Goal: Task Accomplishment & Management: Use online tool/utility

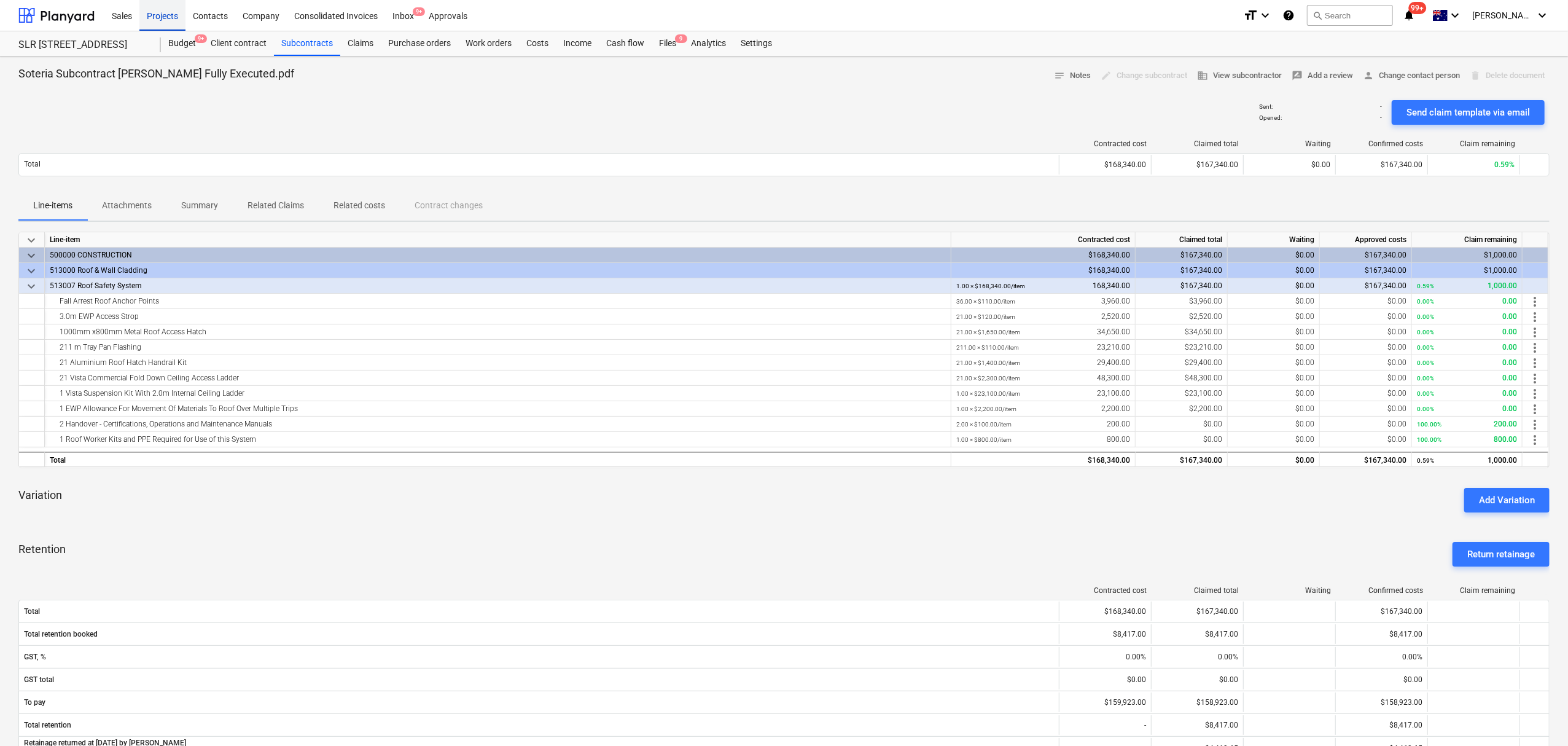
click at [161, 5] on div "Projects" at bounding box center [162, 15] width 46 height 31
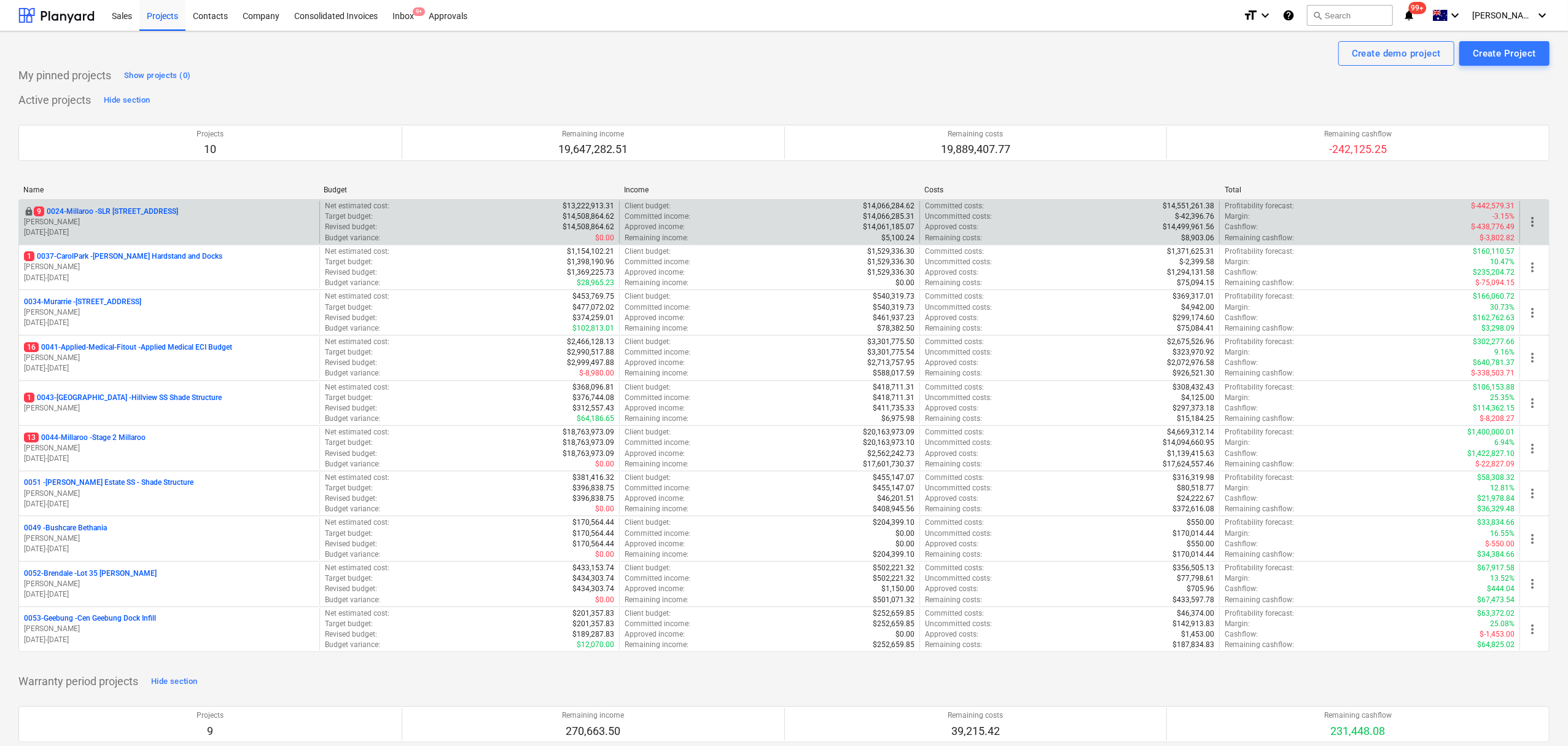
click at [94, 229] on p "10.06.2024 - 31.07.2025" at bounding box center [169, 232] width 290 height 10
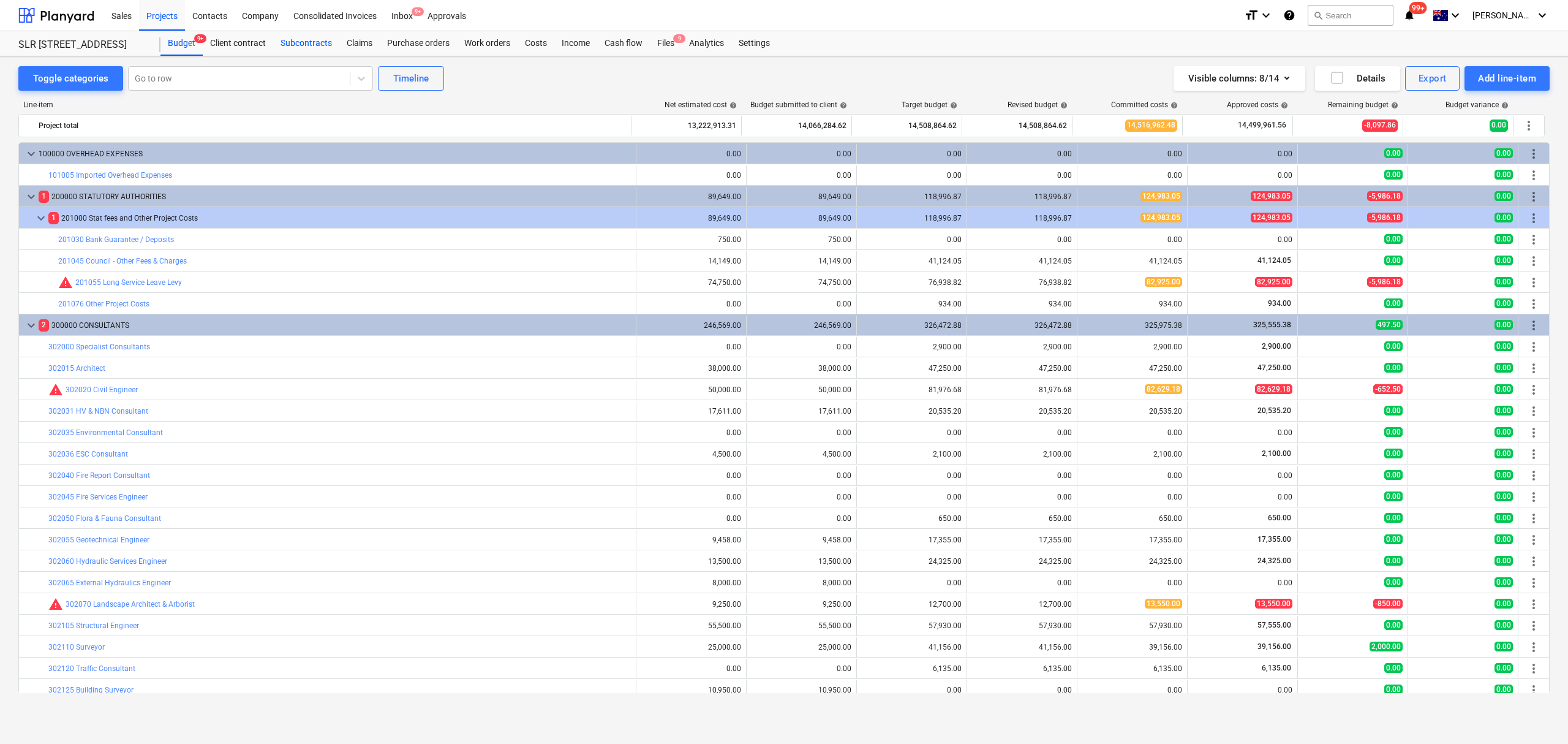
click at [317, 44] on div "Subcontracts" at bounding box center [305, 44] width 66 height 25
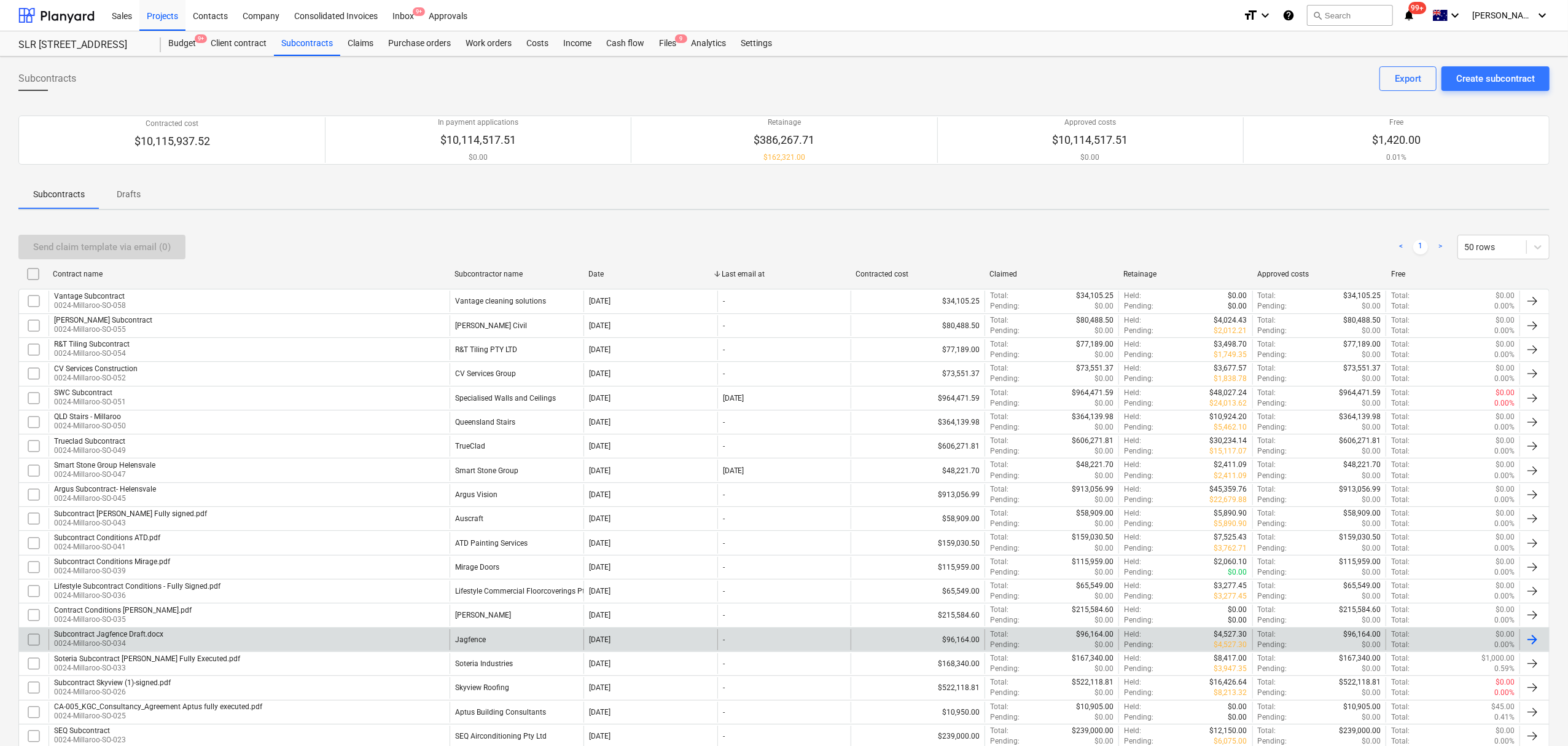
click at [439, 634] on div "Subcontract Jagfence Draft.docx 0024-Millaroo-SO-034" at bounding box center [249, 639] width 401 height 21
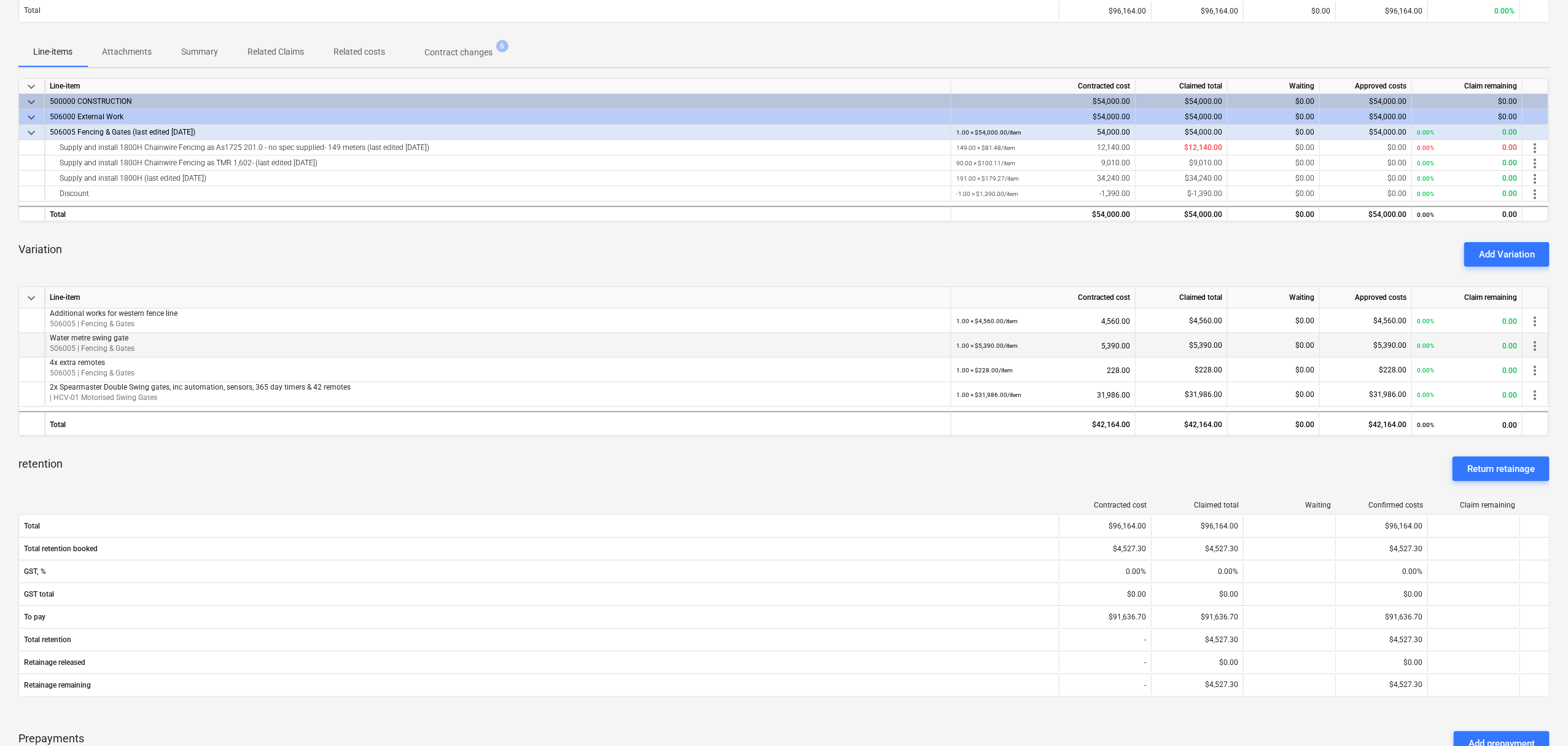
scroll to position [359, 0]
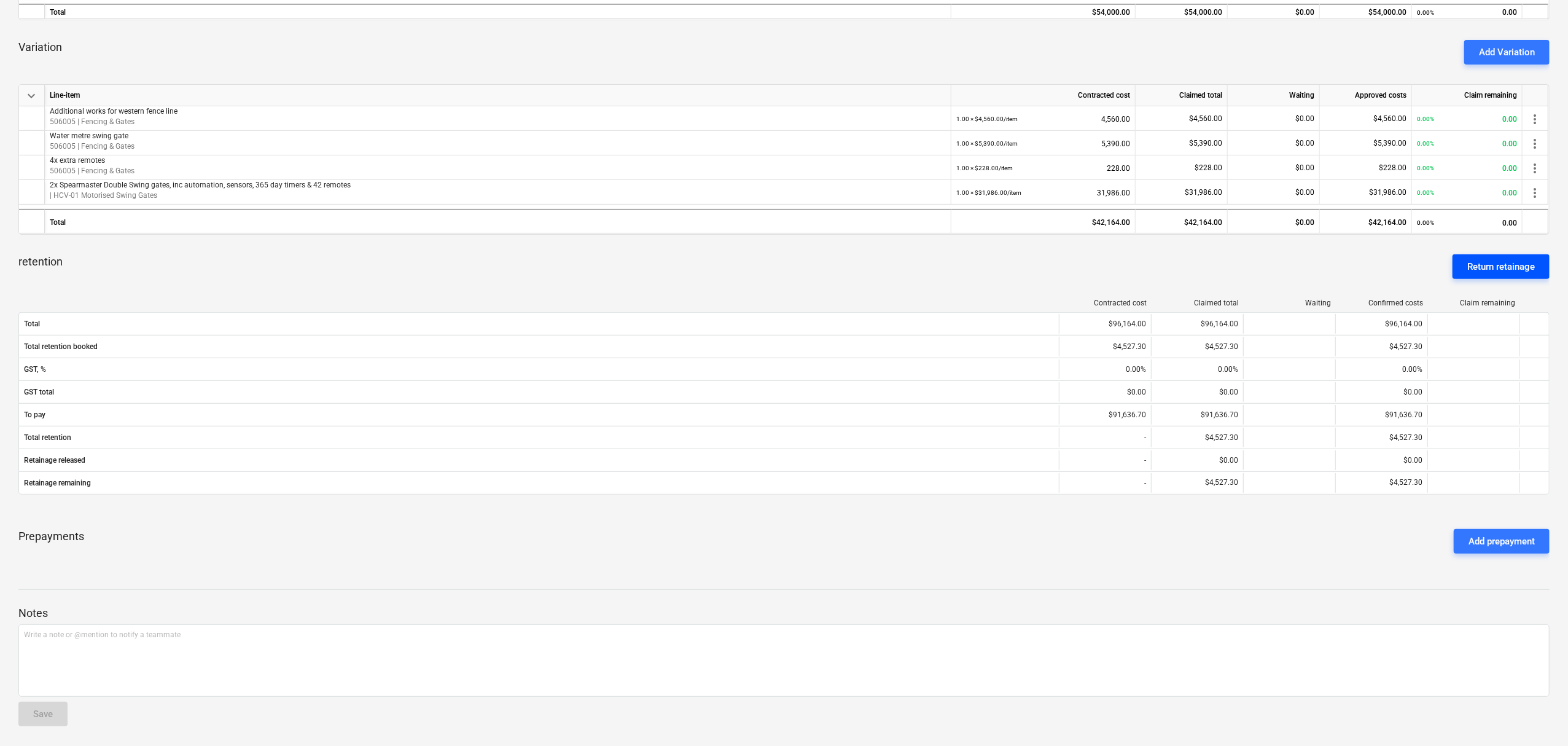
click at [1509, 261] on div "Return retainage" at bounding box center [1500, 266] width 68 height 16
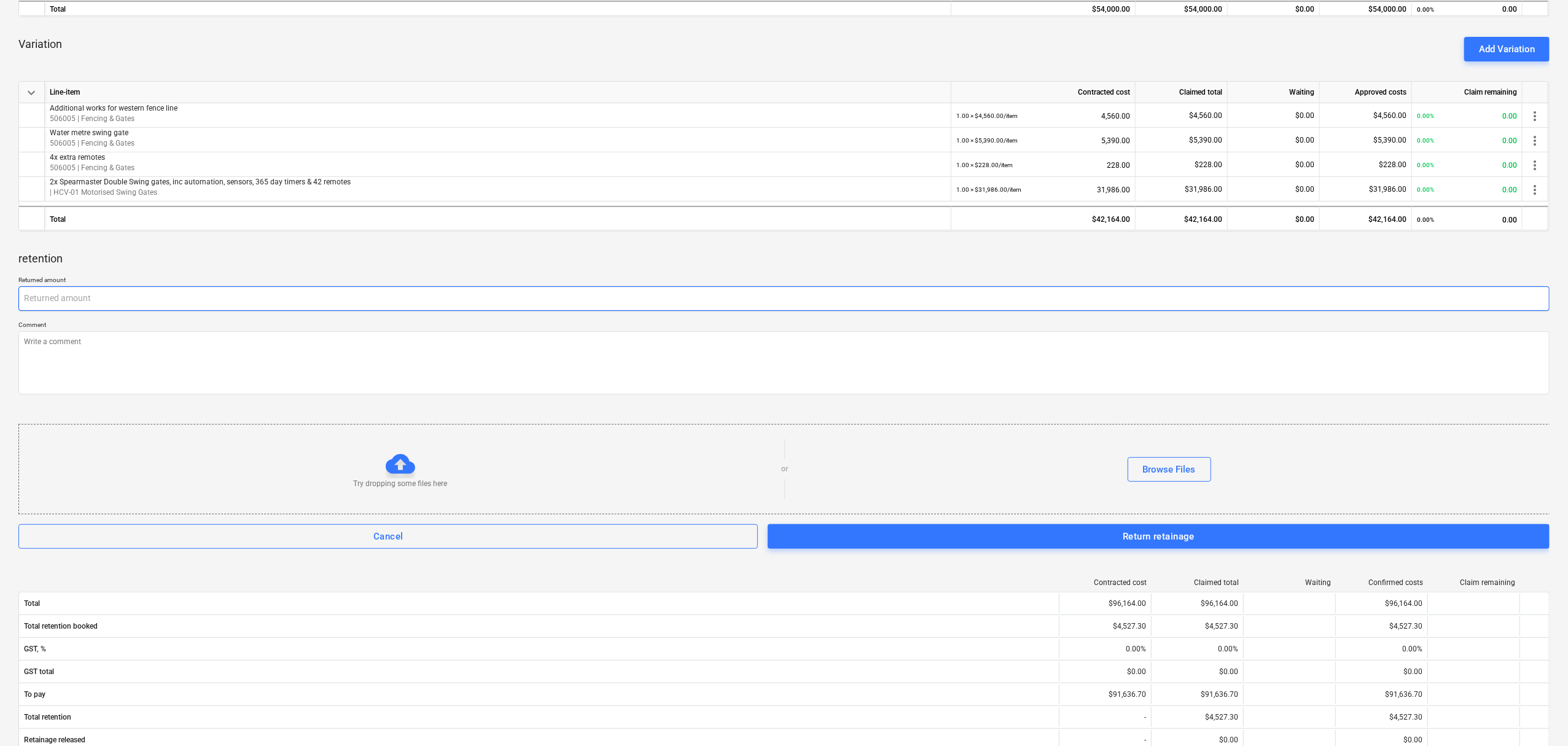
click at [461, 291] on input "text" at bounding box center [784, 298] width 1531 height 25
type textarea "x"
type input "2"
type textarea "x"
type input "22"
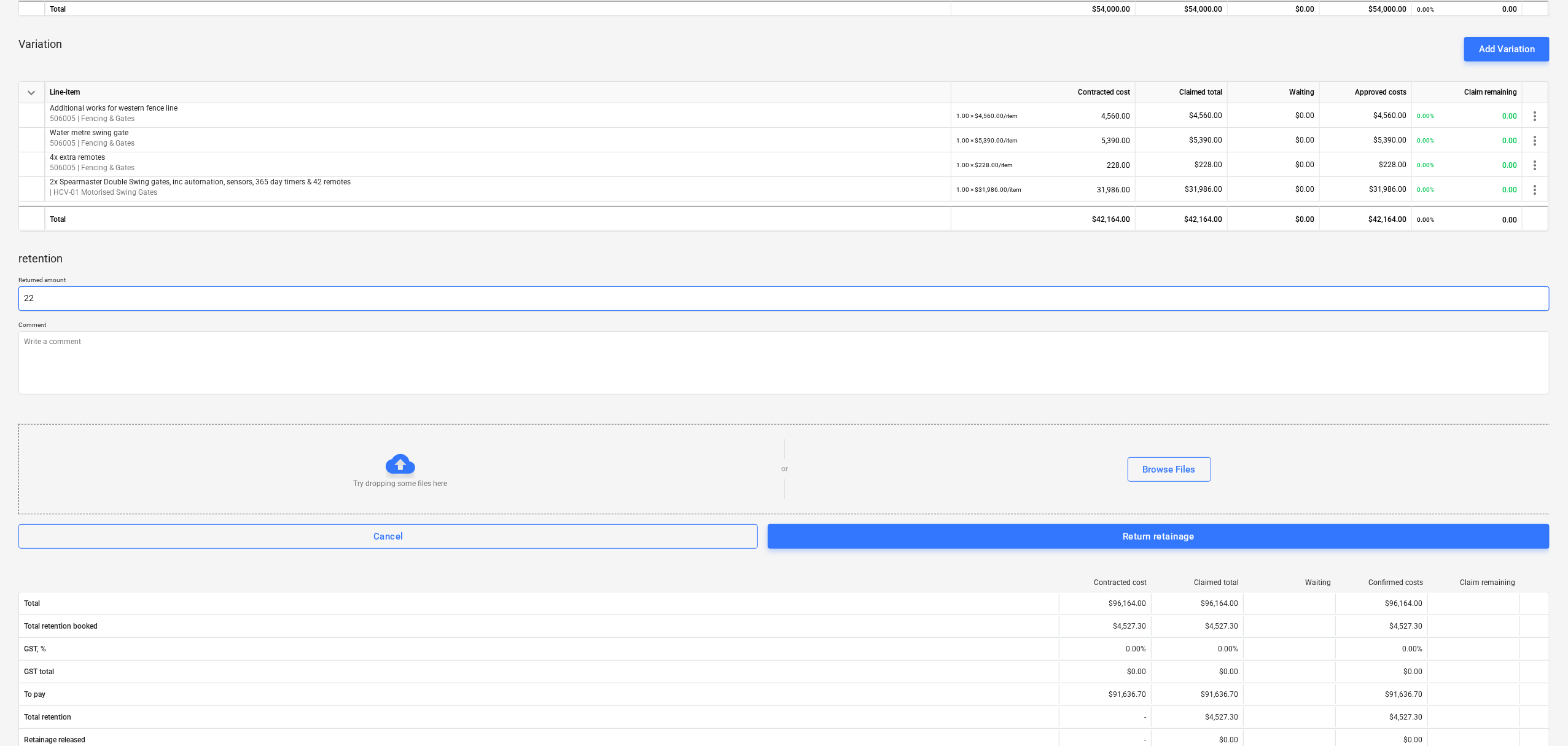
type textarea "x"
type input "226"
type textarea "x"
type input "2263"
type textarea "x"
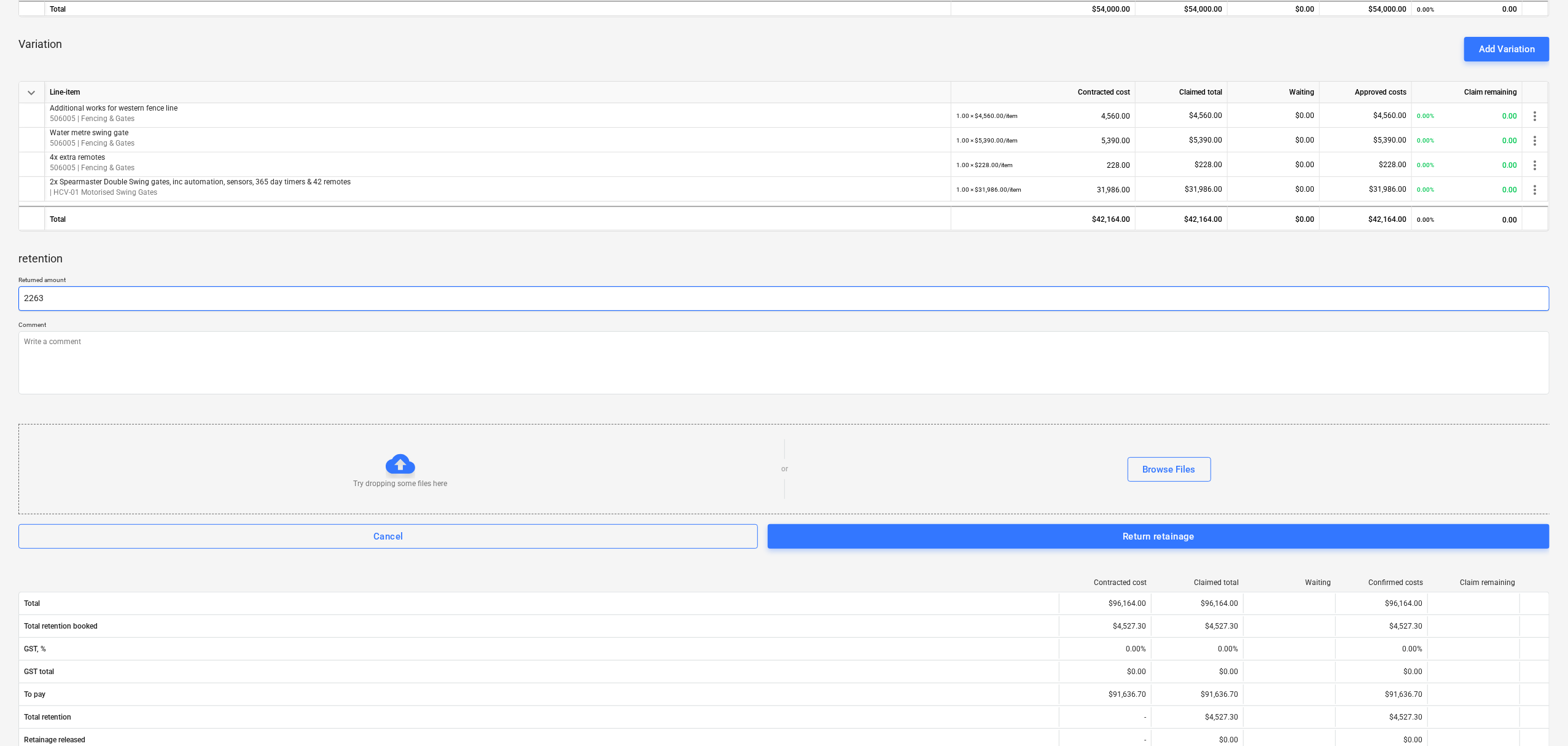
type input "2263."
type textarea "x"
type input "2263.6"
type textarea "x"
type input "2263.65"
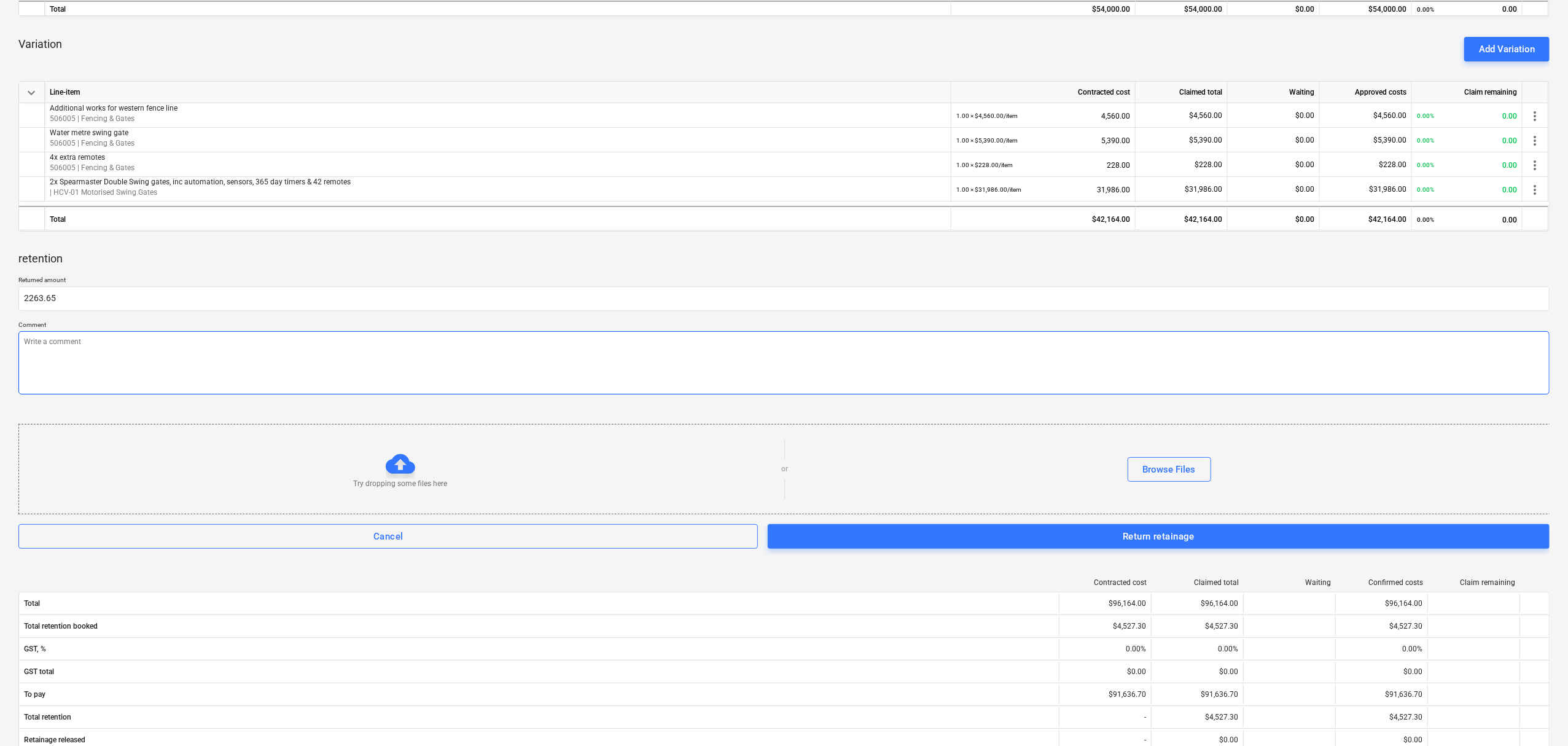
type textarea "x"
type input "2,263.65"
click at [512, 349] on textarea at bounding box center [784, 362] width 1531 height 63
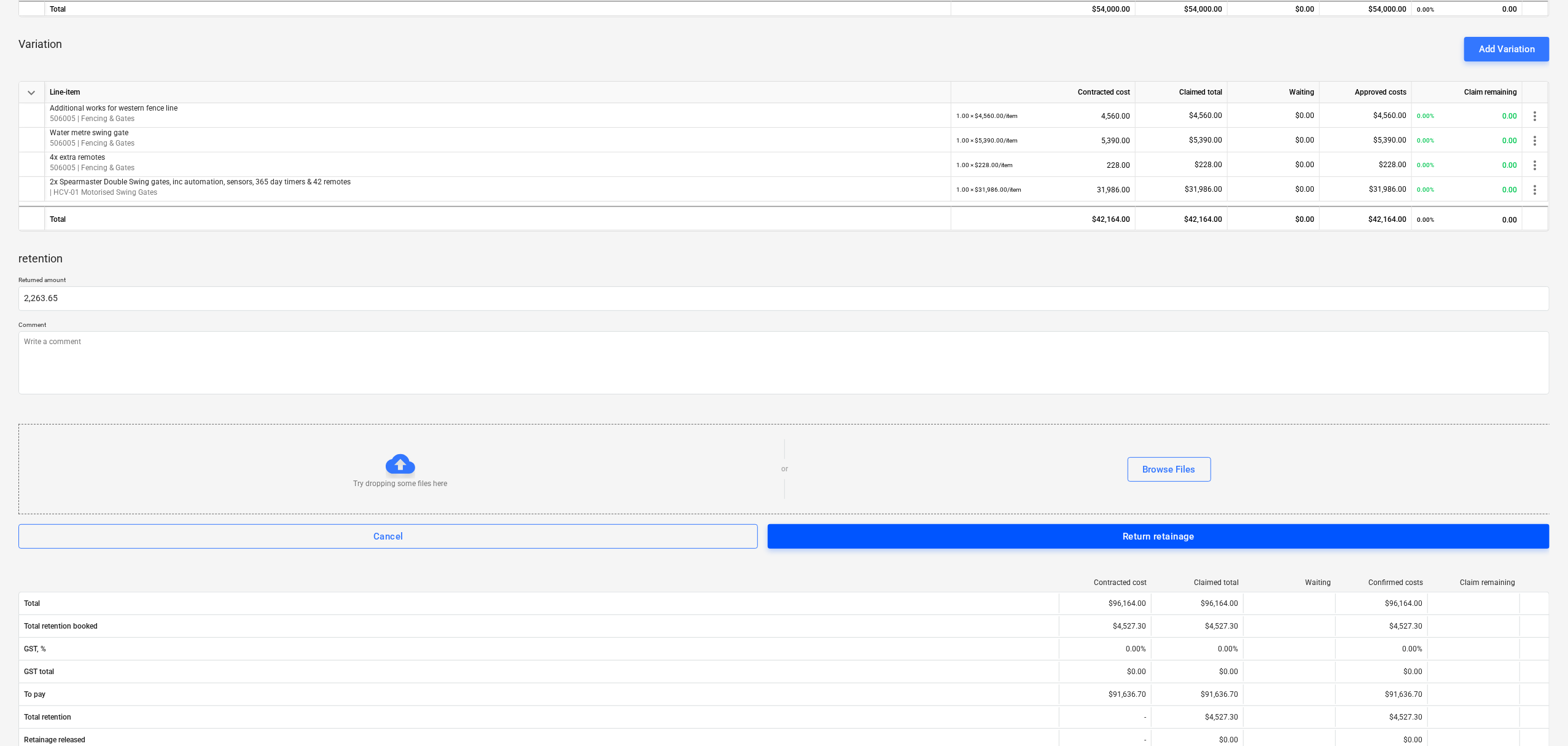
click at [1034, 526] on button "Return retainage" at bounding box center [1158, 536] width 781 height 25
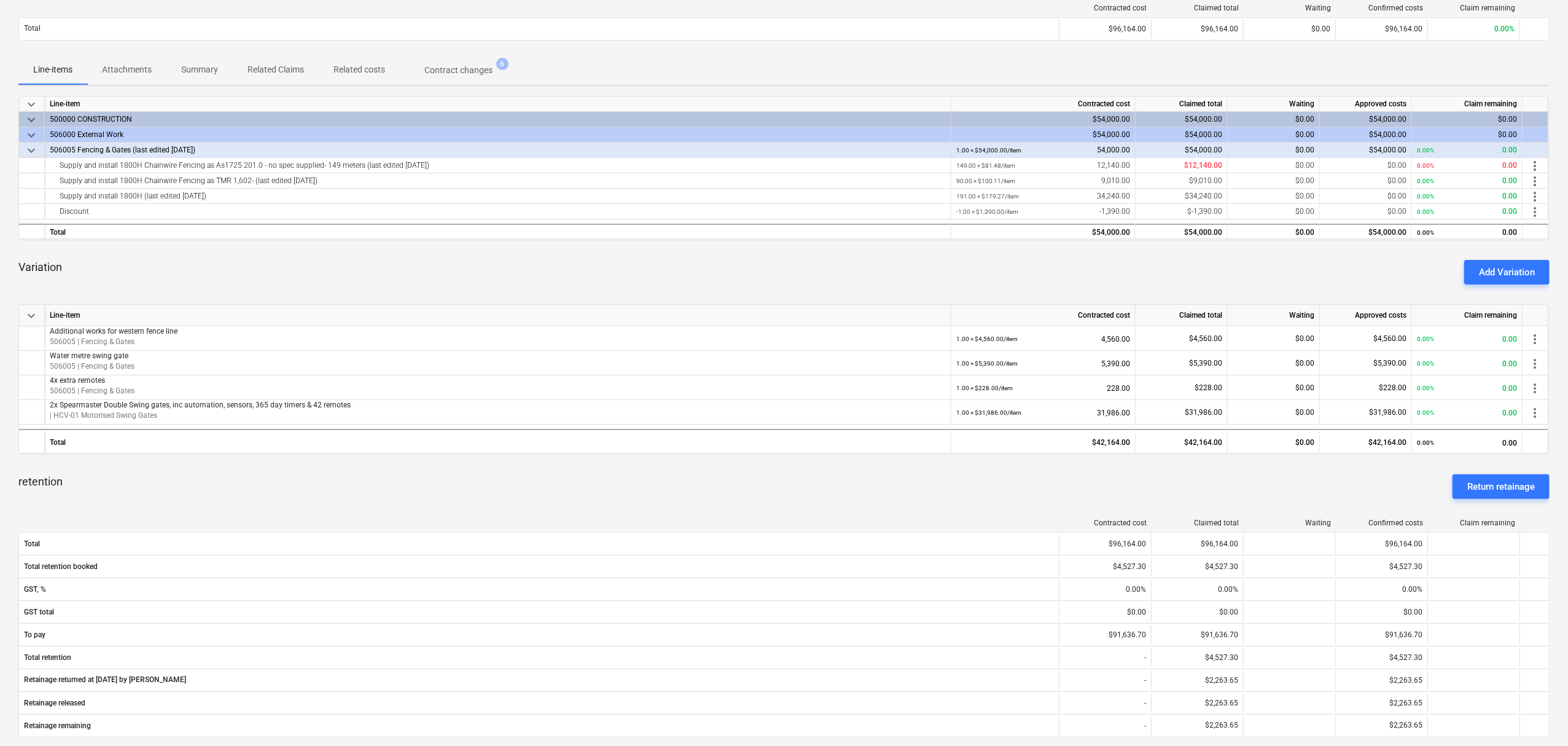
scroll to position [0, 0]
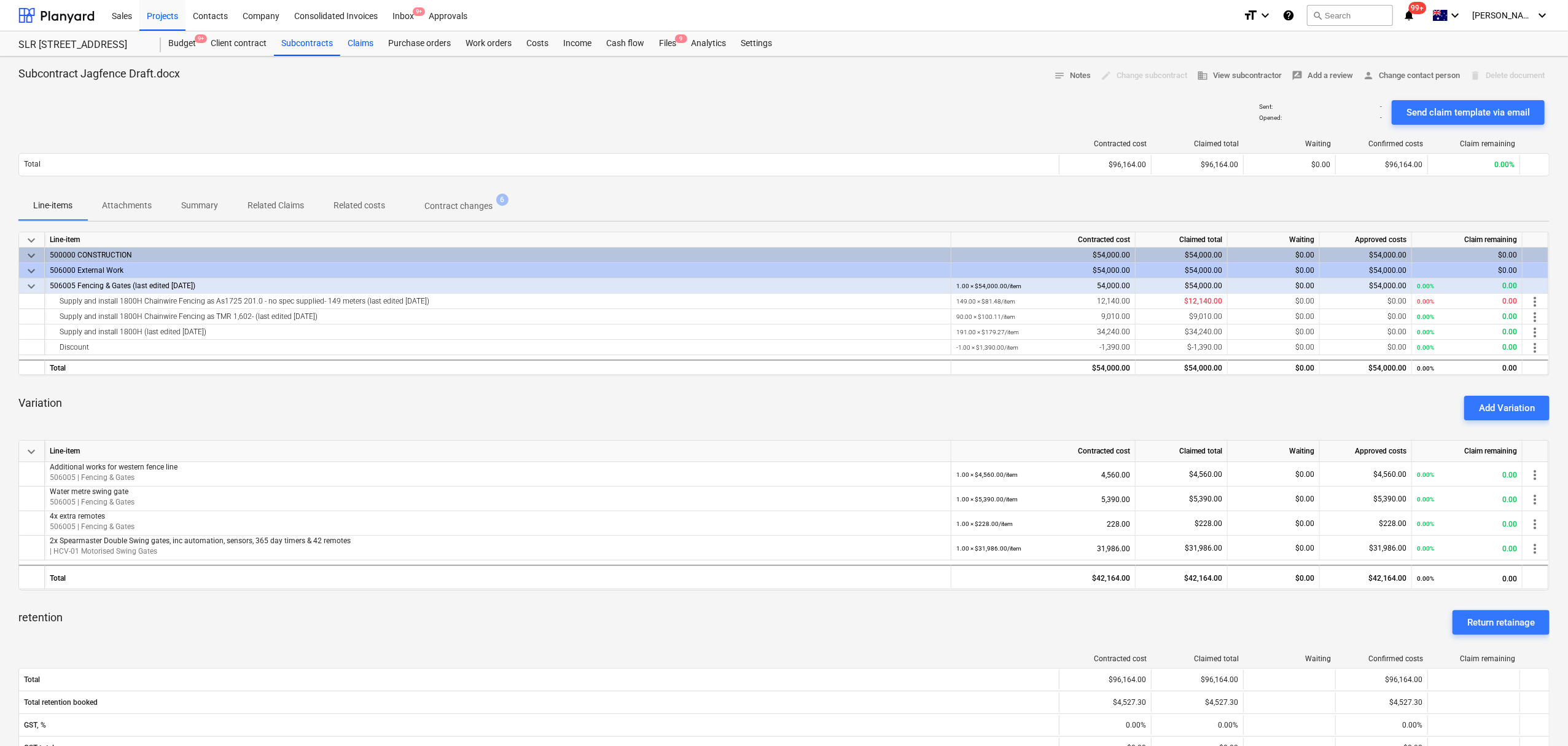
click at [347, 43] on div "Claims" at bounding box center [361, 44] width 41 height 25
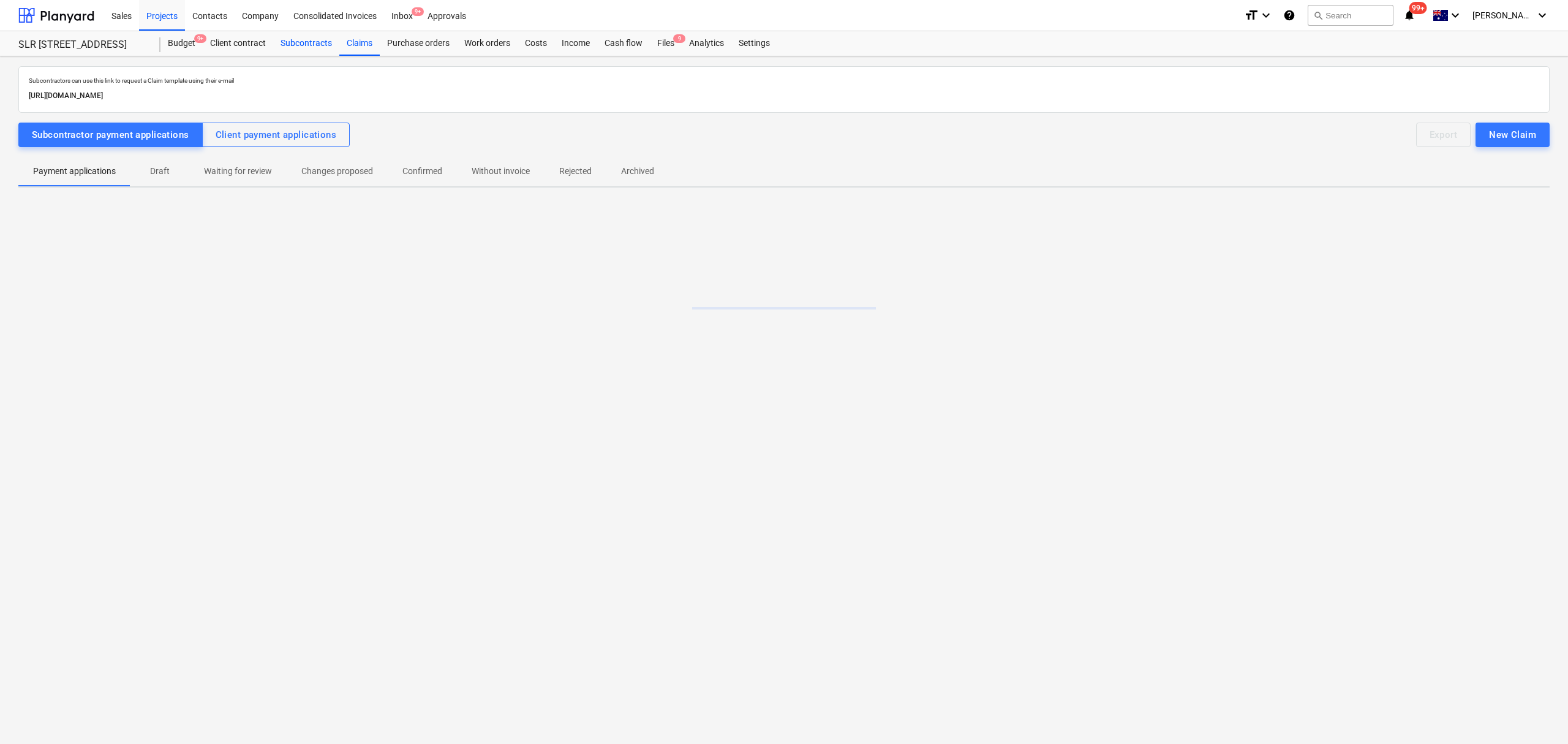
click at [316, 40] on div "Subcontracts" at bounding box center [305, 44] width 66 height 25
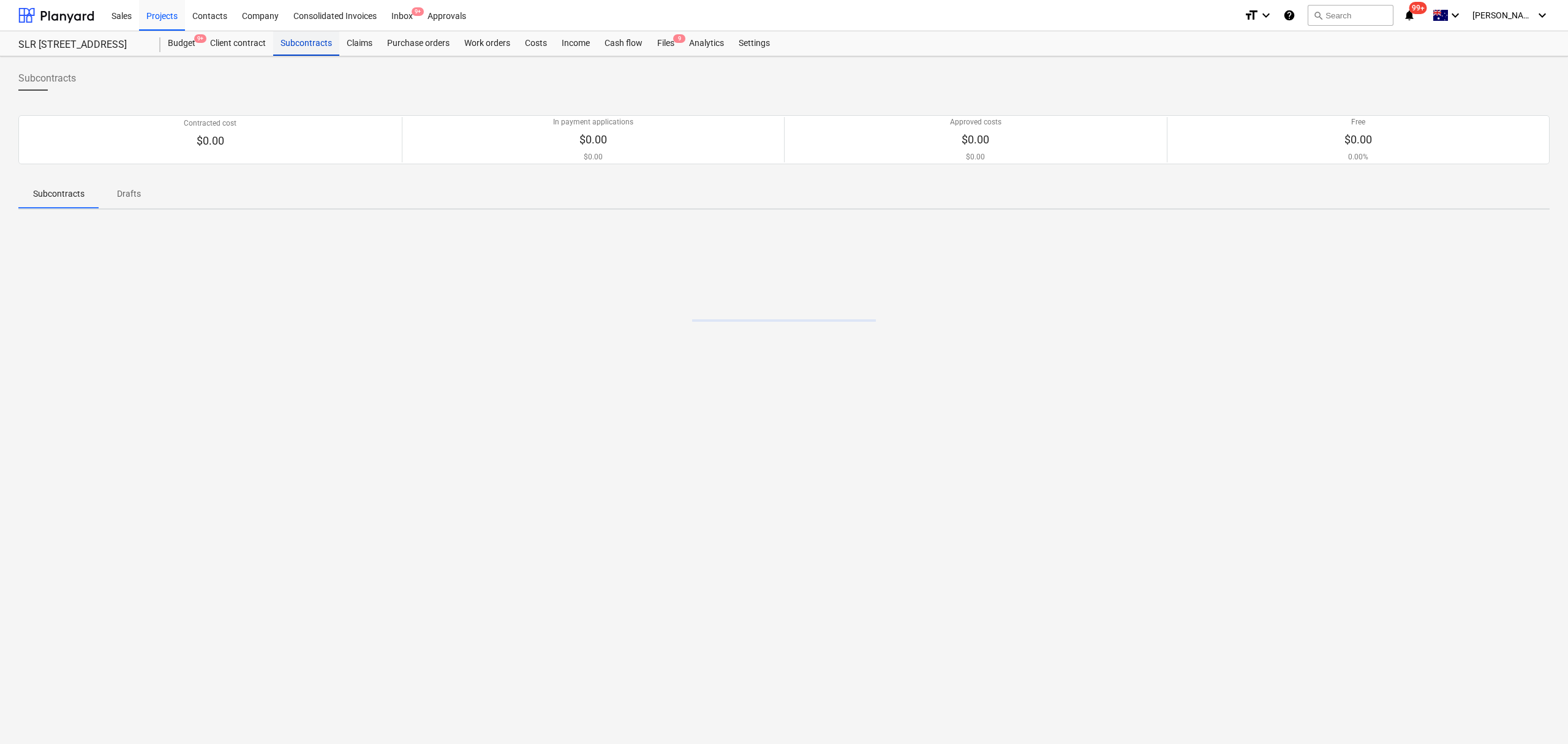
click at [316, 40] on div "Subcontracts" at bounding box center [305, 44] width 66 height 25
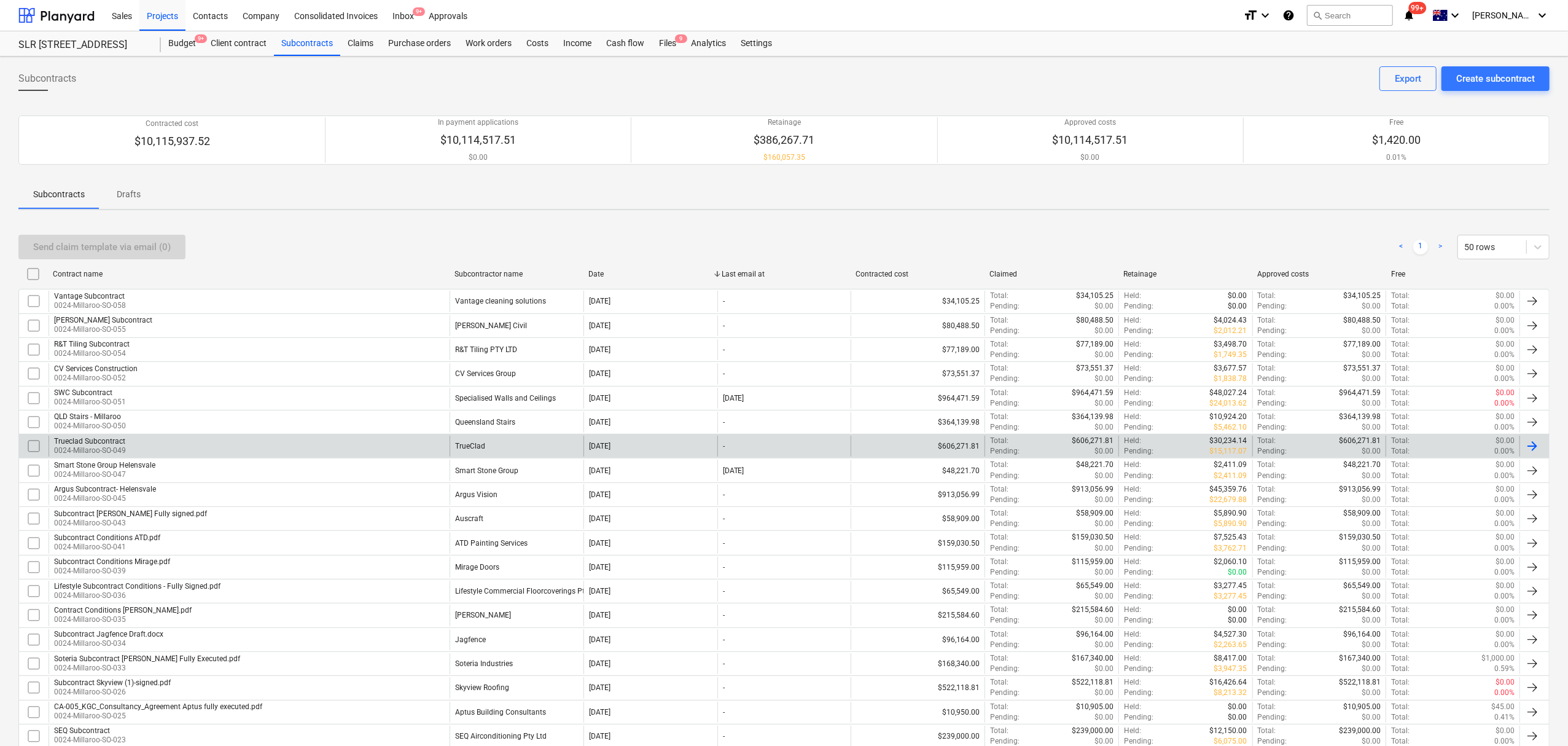
click at [250, 456] on div "Trueclad Subcontract 0024-Millaroo-SO-049" at bounding box center [249, 445] width 401 height 21
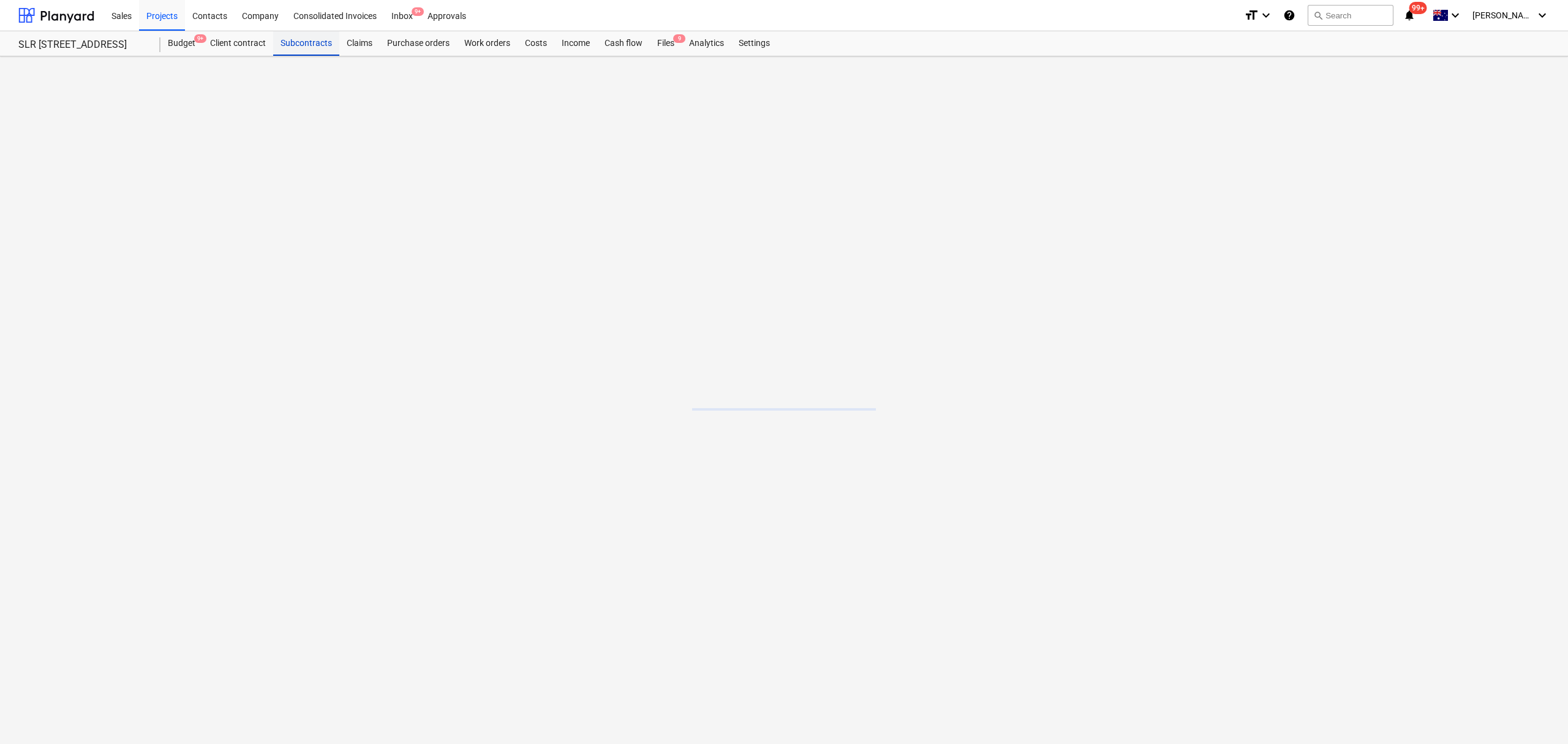
click at [322, 44] on div "Subcontracts" at bounding box center [305, 44] width 66 height 25
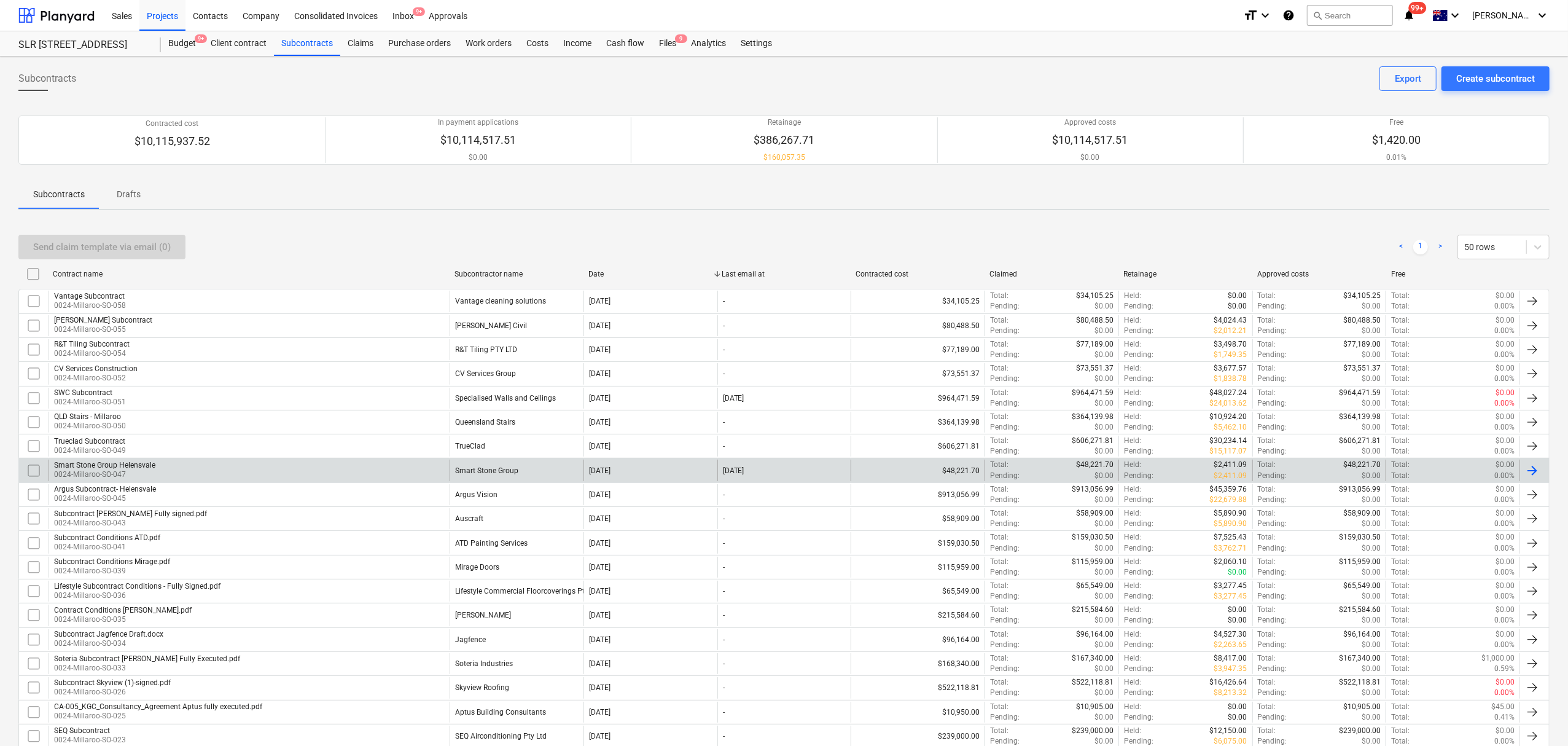
click at [204, 469] on div "Smart Stone Group Helensvale 0024-Millaroo-SO-047" at bounding box center [249, 469] width 401 height 21
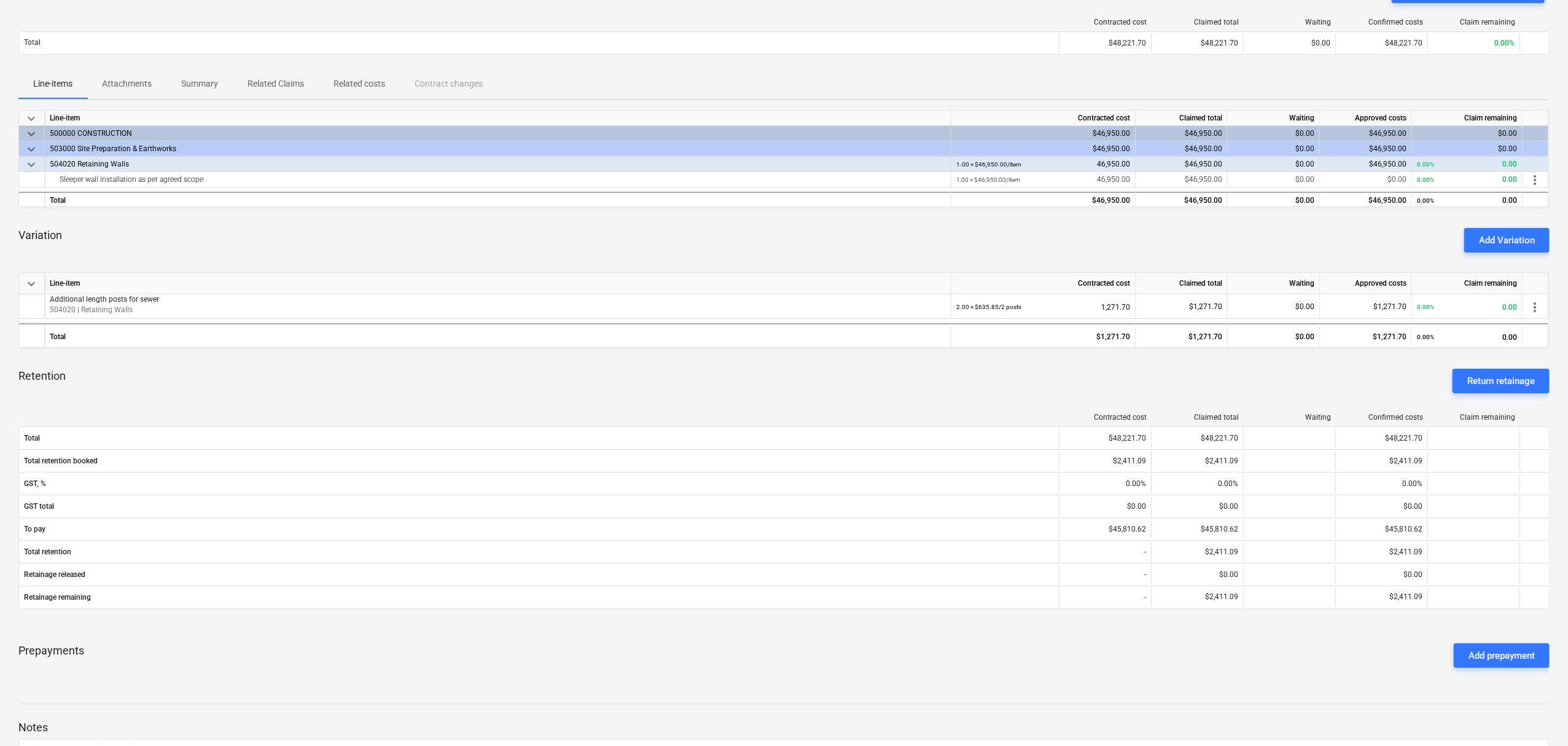
scroll to position [239, 0]
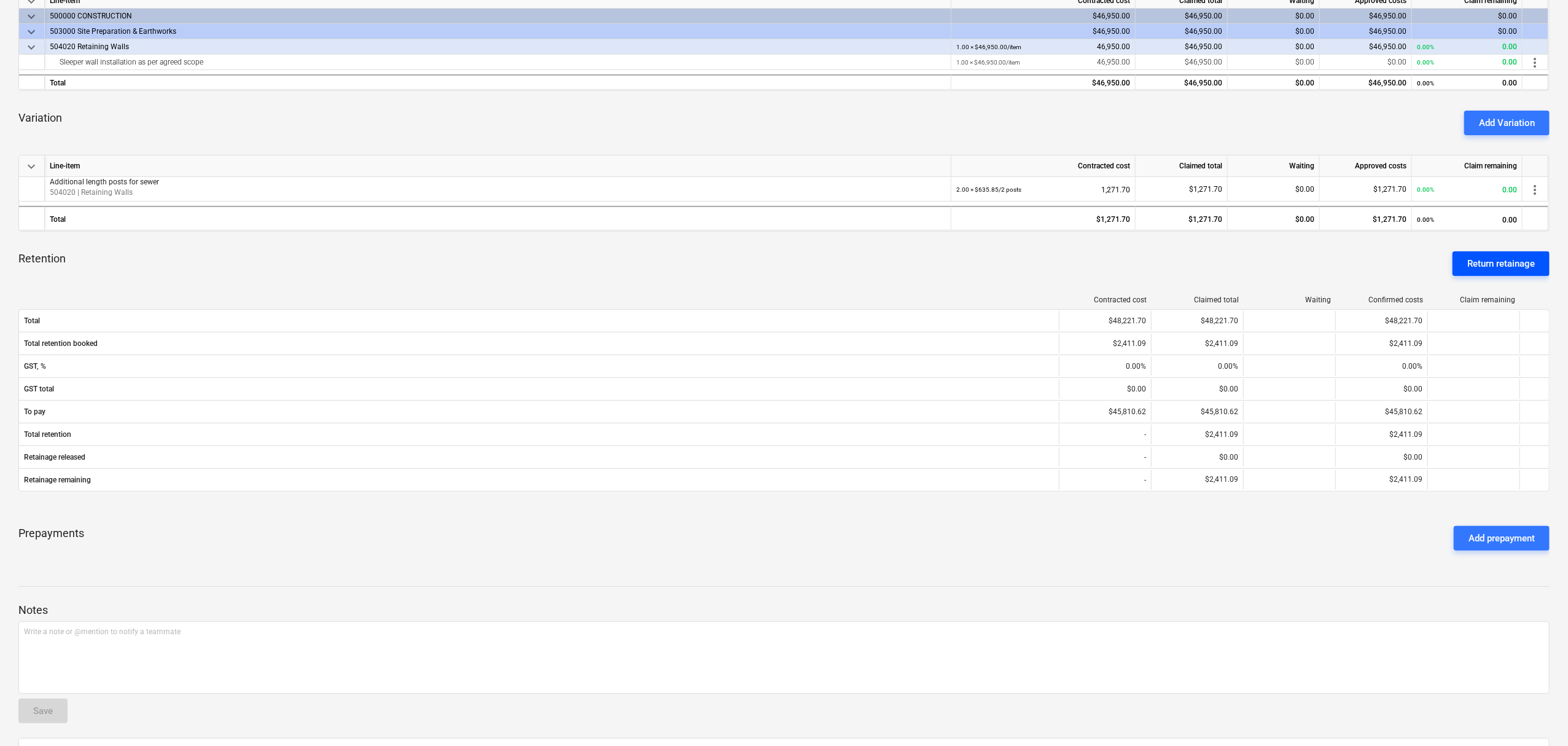
click at [1494, 263] on div "Return retainage" at bounding box center [1500, 263] width 68 height 16
type textarea "x"
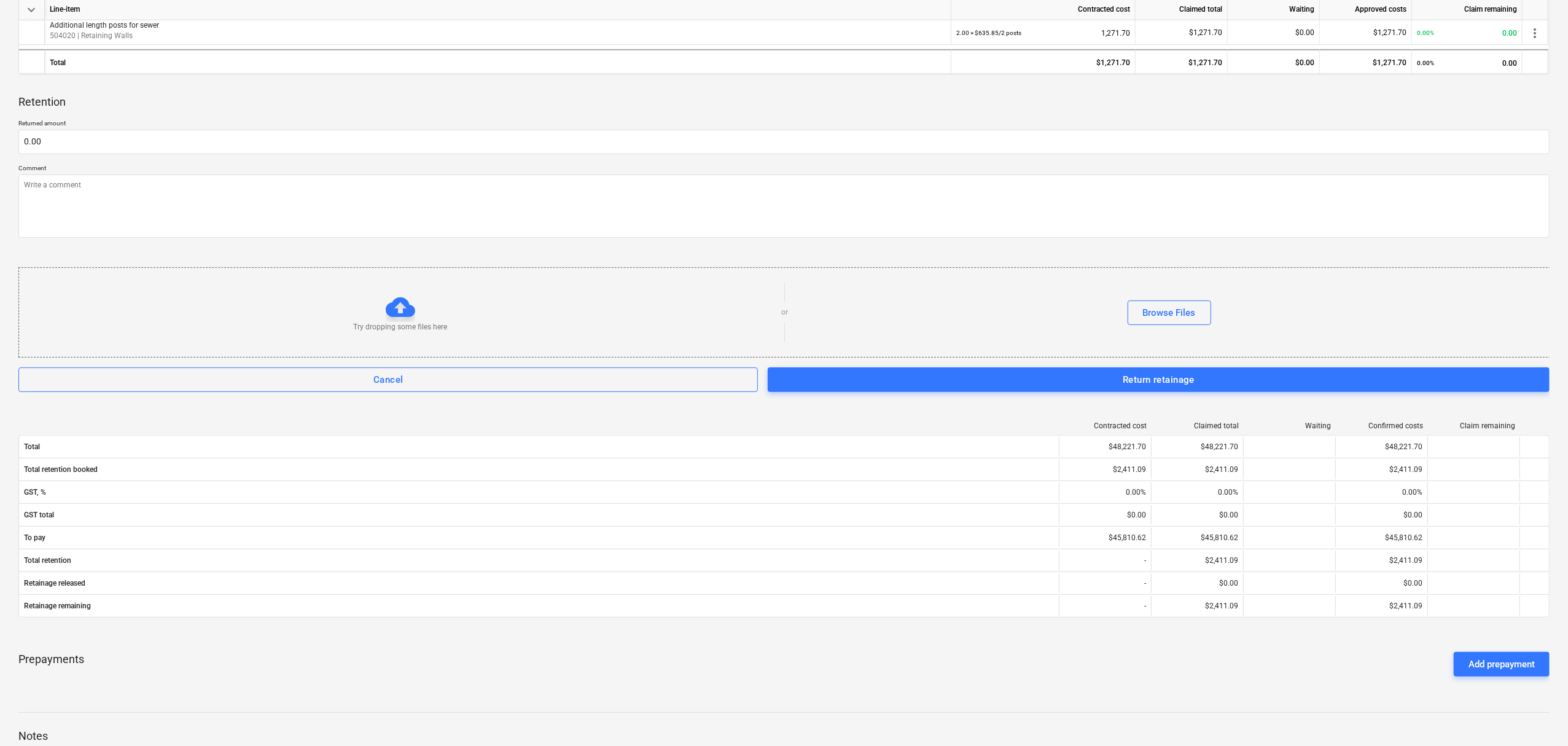
scroll to position [403, 0]
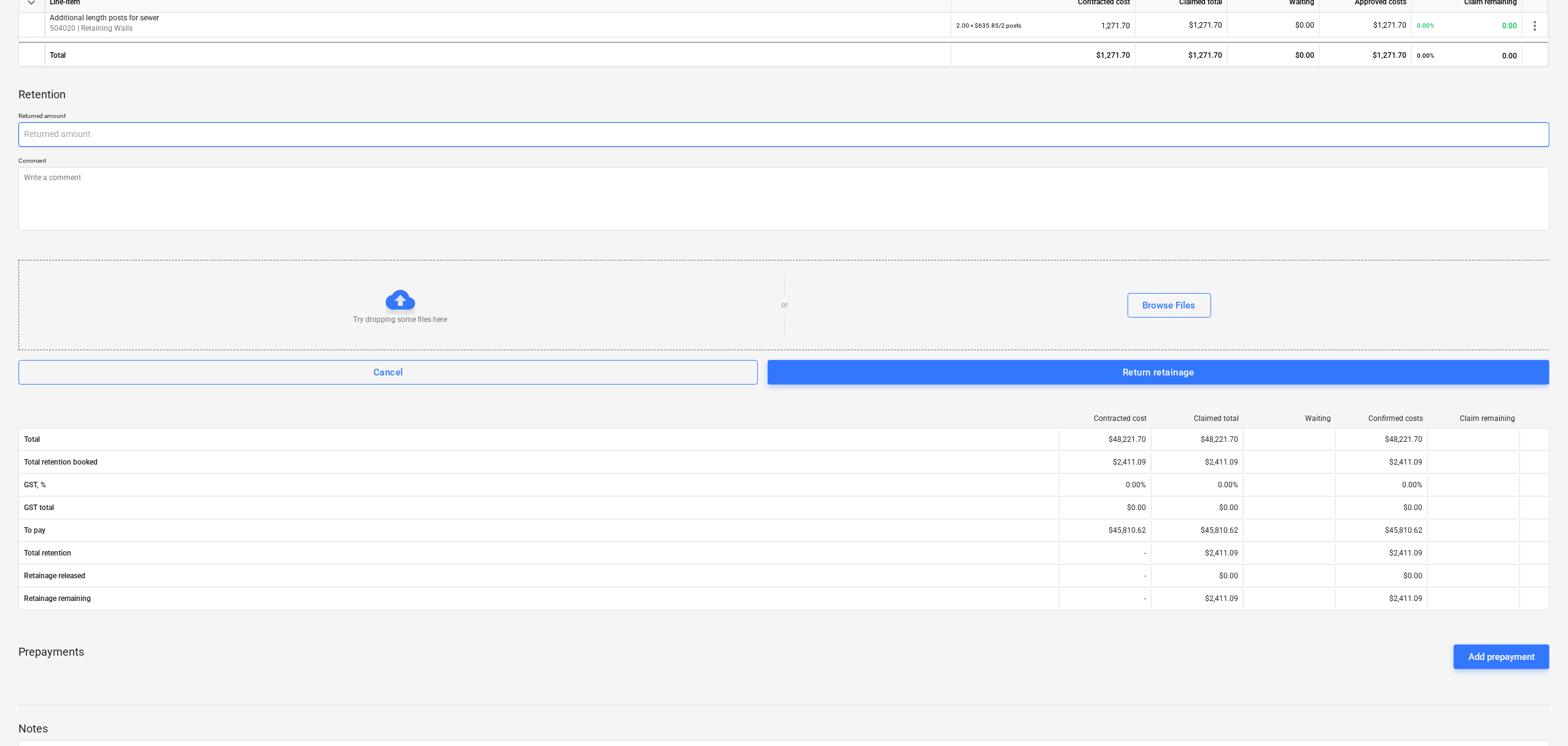
click at [360, 146] on input "text" at bounding box center [784, 135] width 1531 height 25
type textarea "x"
type input "1"
type textarea "x"
type input "12"
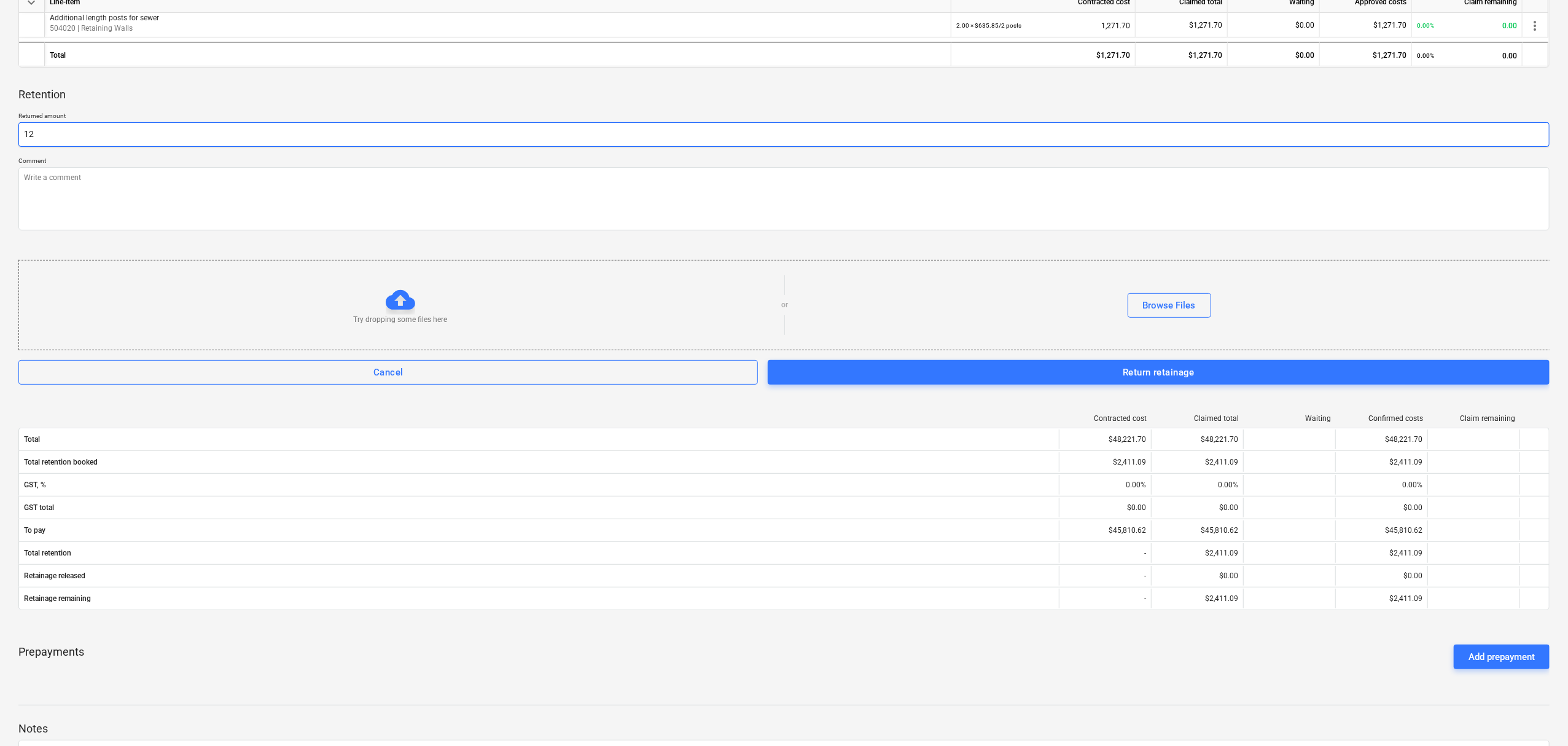
type textarea "x"
type input "120"
type textarea "x"
type input "1205"
type textarea "x"
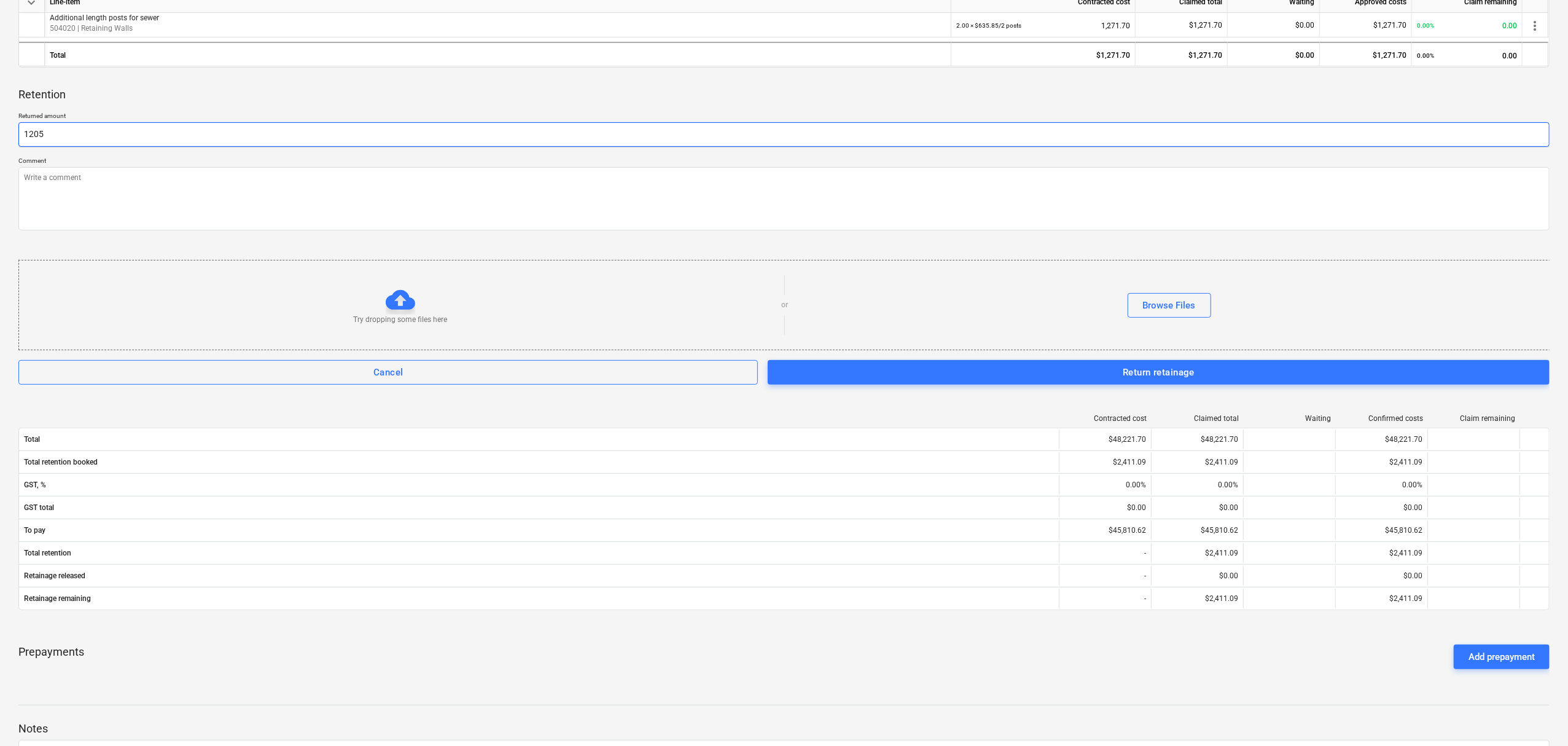
type input "1205."
type textarea "x"
type input "1205.5"
type textarea "x"
type input "1205.54"
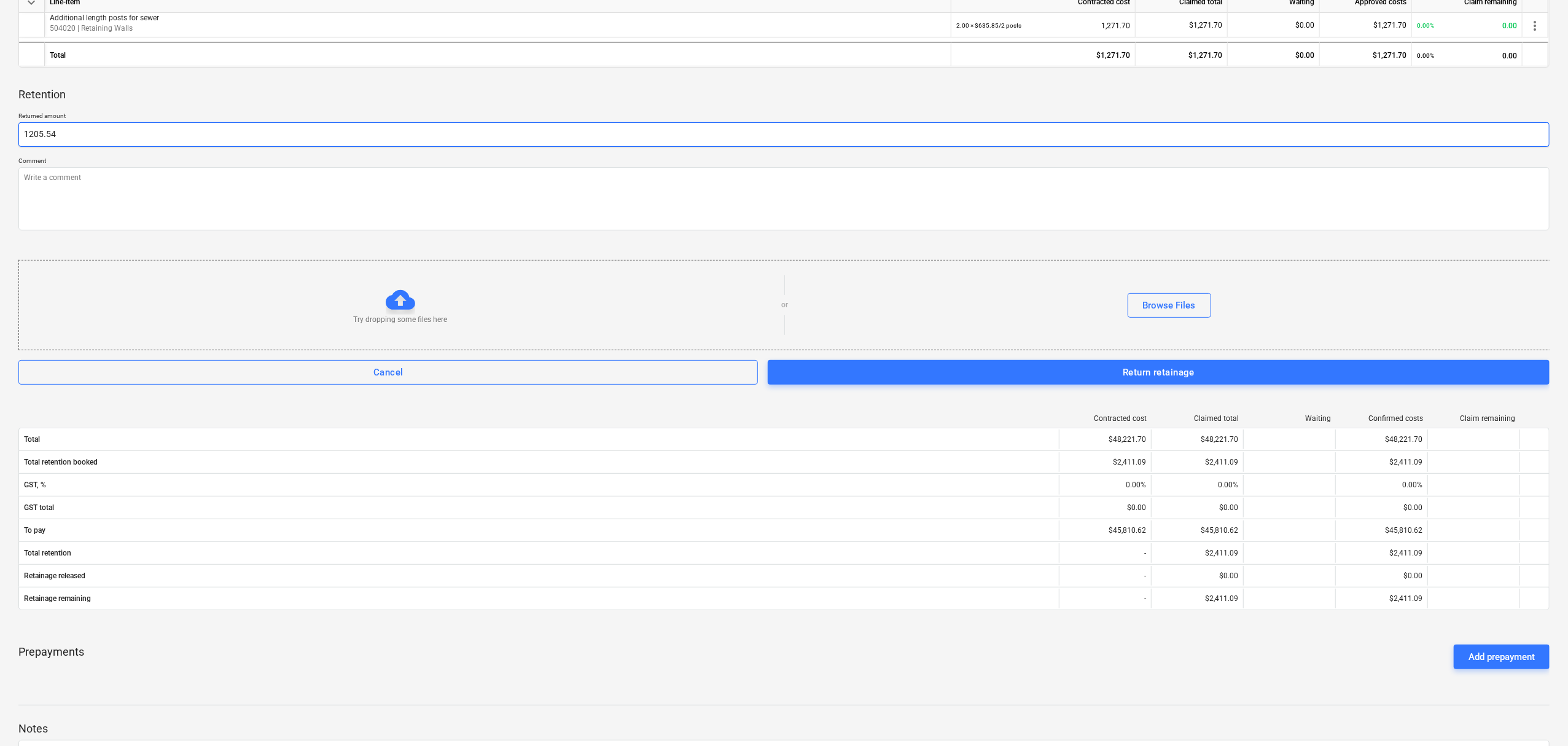
type textarea "x"
type input "1205.5"
type textarea "x"
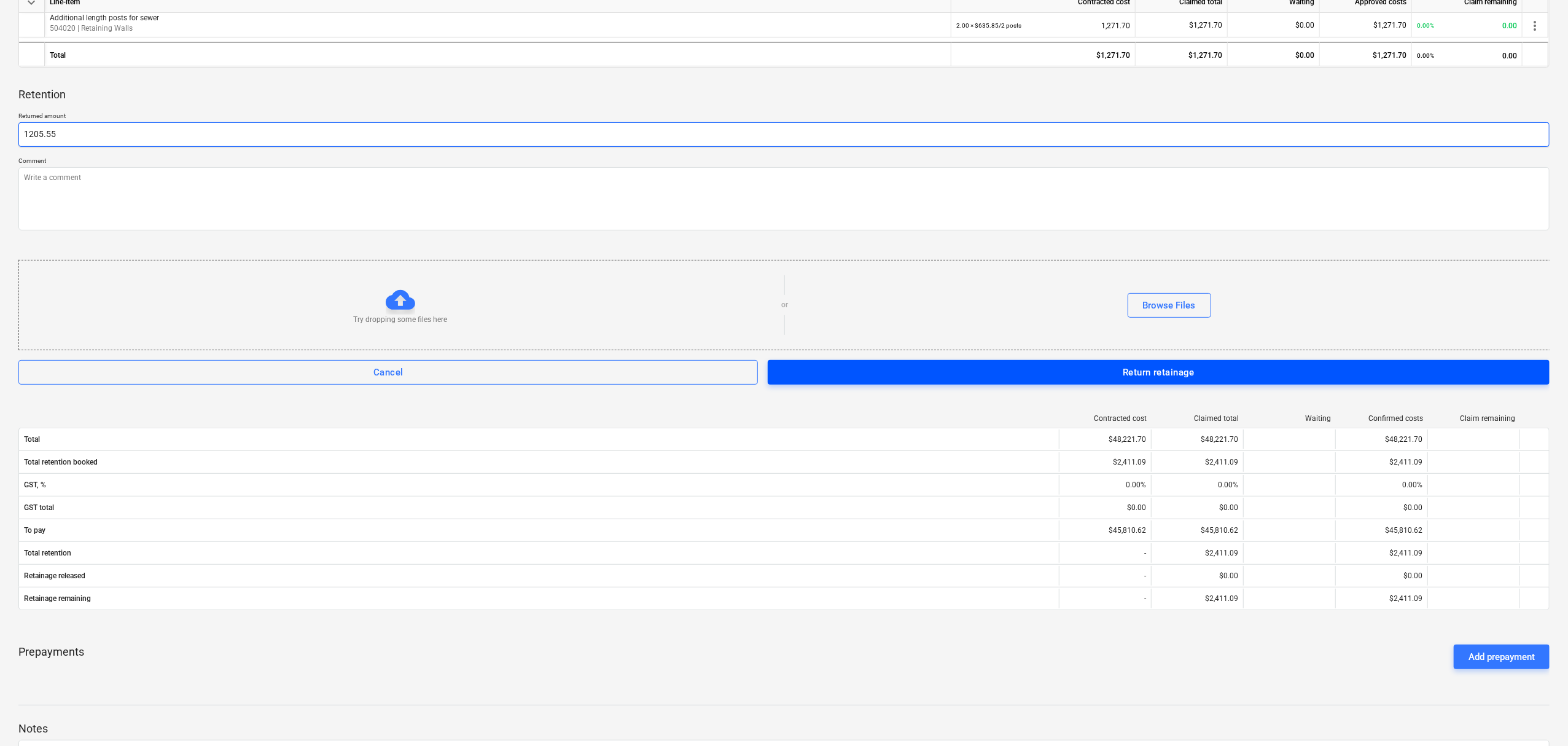
type input "1205.55"
type textarea "x"
type input "1,205.55"
click at [899, 377] on span "Return retainage" at bounding box center [1158, 372] width 755 height 16
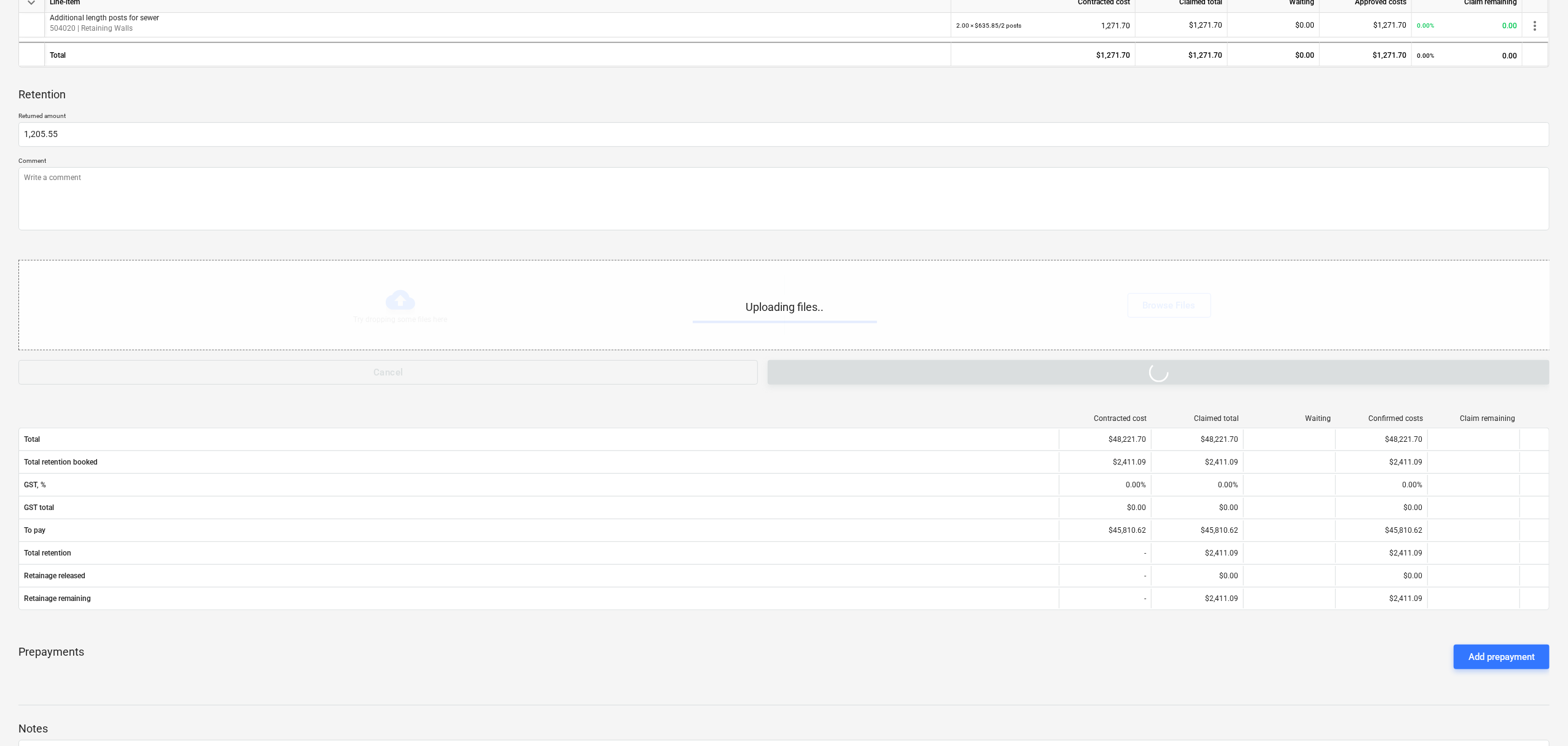
type textarea "x"
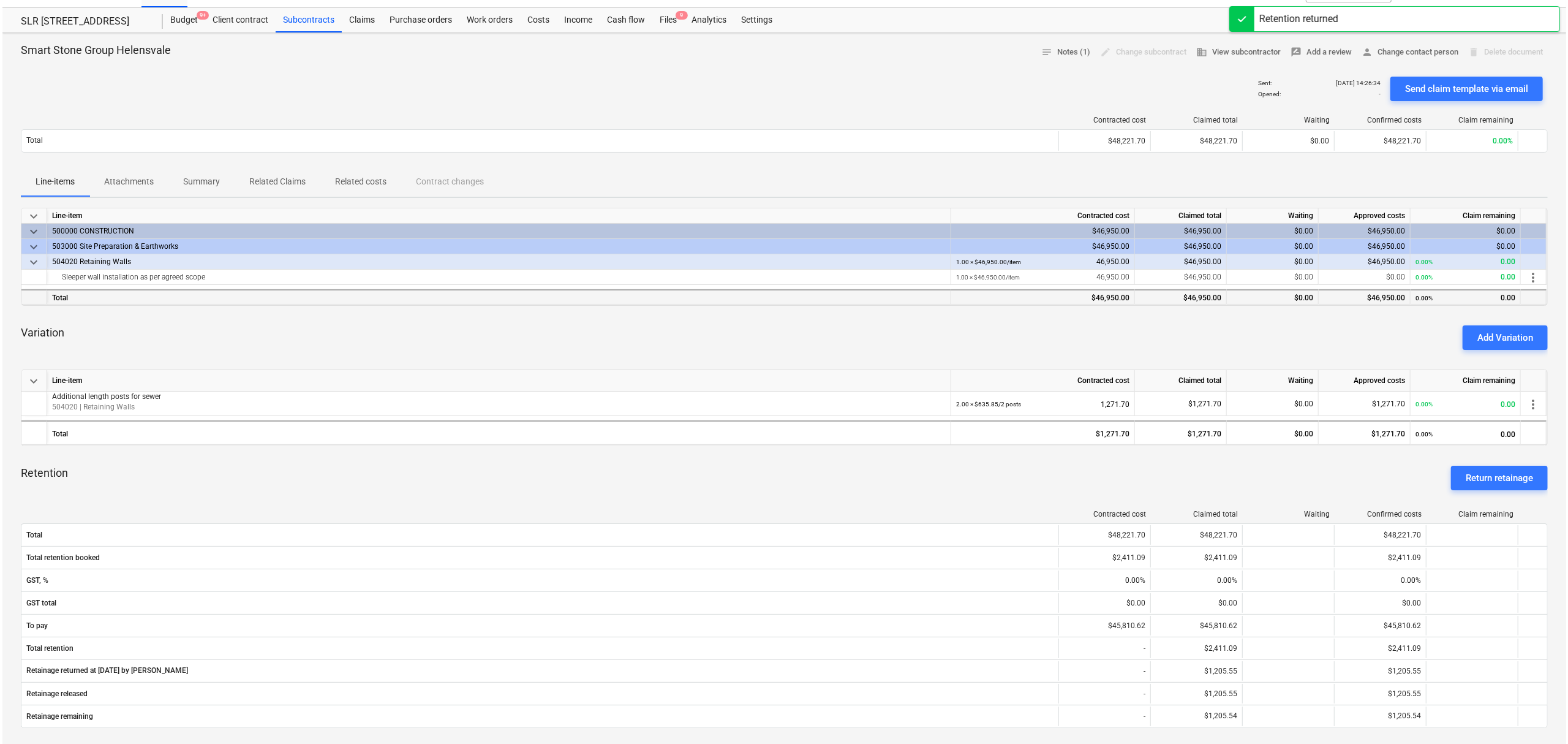
scroll to position [0, 0]
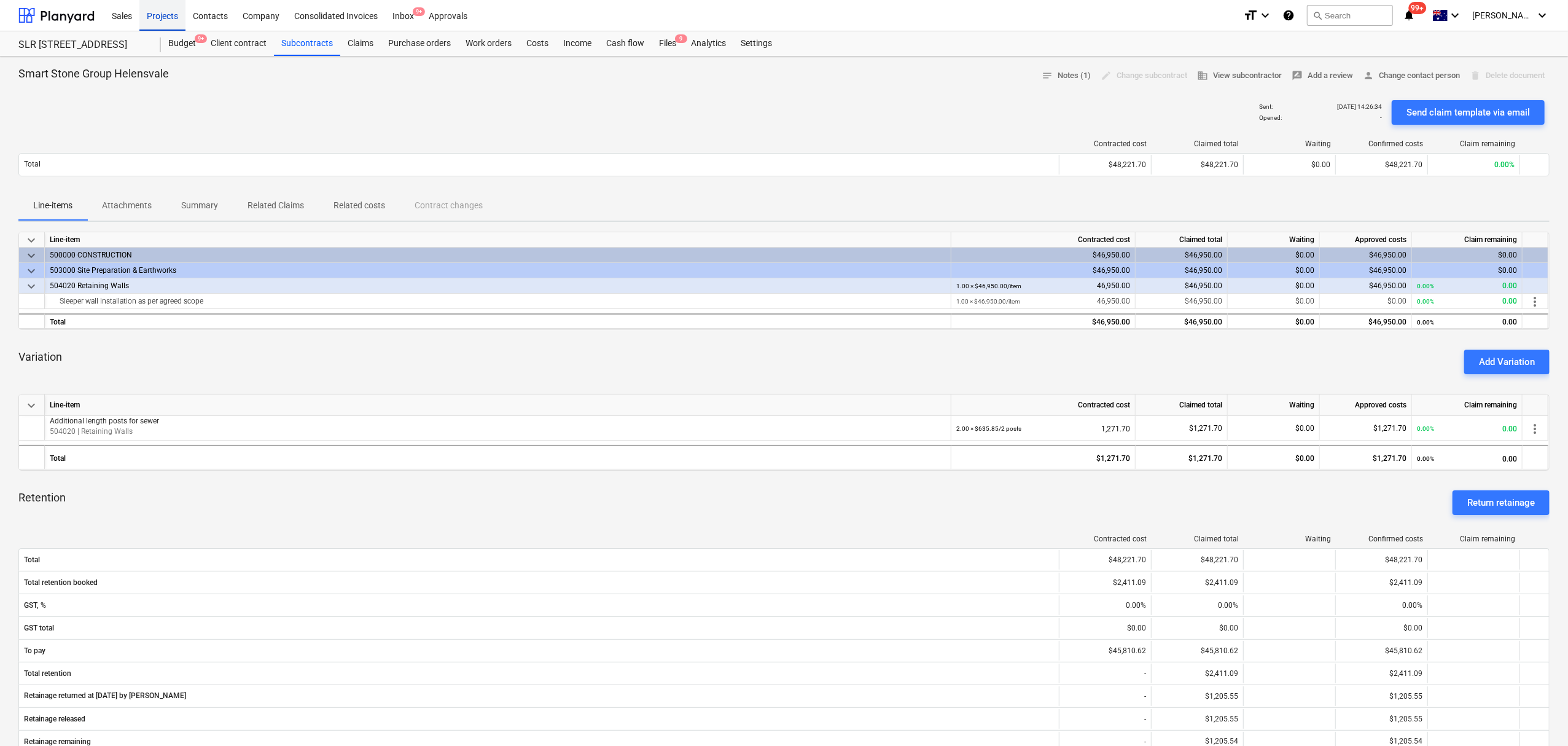
click at [162, 20] on div "Projects" at bounding box center [162, 15] width 46 height 31
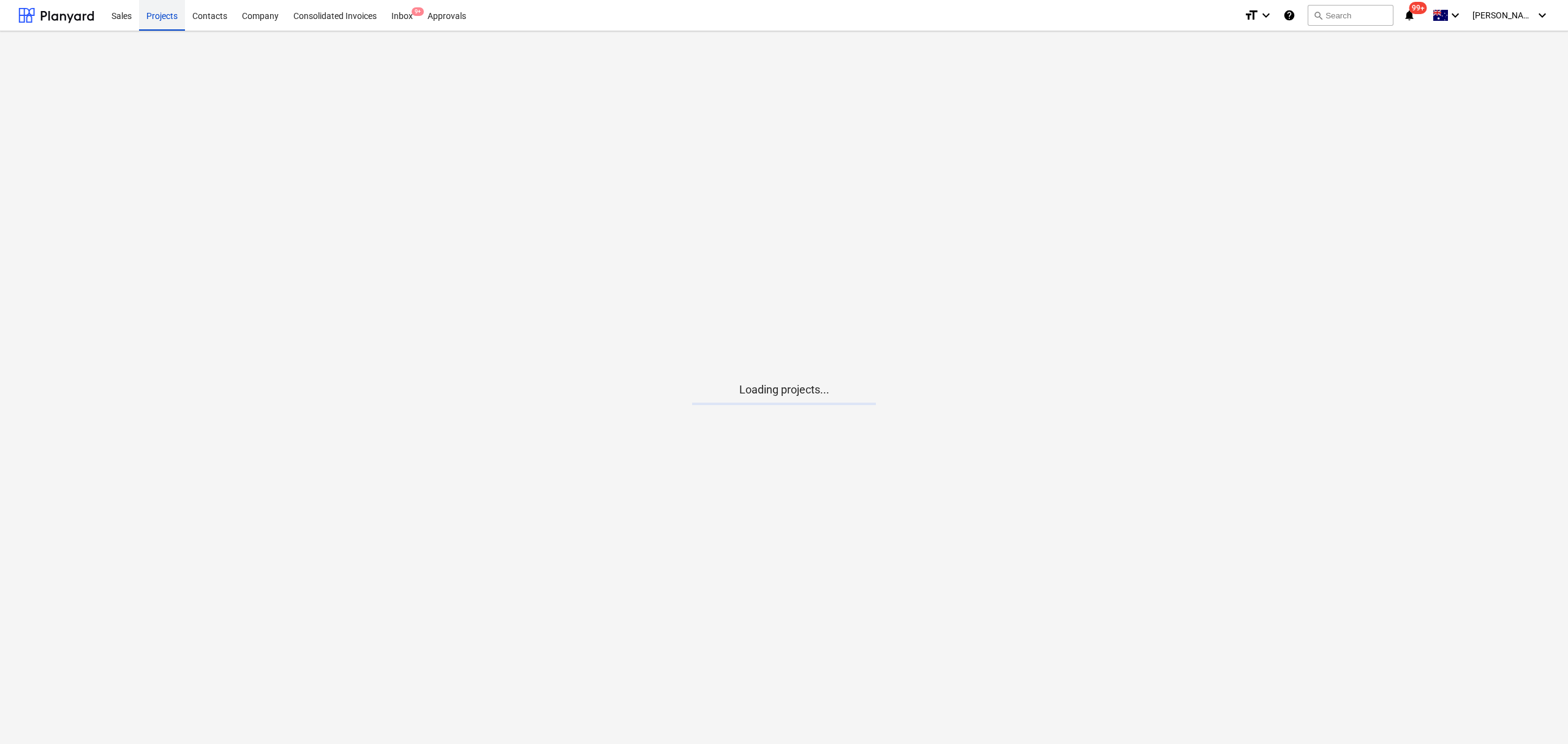
click at [162, 20] on div "Projects" at bounding box center [162, 15] width 46 height 31
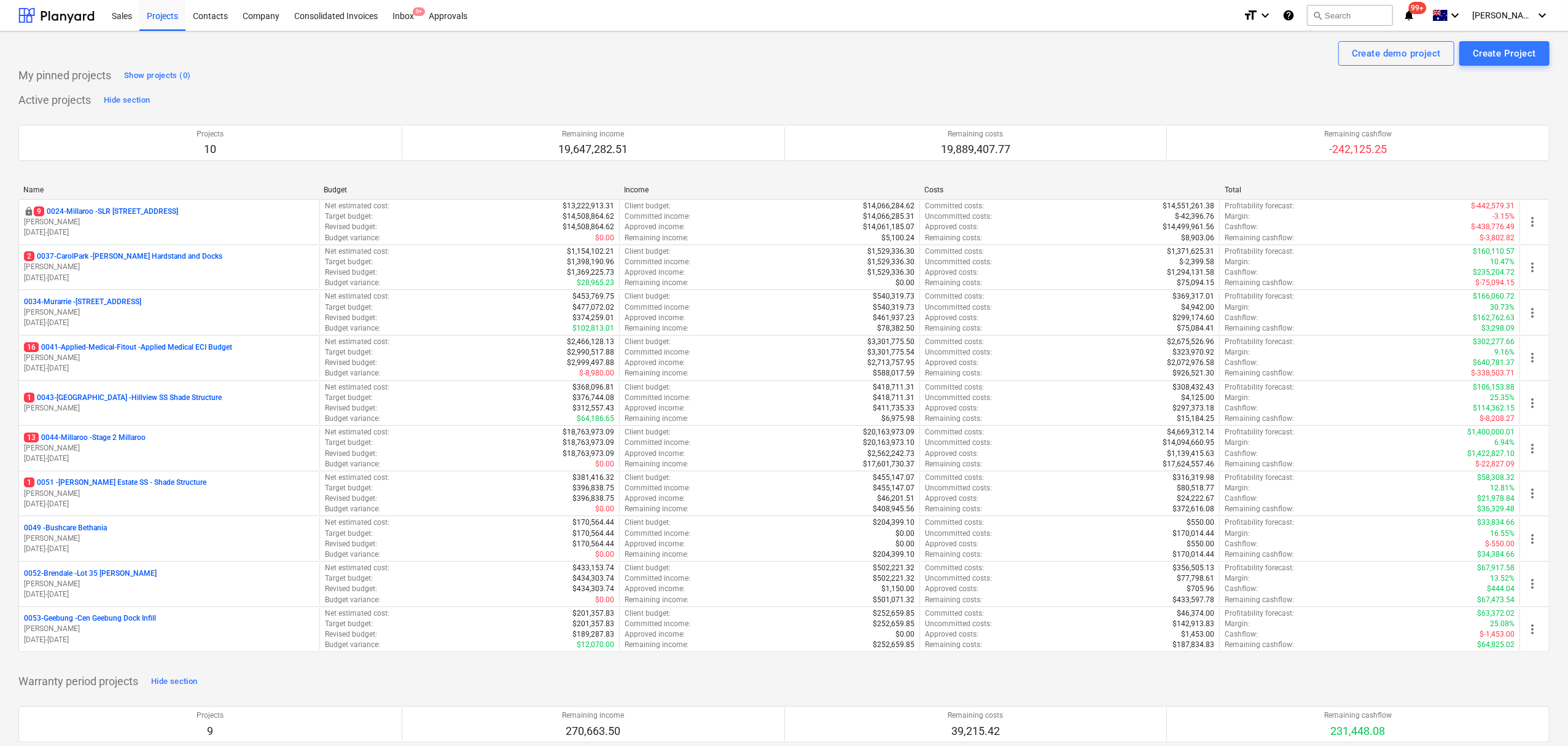
click at [715, 92] on div "Active projects Hide section Projects 10 Remaining income 19,647,282.51 Remaini…" at bounding box center [784, 378] width 1531 height 576
click at [161, 583] on p "[PERSON_NAME]" at bounding box center [169, 584] width 290 height 10
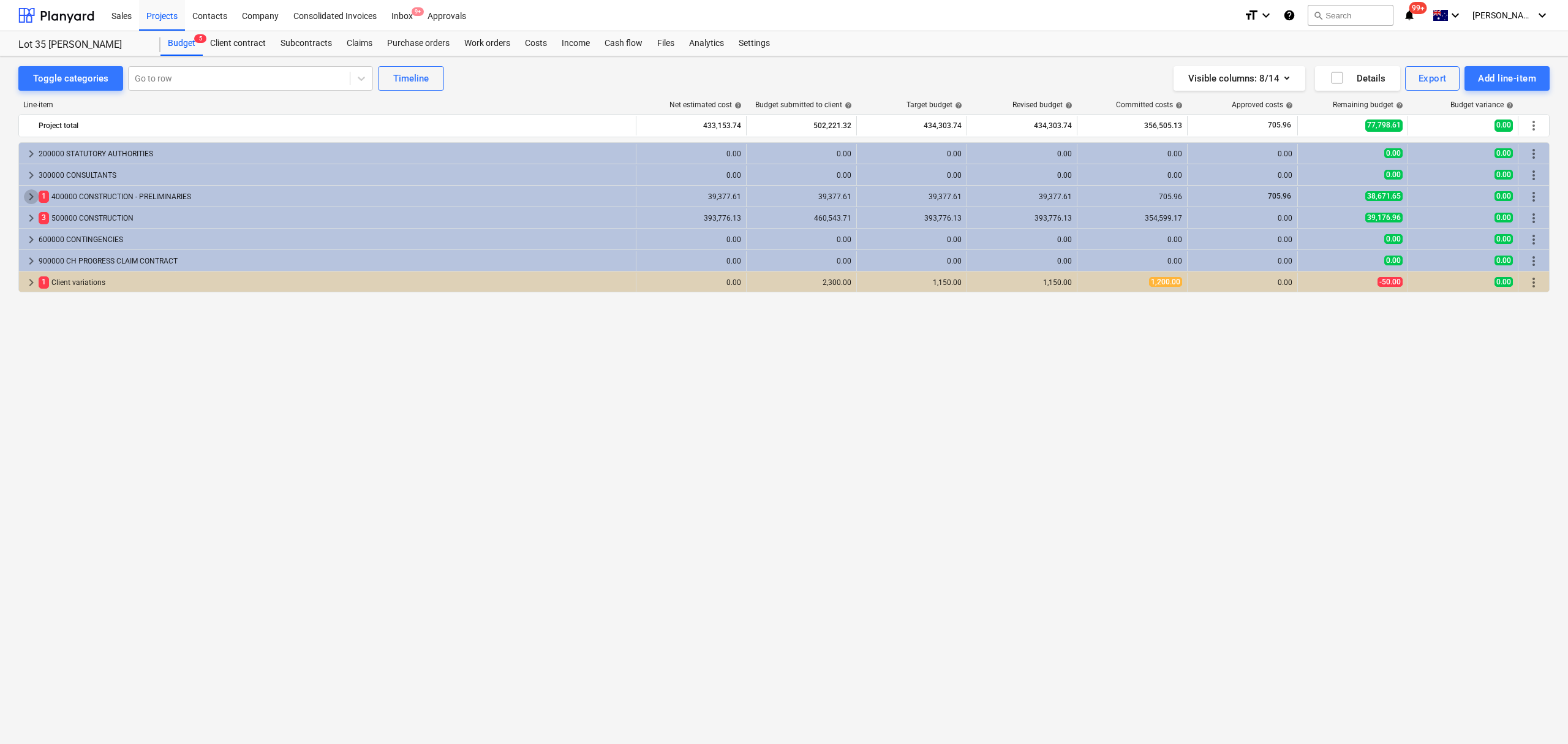
click at [30, 195] on span "keyboard_arrow_right" at bounding box center [31, 197] width 15 height 15
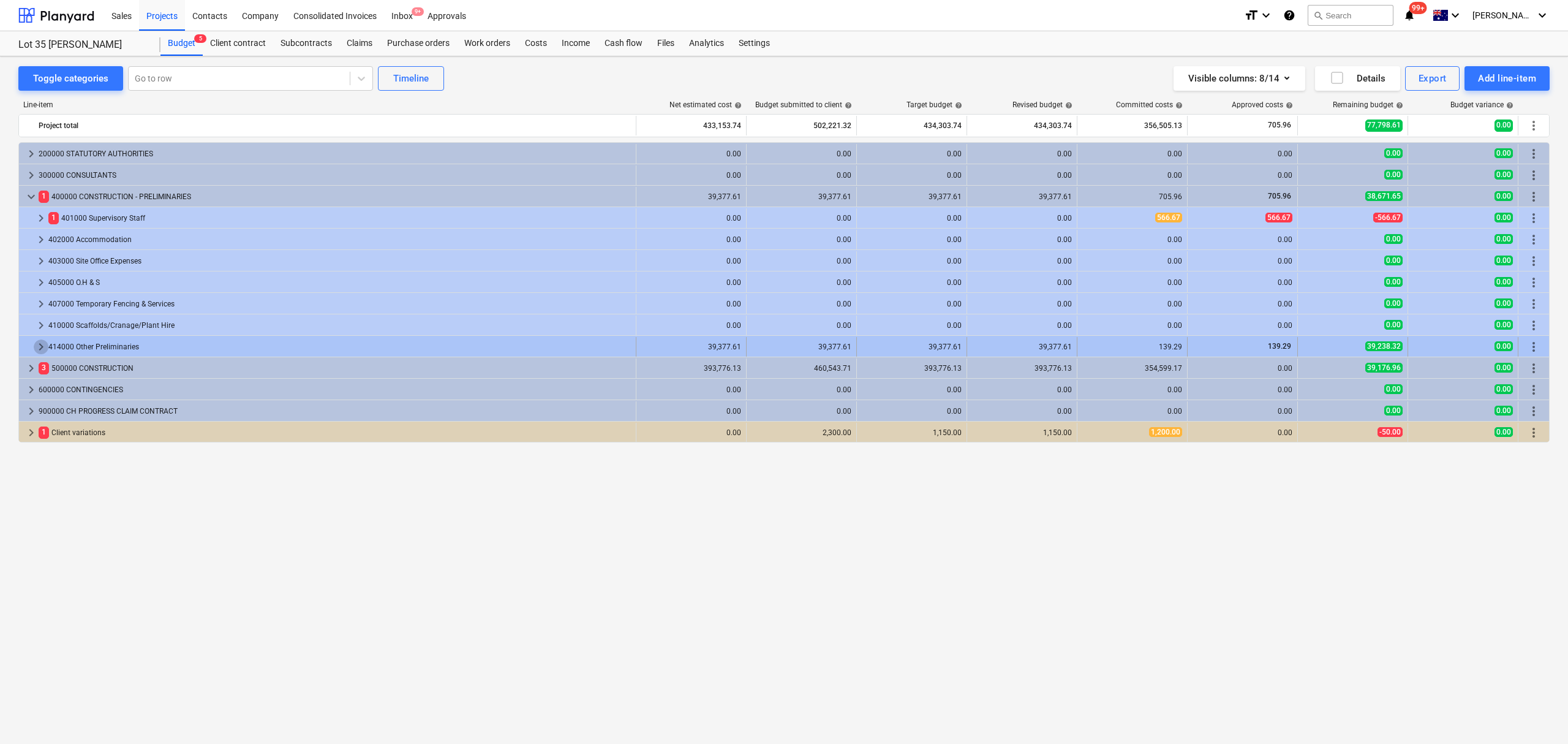
click at [47, 349] on span "keyboard_arrow_right" at bounding box center [41, 347] width 15 height 15
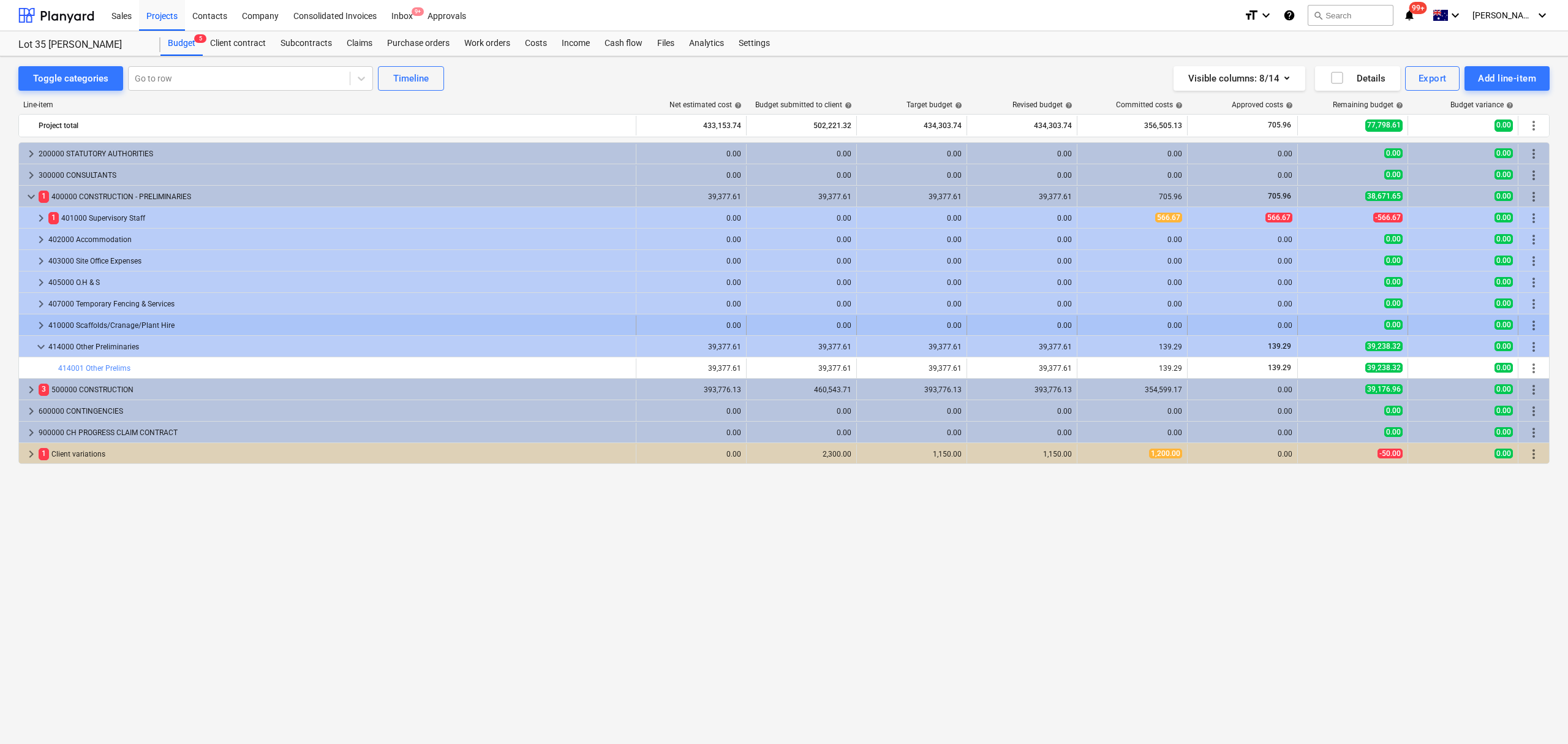
click at [41, 324] on span "keyboard_arrow_right" at bounding box center [41, 325] width 15 height 15
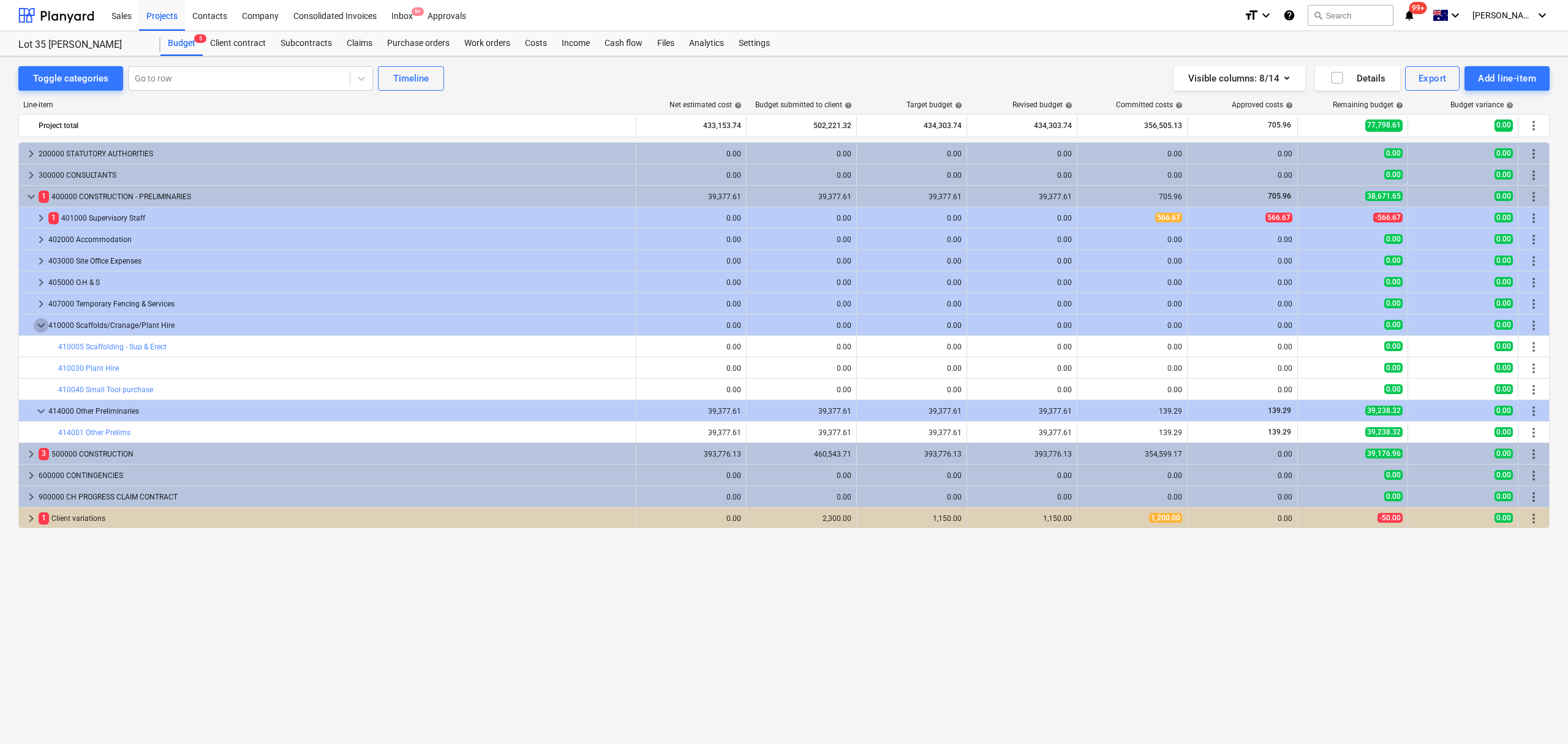
click at [41, 324] on span "keyboard_arrow_down" at bounding box center [41, 325] width 15 height 15
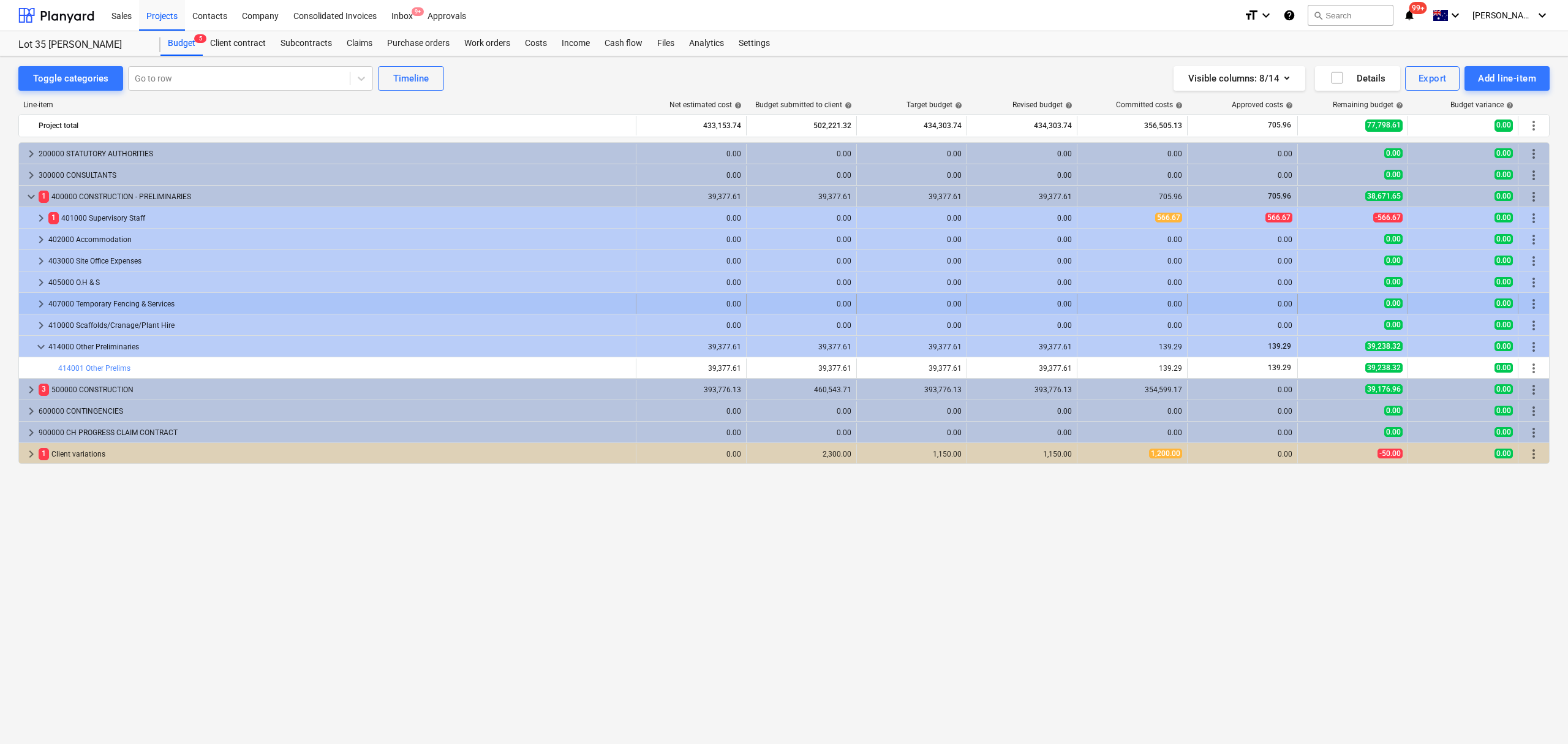
click at [41, 311] on span "keyboard_arrow_right" at bounding box center [41, 303] width 15 height 15
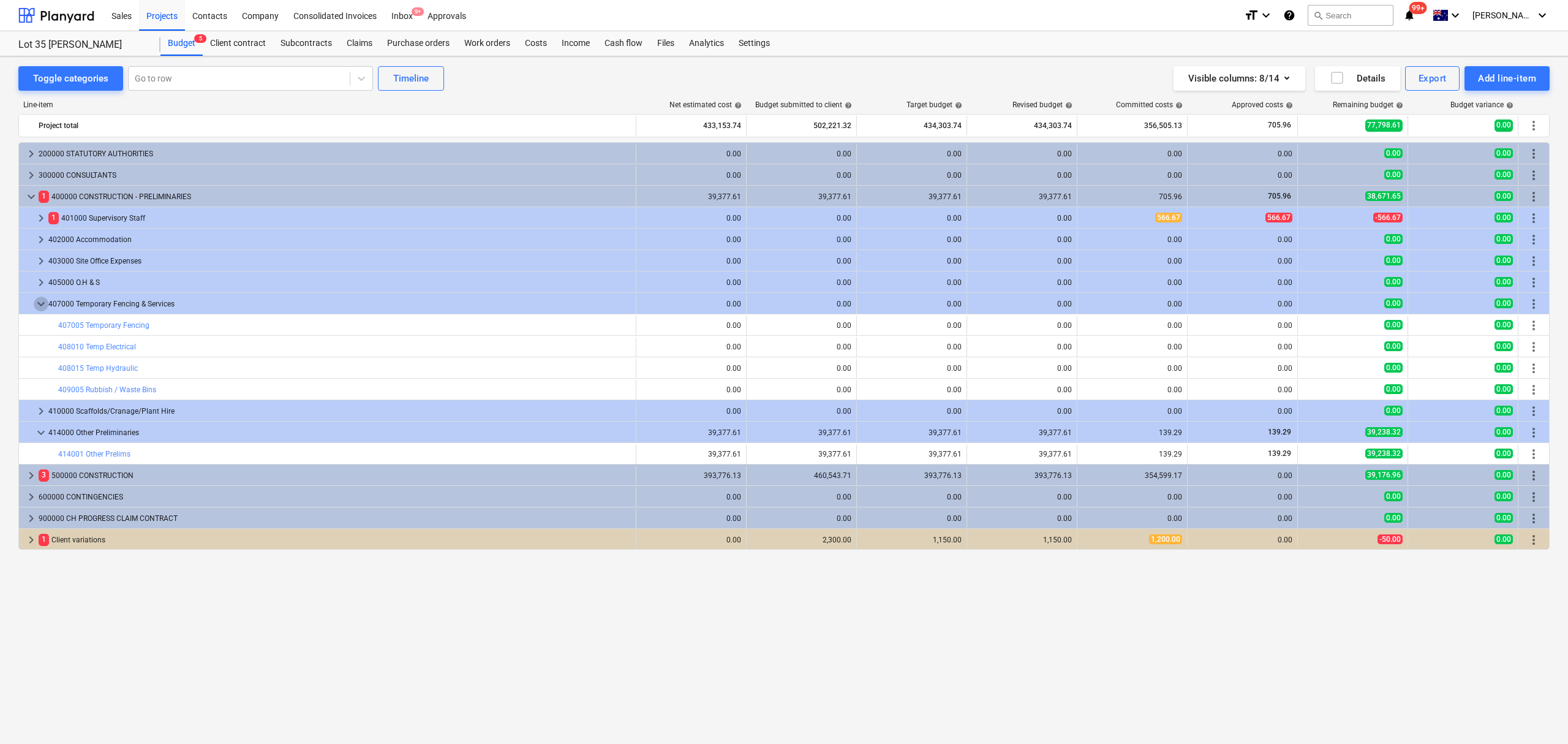
click at [41, 311] on span "keyboard_arrow_down" at bounding box center [41, 303] width 15 height 15
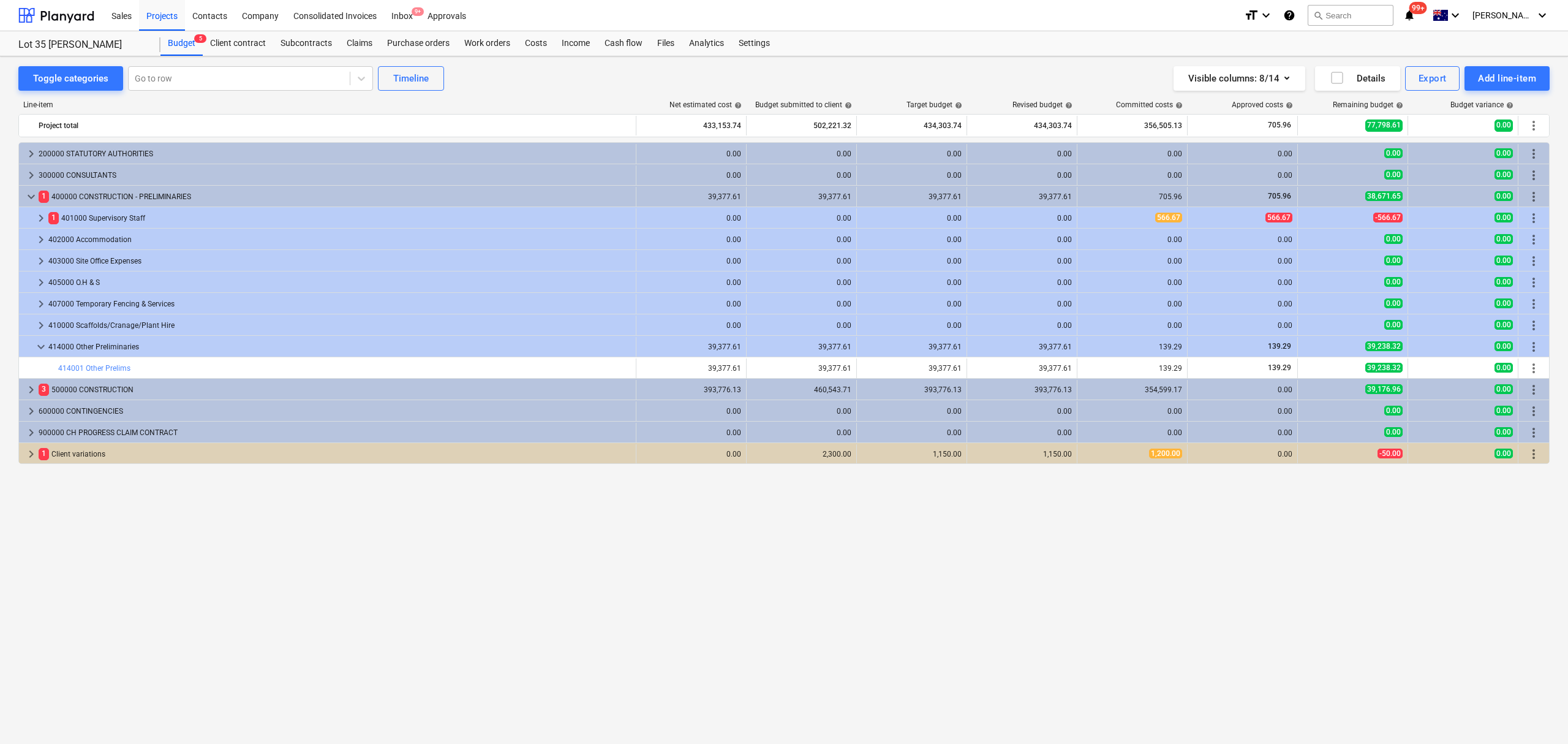
click at [40, 283] on span "keyboard_arrow_right" at bounding box center [41, 282] width 15 height 15
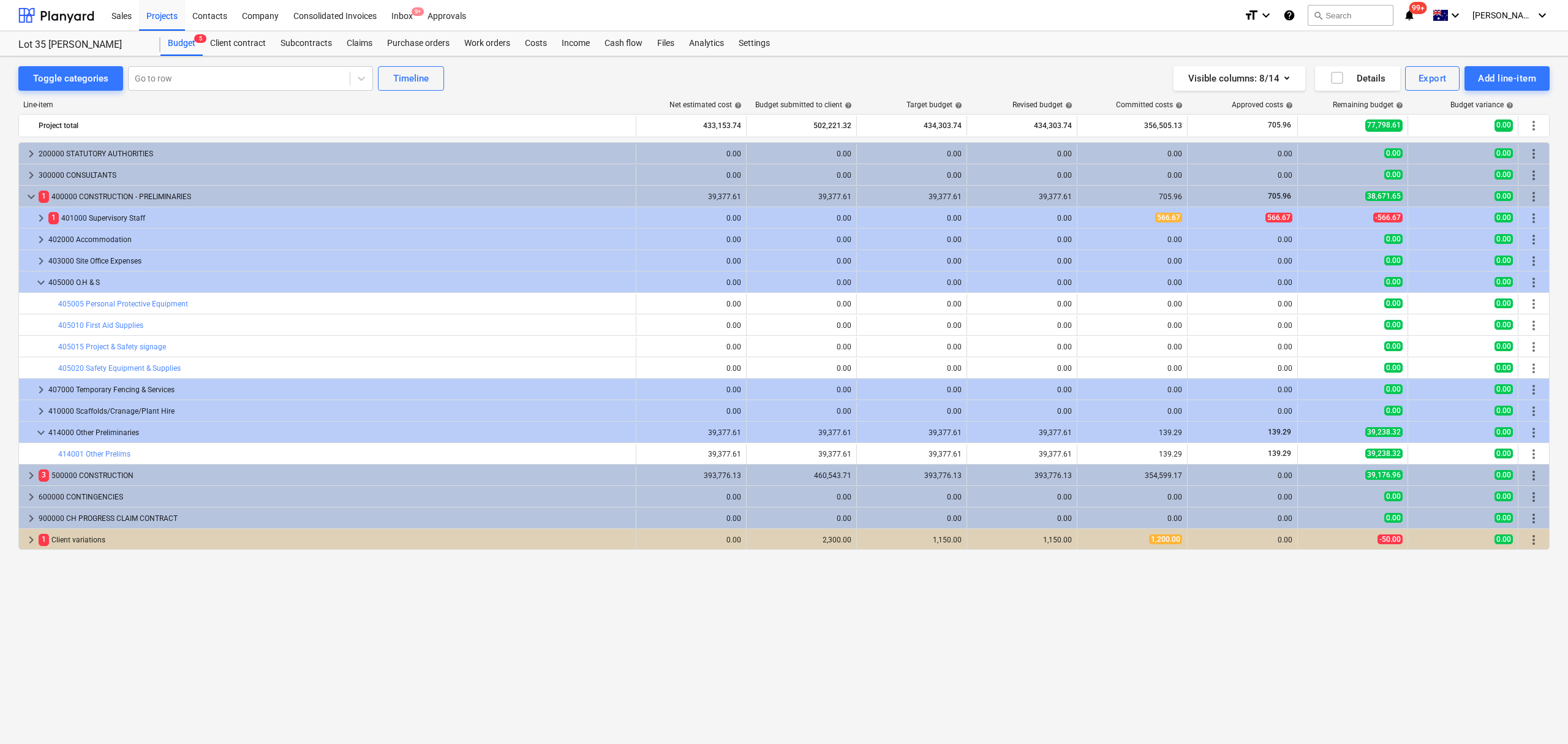
click at [40, 283] on span "keyboard_arrow_down" at bounding box center [41, 282] width 15 height 15
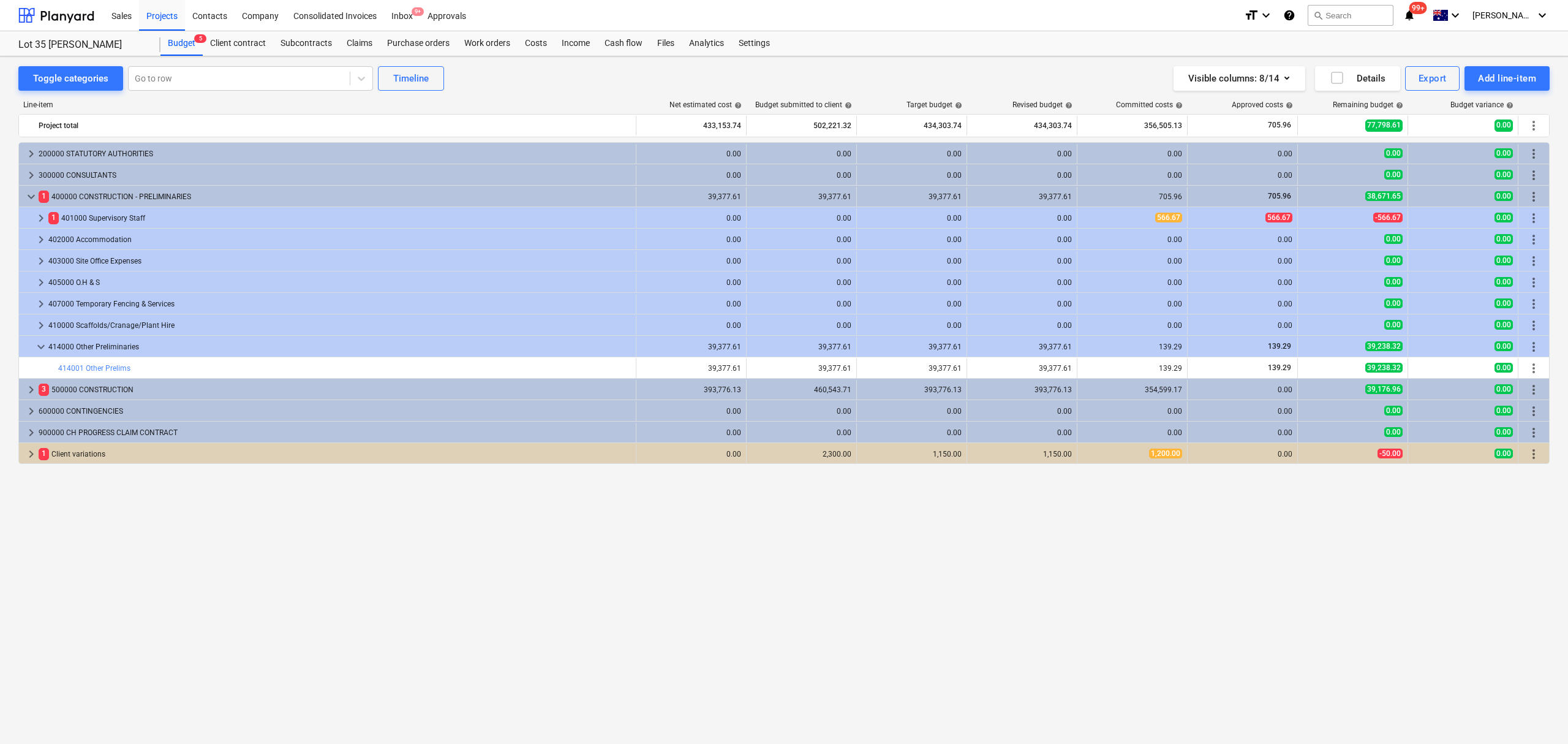
drag, startPoint x: 164, startPoint y: 59, endPoint x: 174, endPoint y: 73, distance: 17.2
click at [164, 60] on div "Toggle categories Go to row Timeline Visible columns : 8/14 Details Export Add …" at bounding box center [784, 387] width 1568 height 661
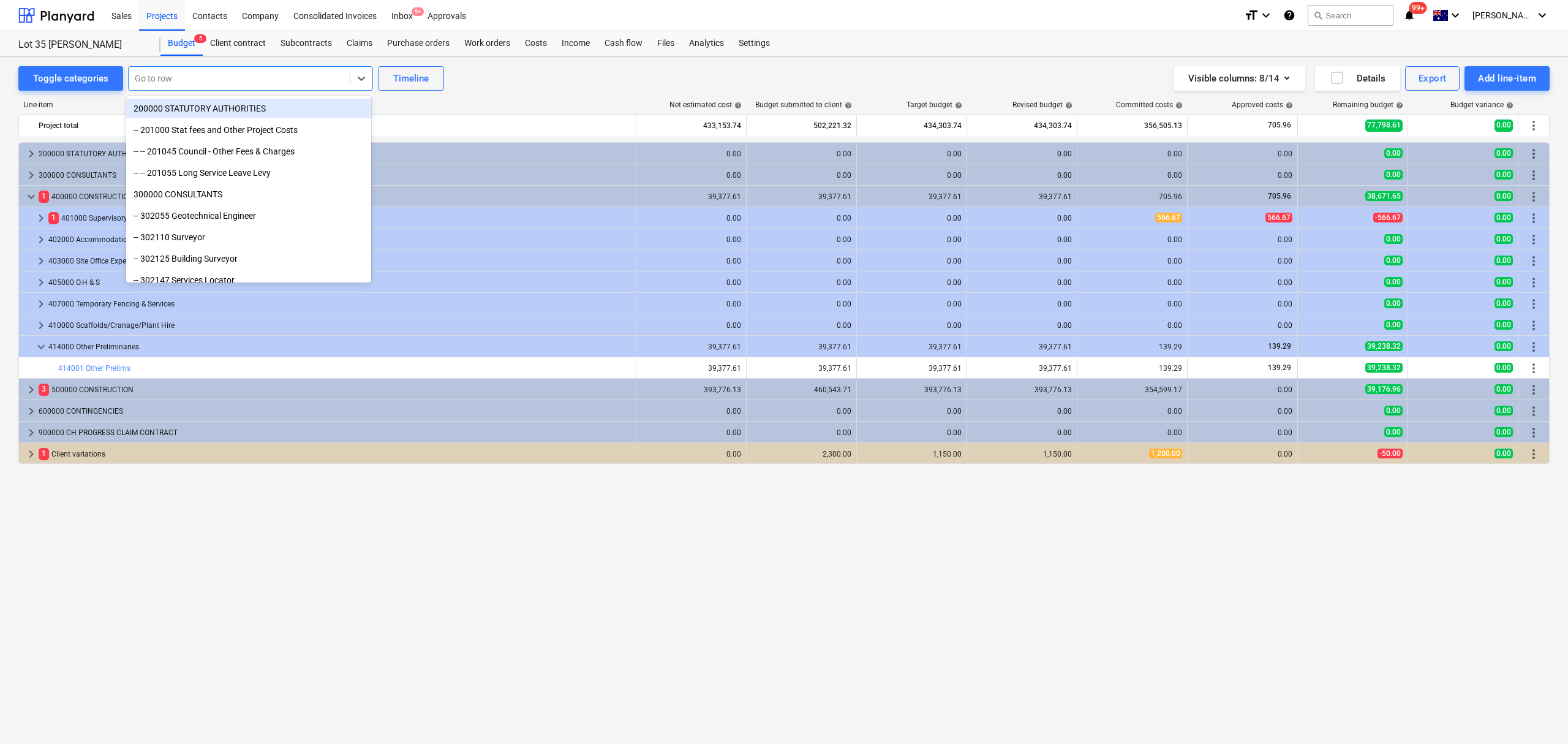
click at [174, 73] on div at bounding box center [239, 78] width 209 height 12
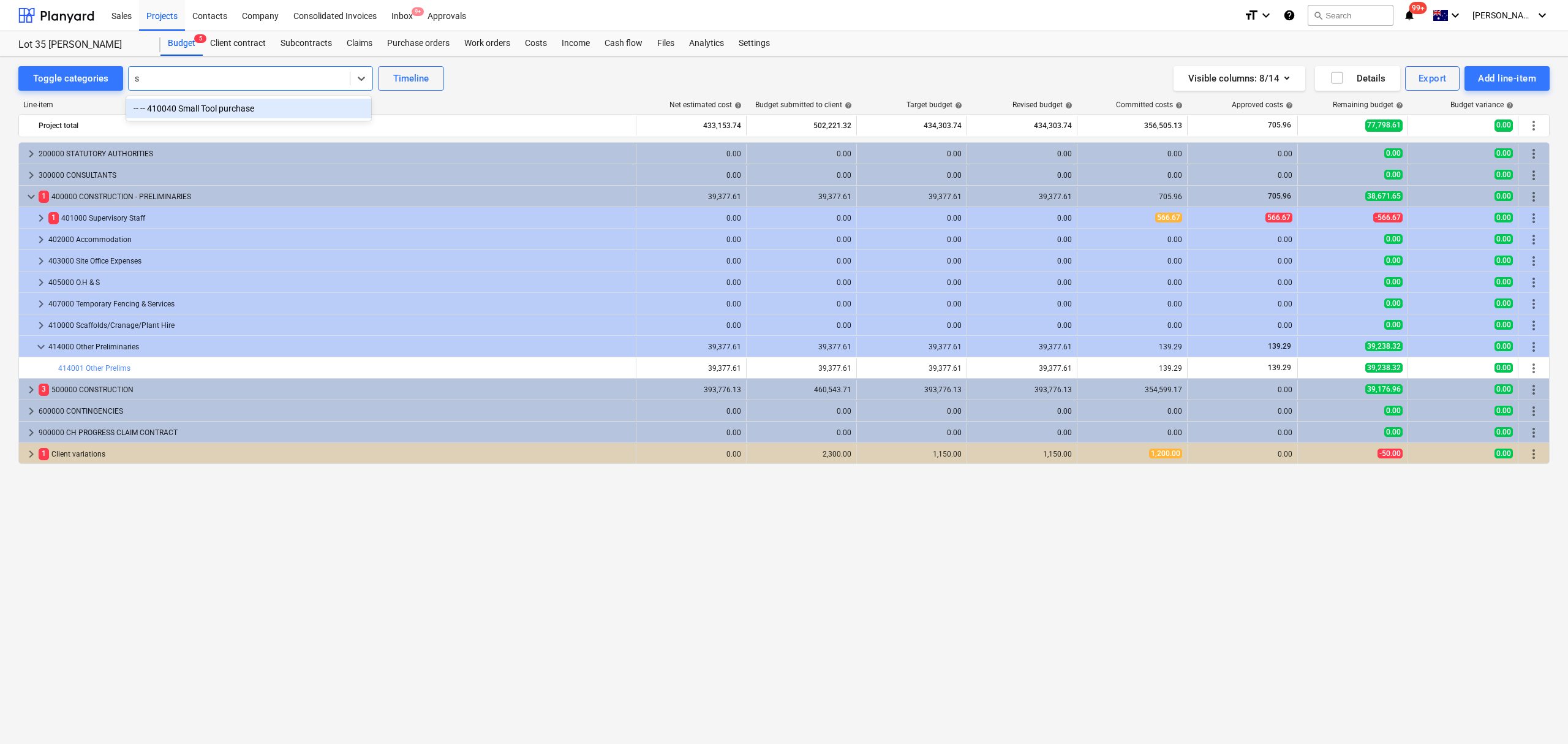
type input "sm"
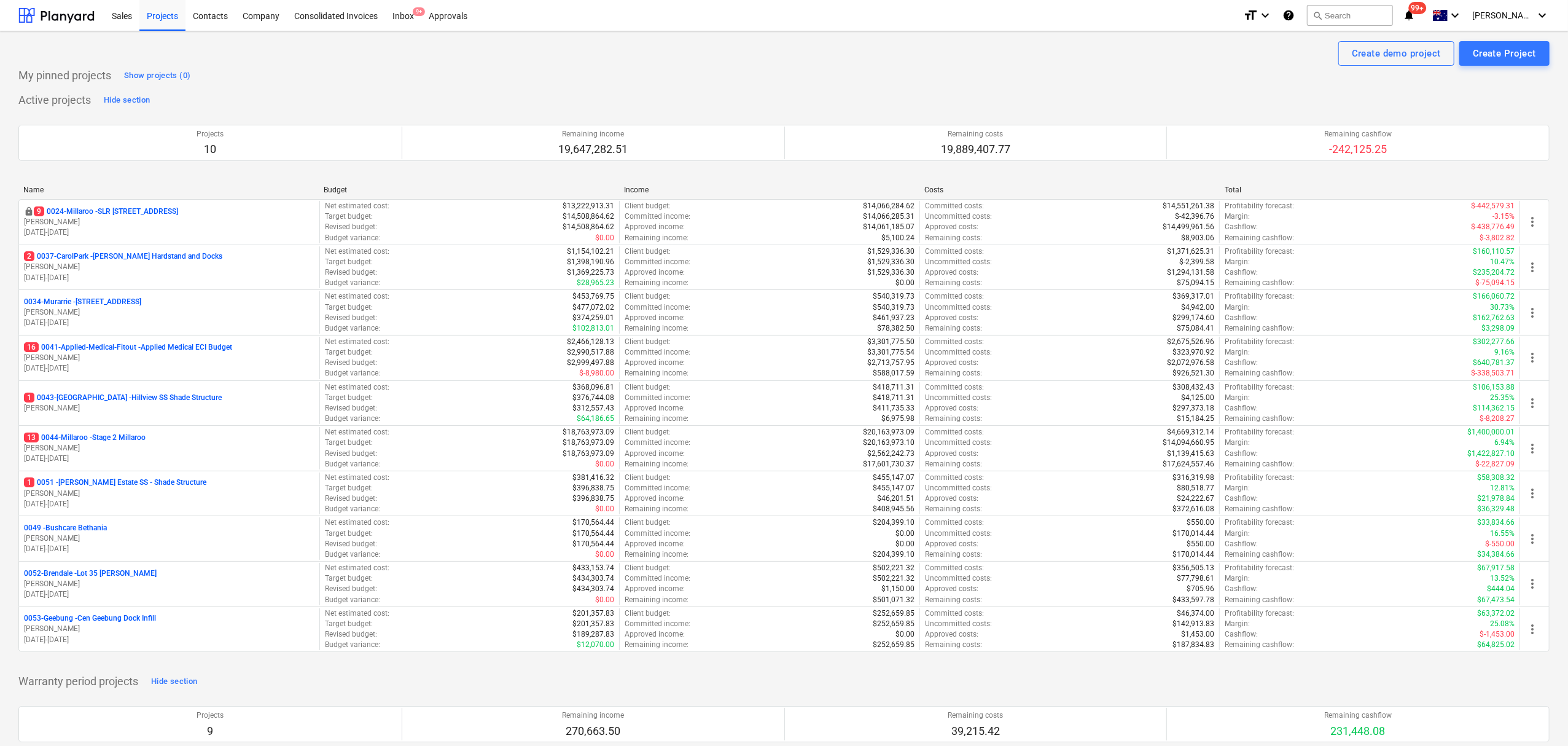
click at [148, 544] on p "[PERSON_NAME]" at bounding box center [169, 539] width 290 height 10
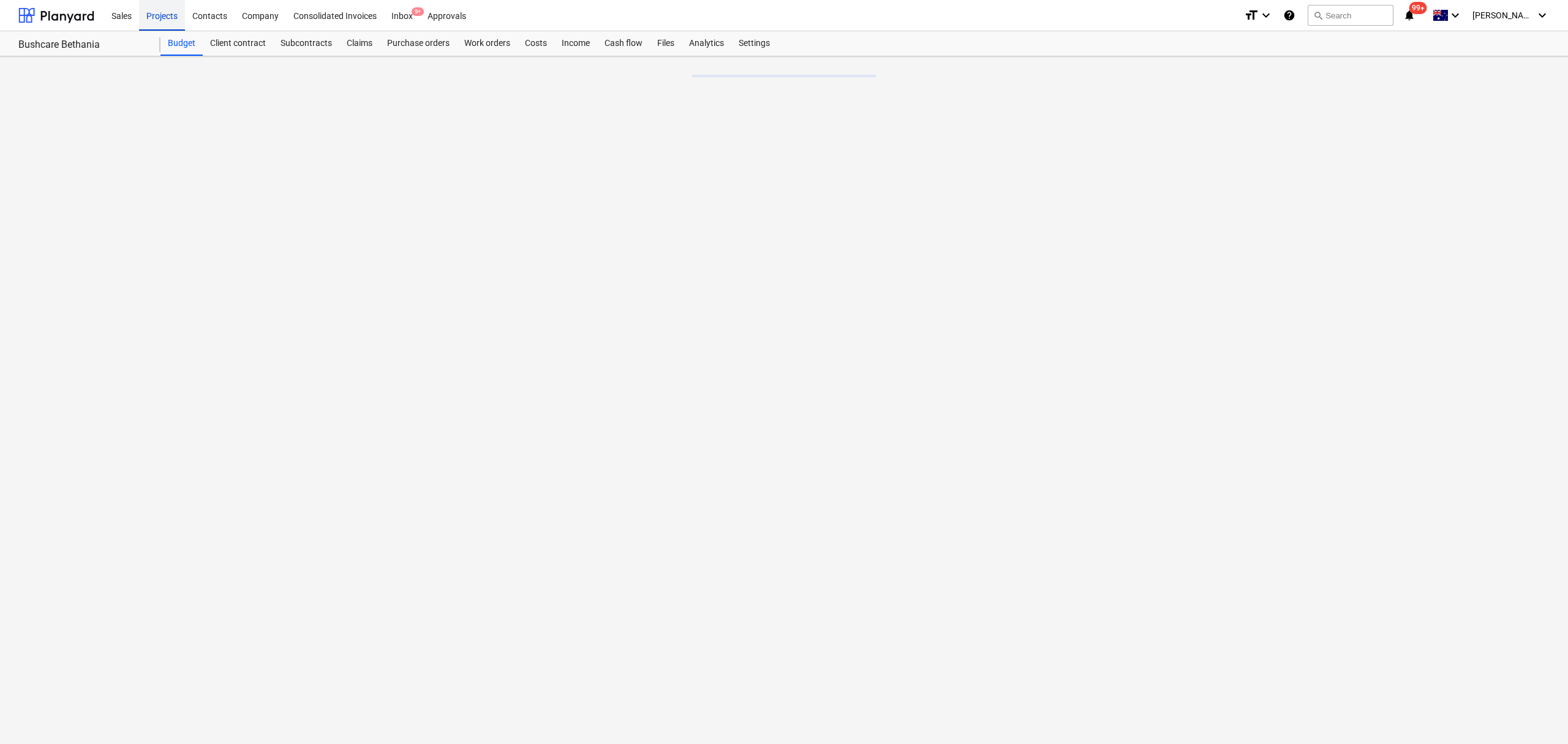
click at [178, 10] on div "Projects" at bounding box center [162, 15] width 46 height 31
click at [178, 10] on div "Projects" at bounding box center [162, 15] width 46 height 31
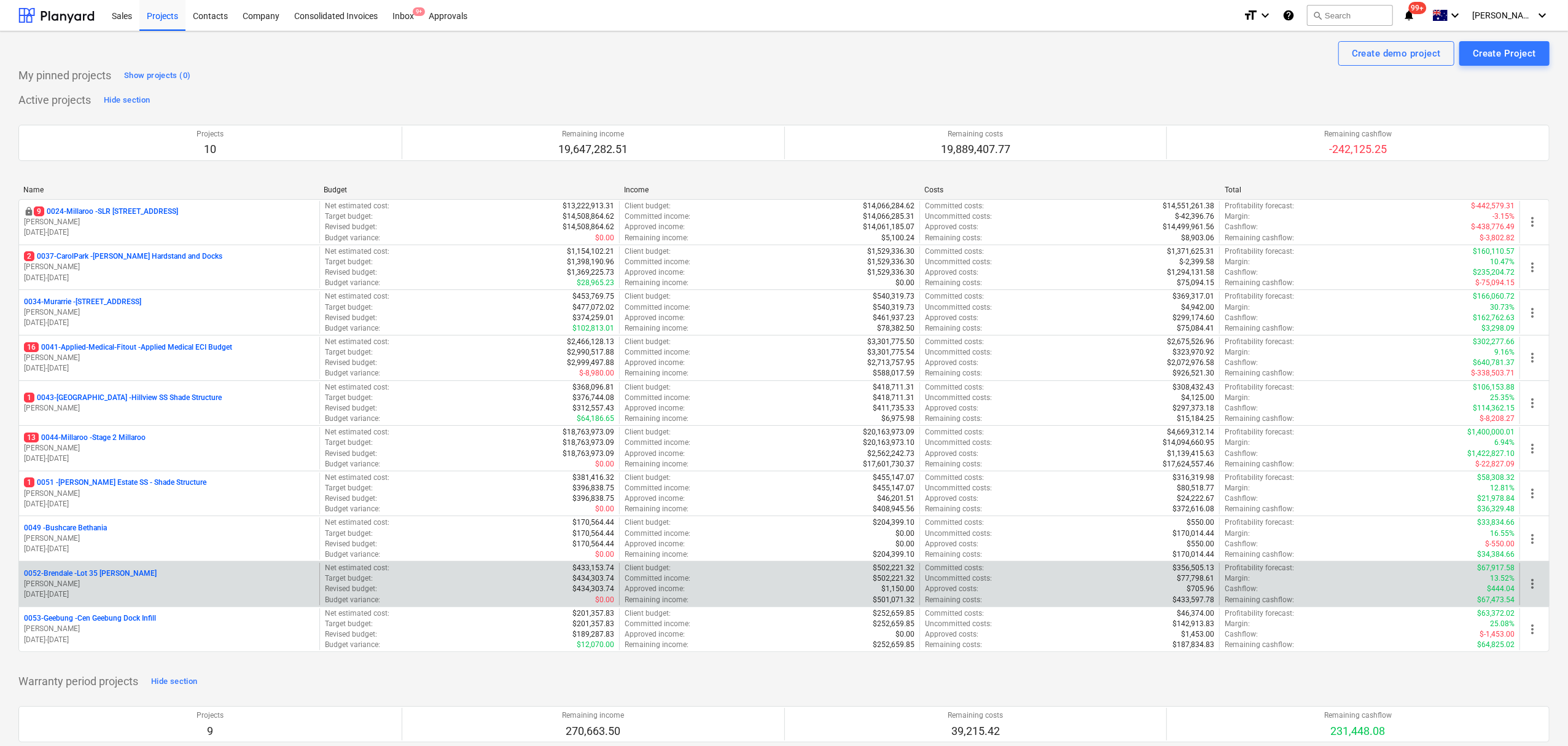
click at [136, 592] on p "[DATE] - [DATE]" at bounding box center [169, 594] width 290 height 10
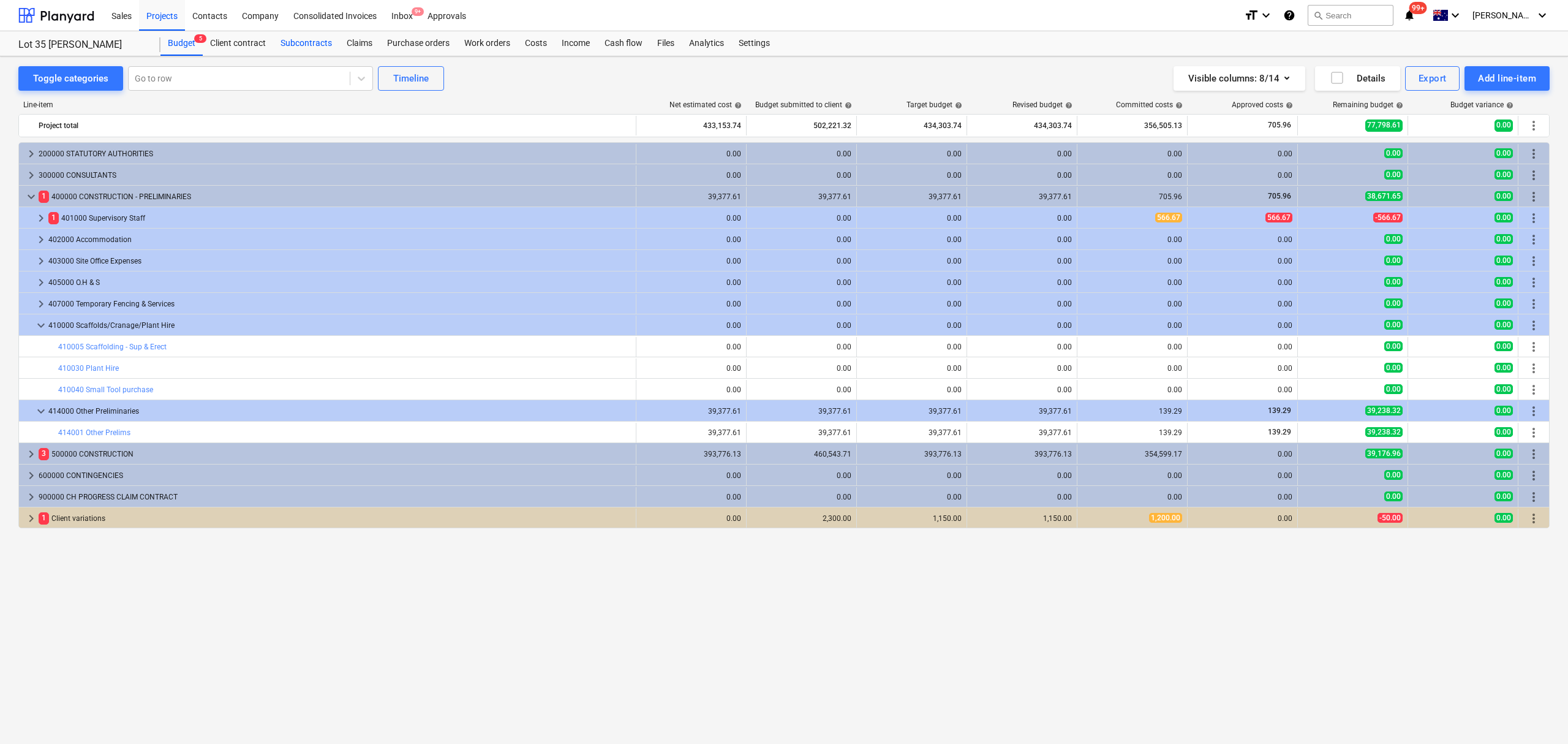
click at [300, 49] on div "Subcontracts" at bounding box center [305, 44] width 66 height 25
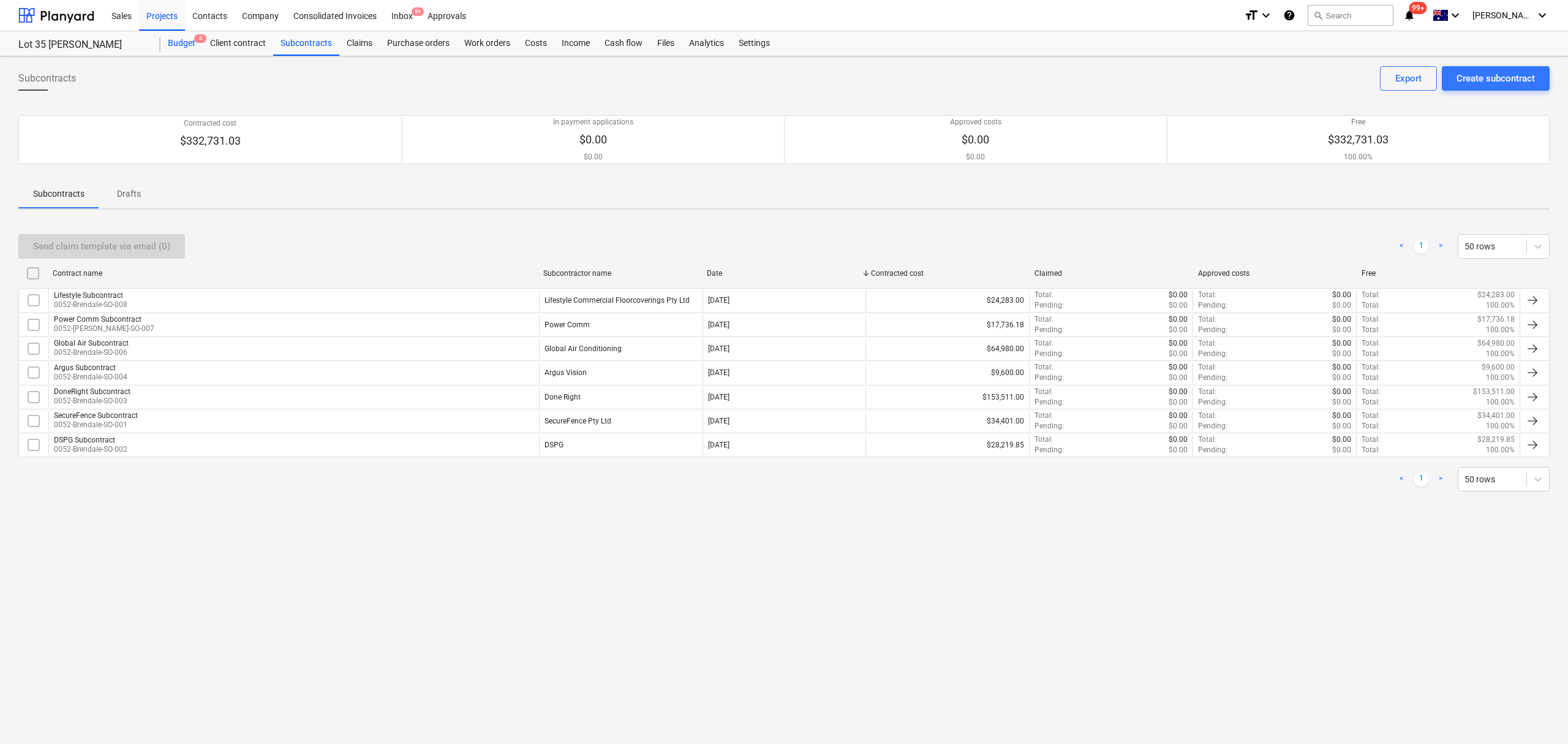
click at [163, 37] on div "Budget 5" at bounding box center [181, 44] width 42 height 25
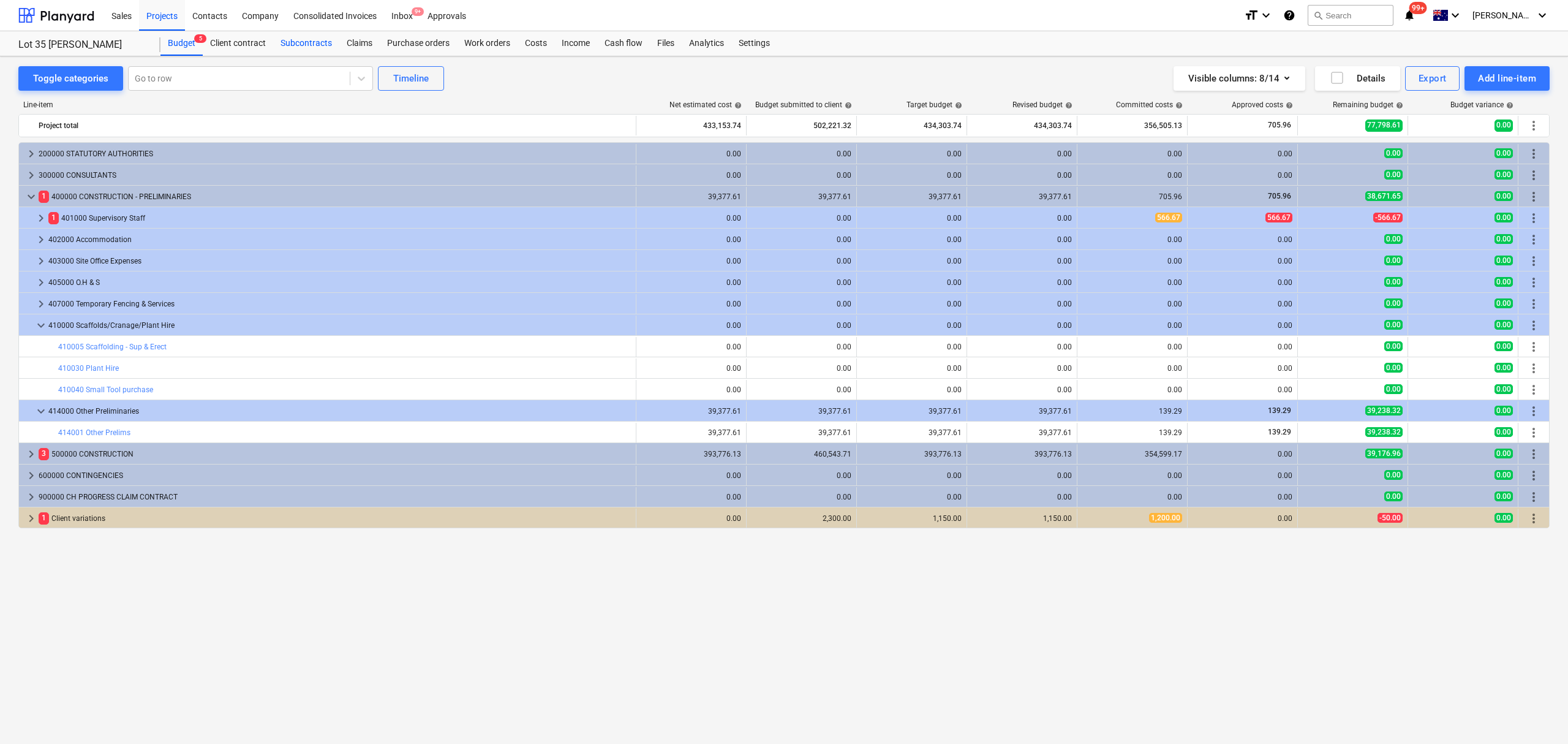
click at [316, 36] on div "Subcontracts" at bounding box center [305, 44] width 66 height 25
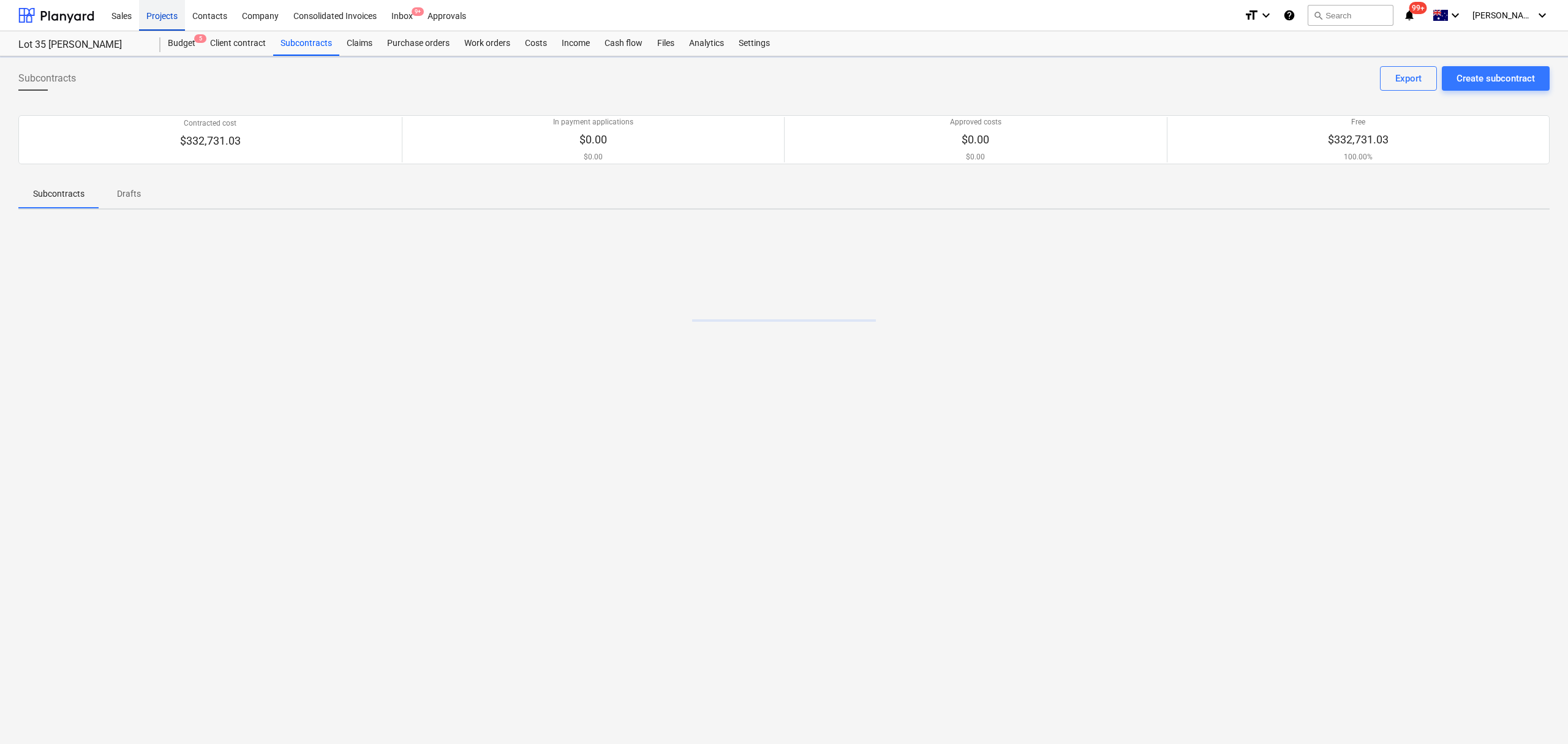
click at [143, 7] on div "Projects" at bounding box center [162, 15] width 46 height 31
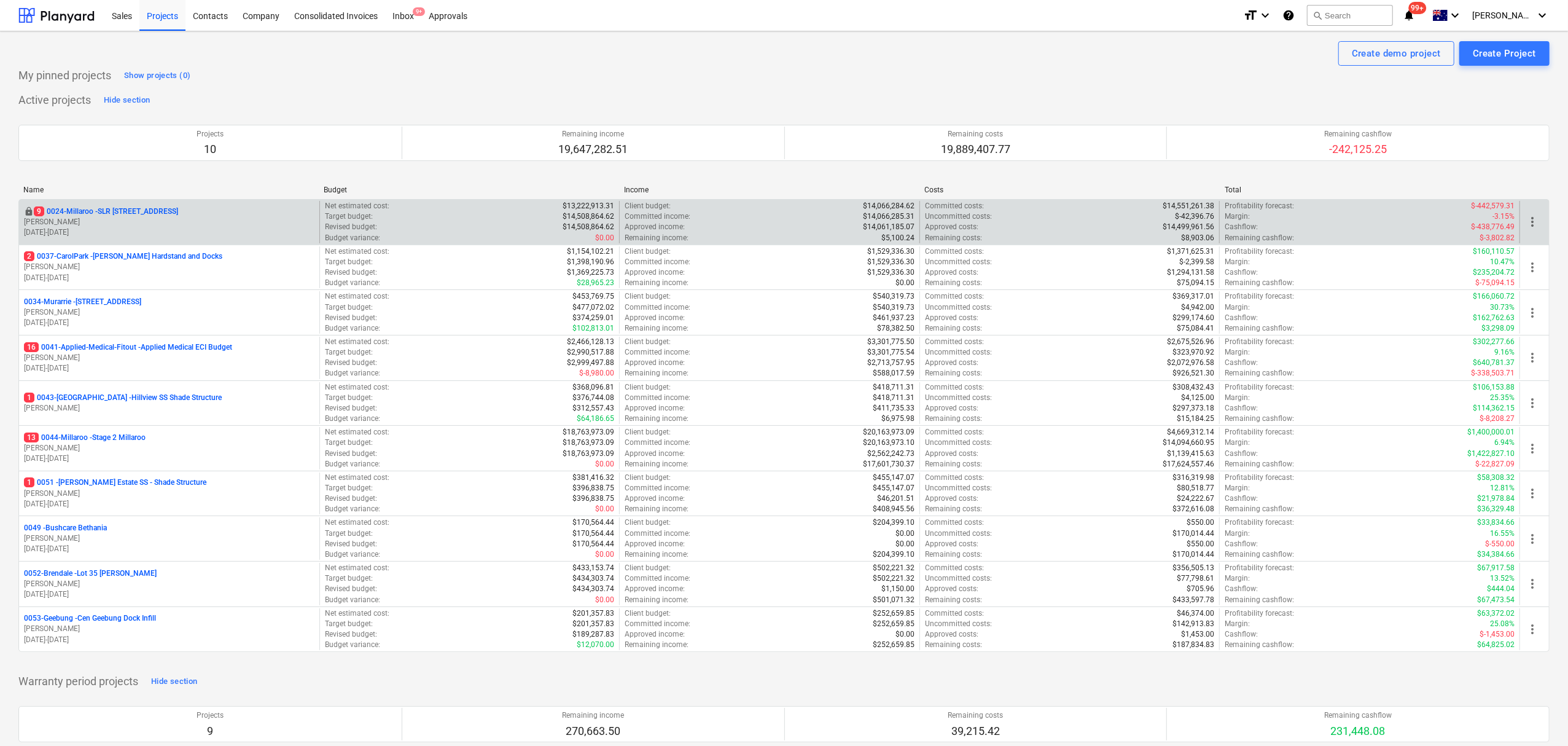
click at [165, 212] on p "9 0024-Millaroo - SLR [STREET_ADDRESS]" at bounding box center [106, 212] width 144 height 10
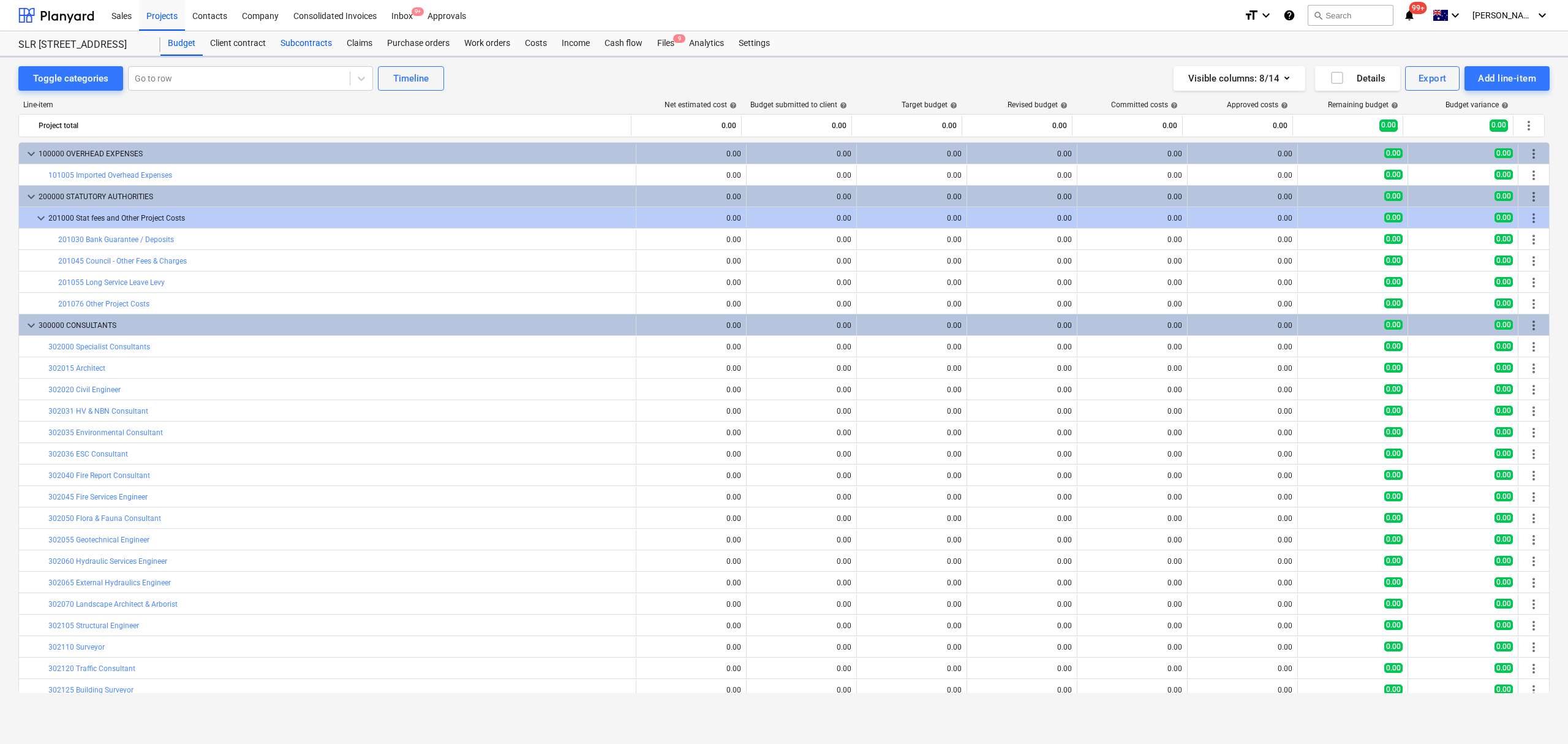
click at [316, 52] on div "Subcontracts" at bounding box center [305, 44] width 66 height 25
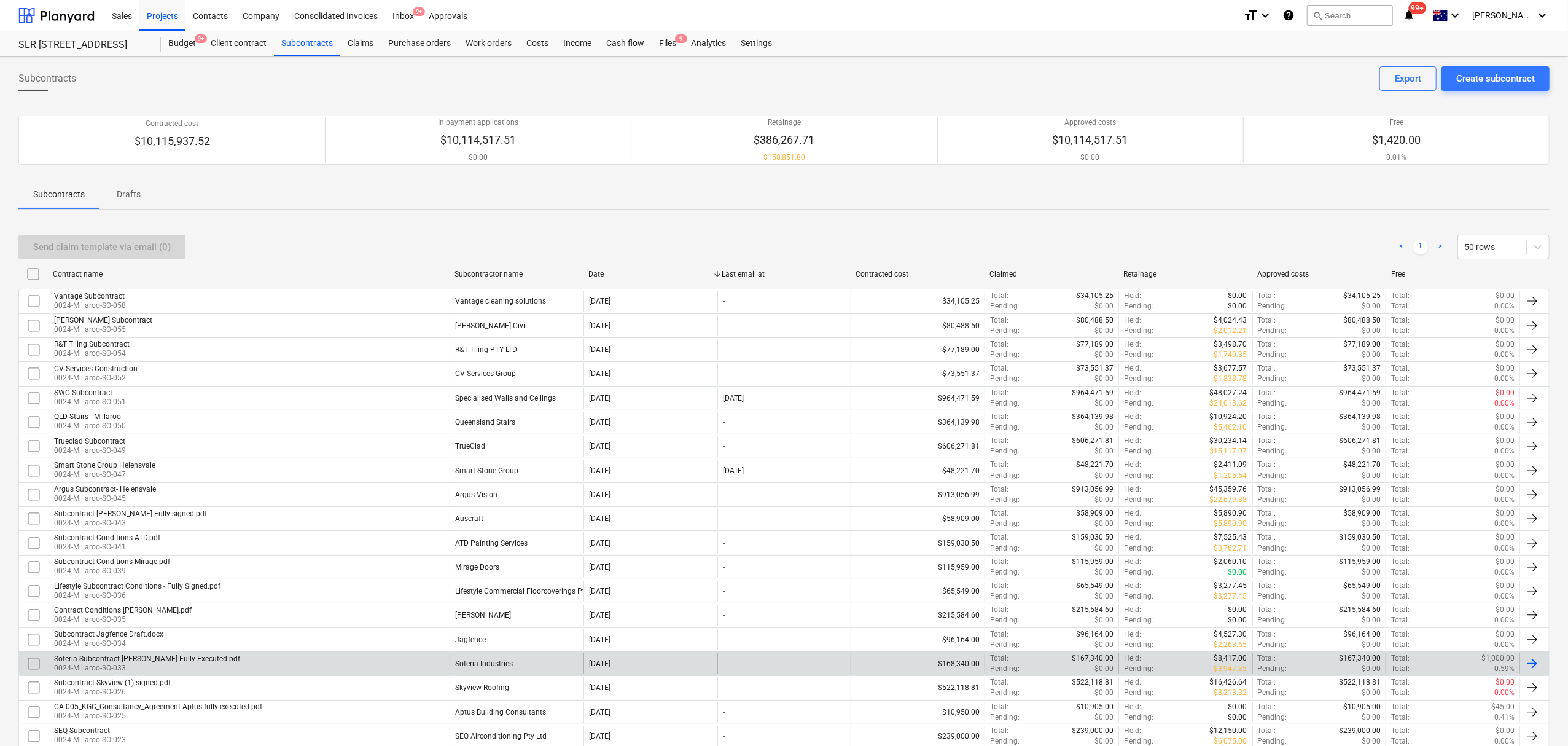
click at [426, 666] on div "Soteria Subcontract [PERSON_NAME] Fully Executed.pdf 0024-Millaroo-SO-033" at bounding box center [249, 663] width 401 height 21
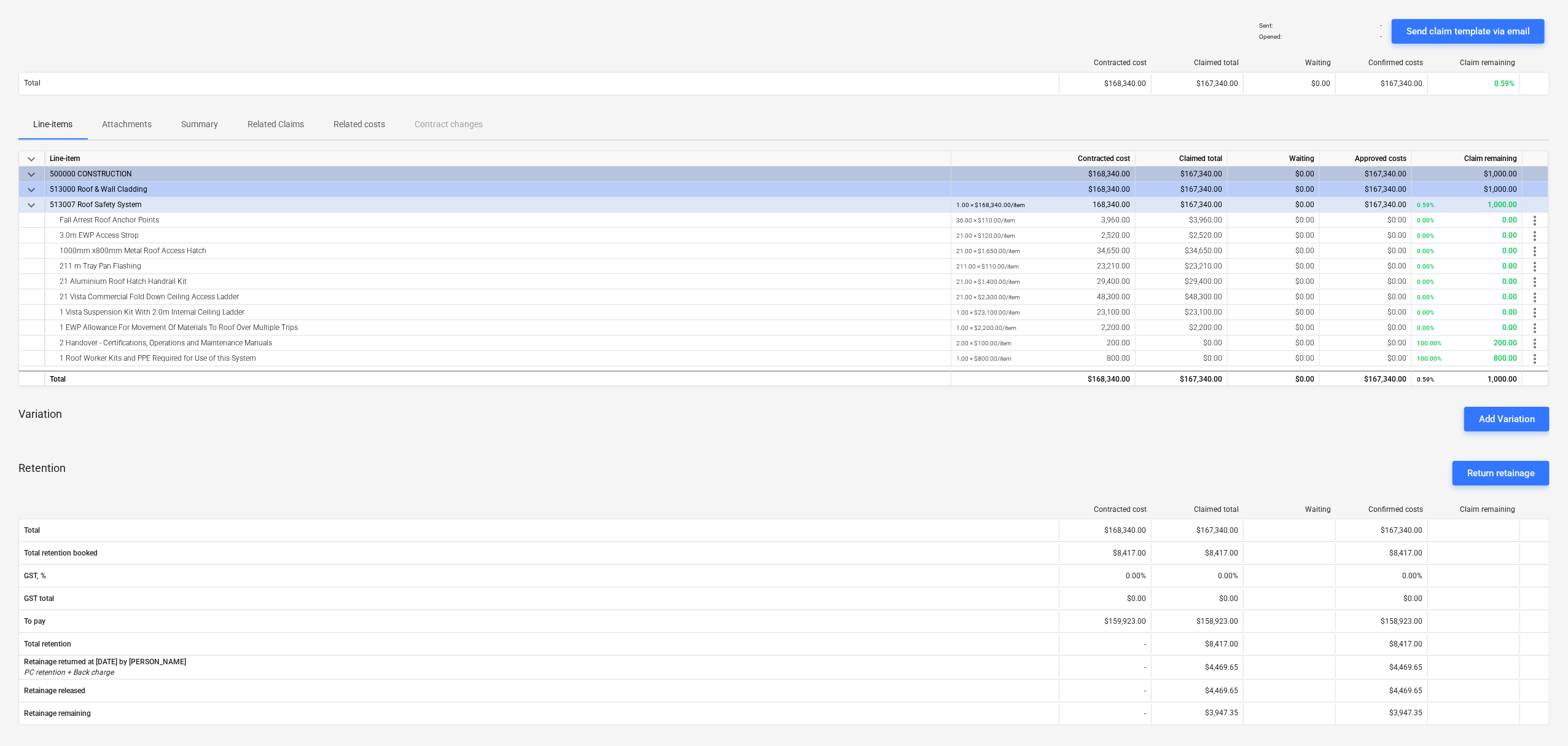
scroll to position [82, 0]
click at [128, 119] on p "Attachments" at bounding box center [127, 124] width 49 height 13
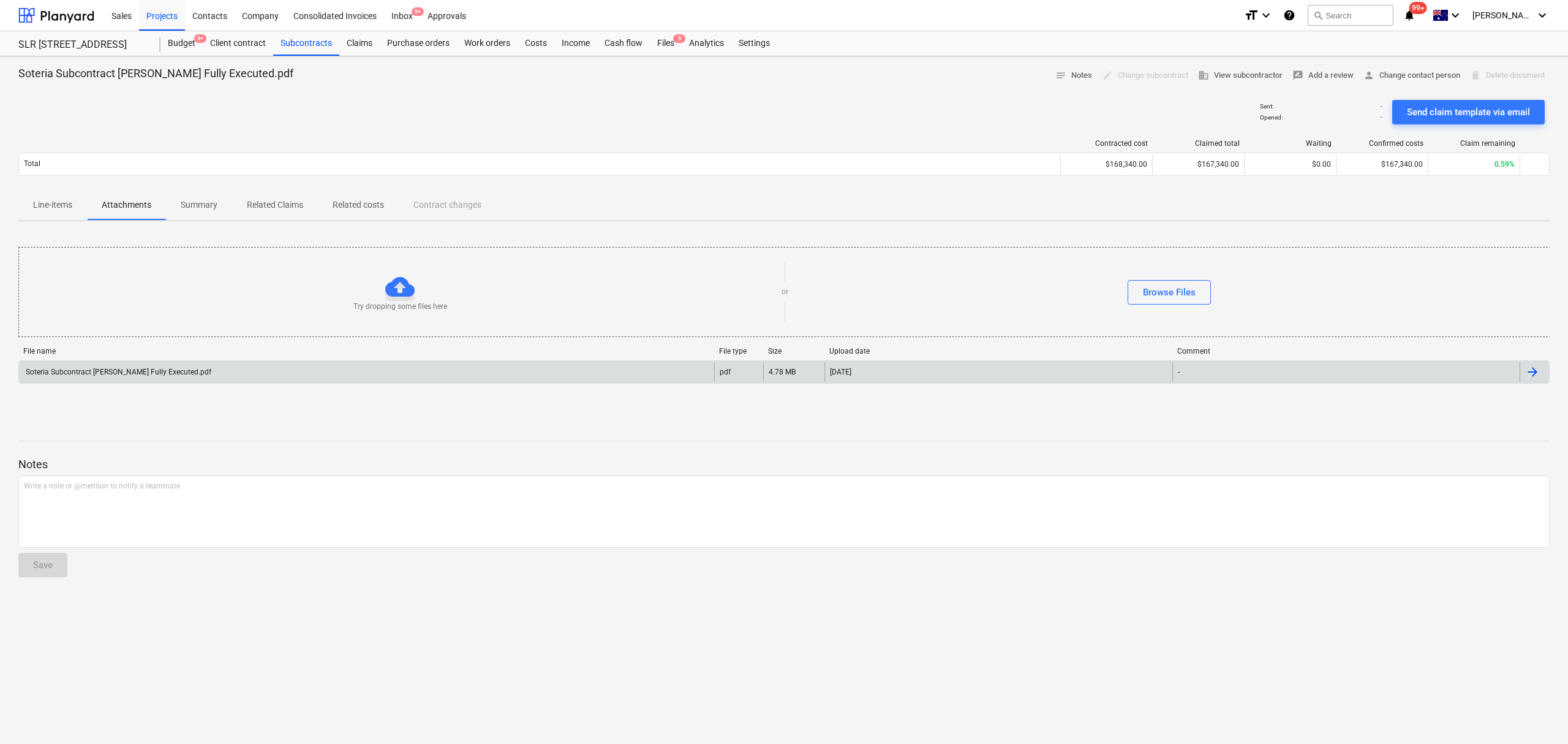
click at [165, 371] on div "Soteria Subcontract [PERSON_NAME] Fully Executed.pdf" at bounding box center [118, 372] width 187 height 9
click at [76, 214] on span "Line-items" at bounding box center [52, 205] width 69 height 20
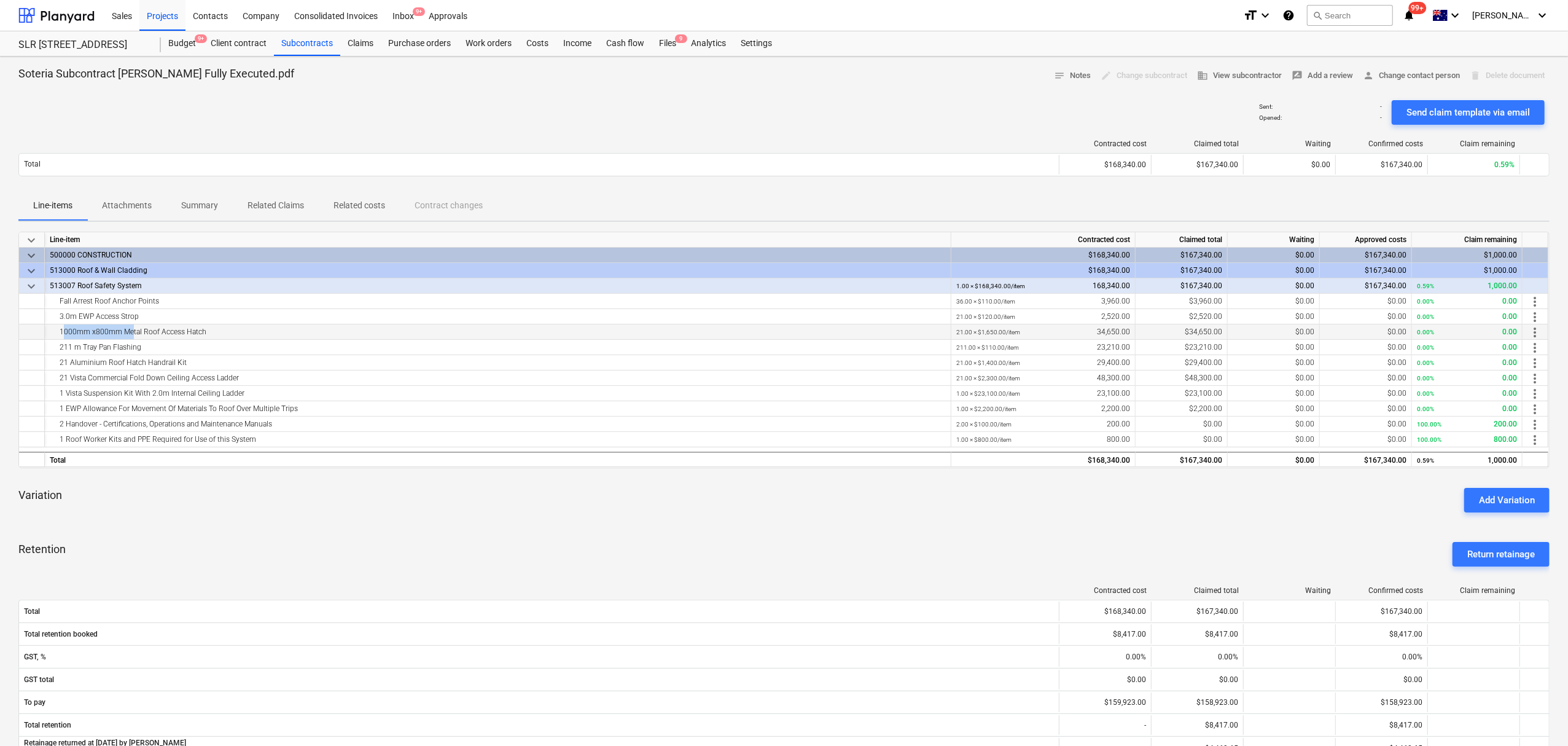
drag, startPoint x: 60, startPoint y: 332, endPoint x: 130, endPoint y: 330, distance: 70.0
click at [130, 330] on div "1000mm x800mm Metal Roof Access Hatch" at bounding box center [497, 332] width 896 height 15
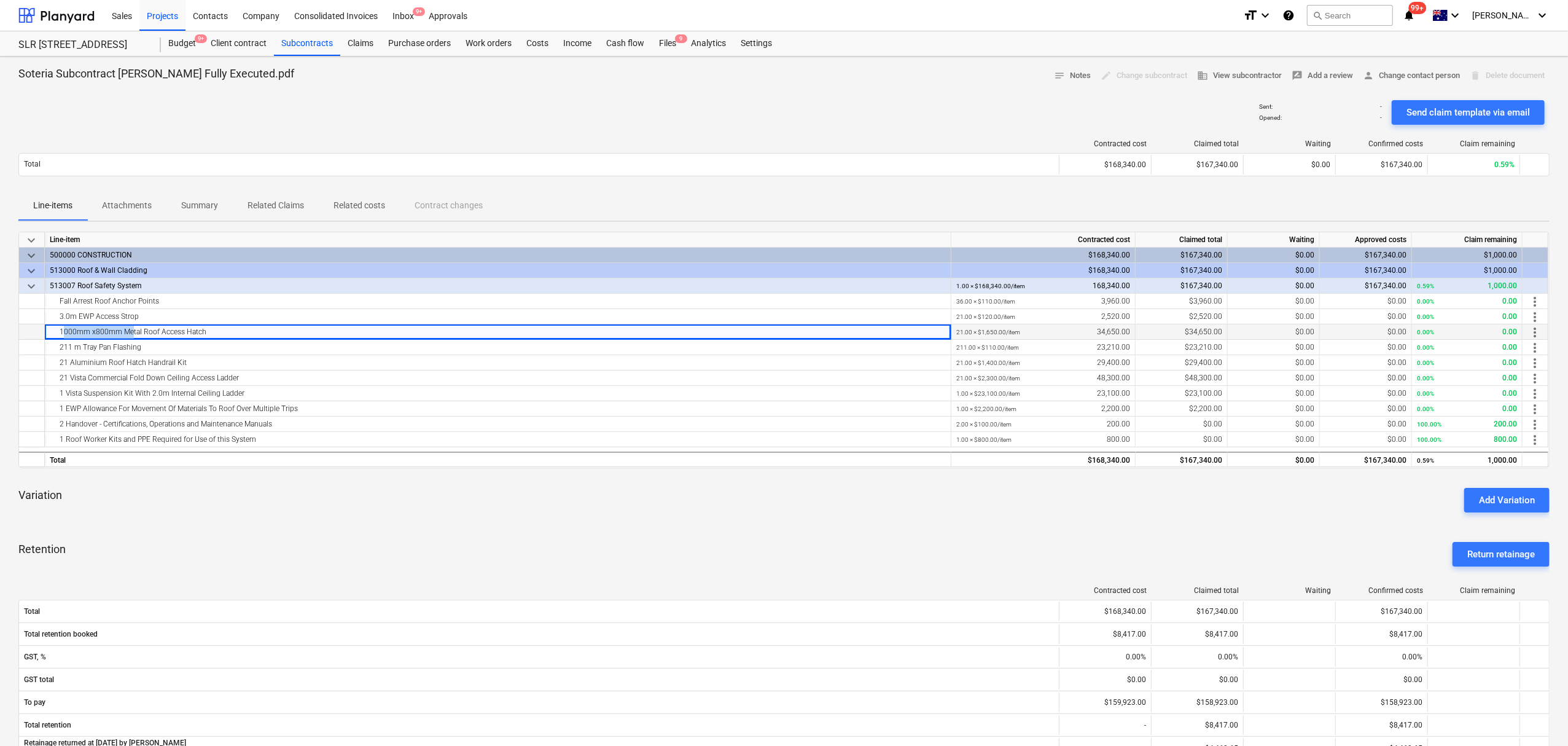
click at [128, 330] on div "1000mm x800mm Metal Roof Access Hatch" at bounding box center [497, 332] width 896 height 15
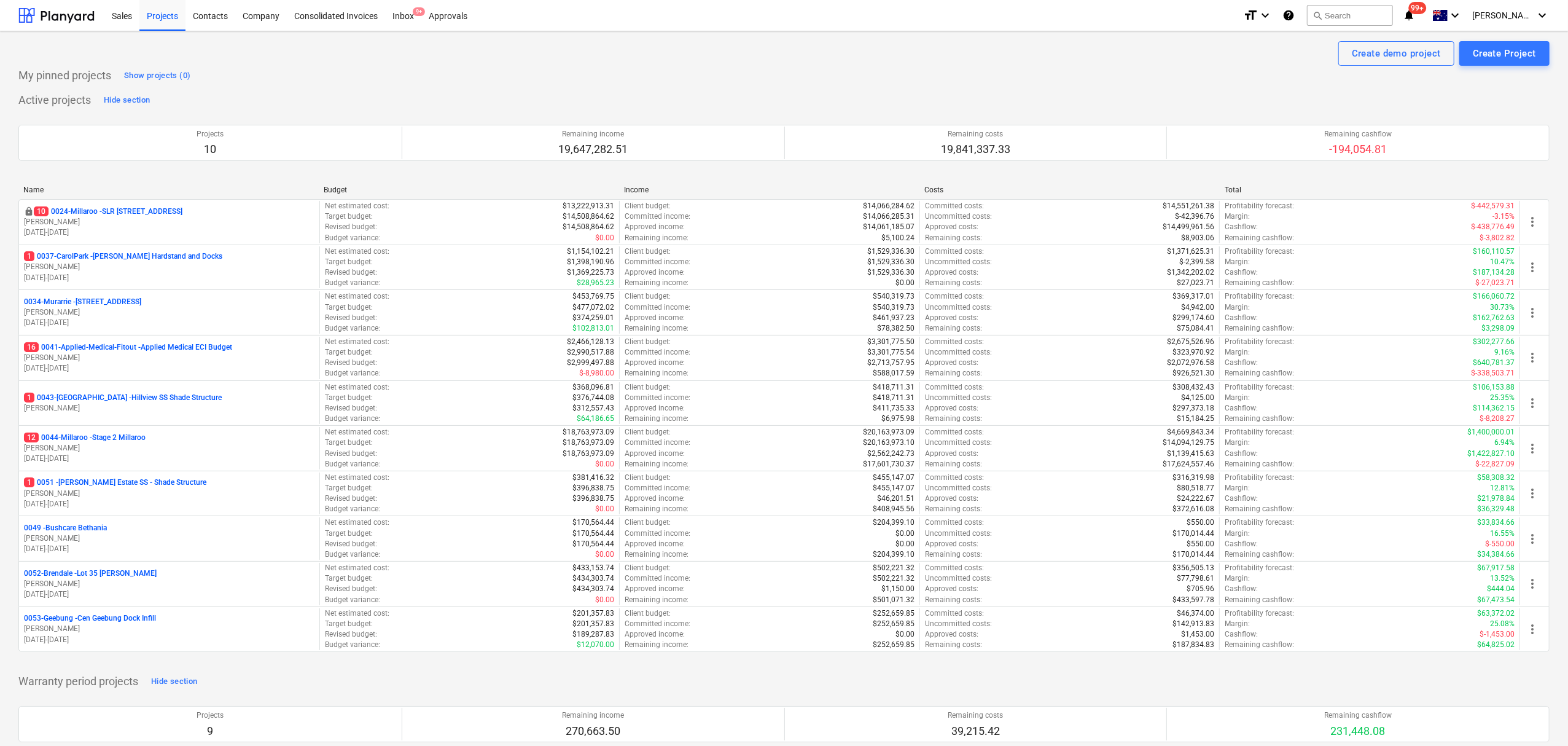
scroll to position [746, 0]
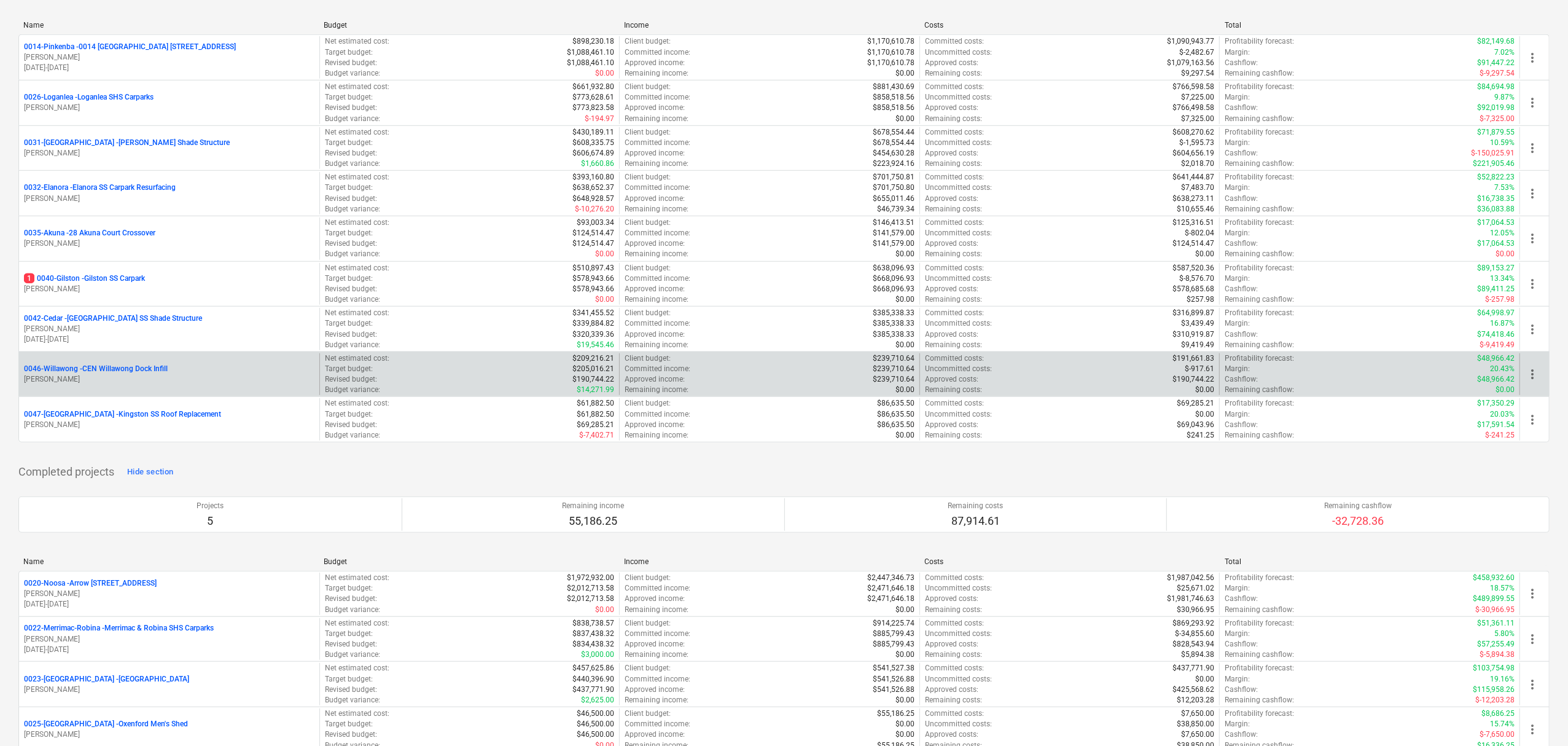
click at [218, 366] on div "0046-Willawong - CEN Willawong Dock Infill T. Pawar" at bounding box center [169, 374] width 301 height 42
click at [112, 367] on div "0046-Willawong - CEN Willawong Dock Infill T. Pawar" at bounding box center [169, 374] width 301 height 42
click at [131, 372] on p "0046-Willawong - CEN Willawong Dock Infill" at bounding box center [95, 369] width 143 height 10
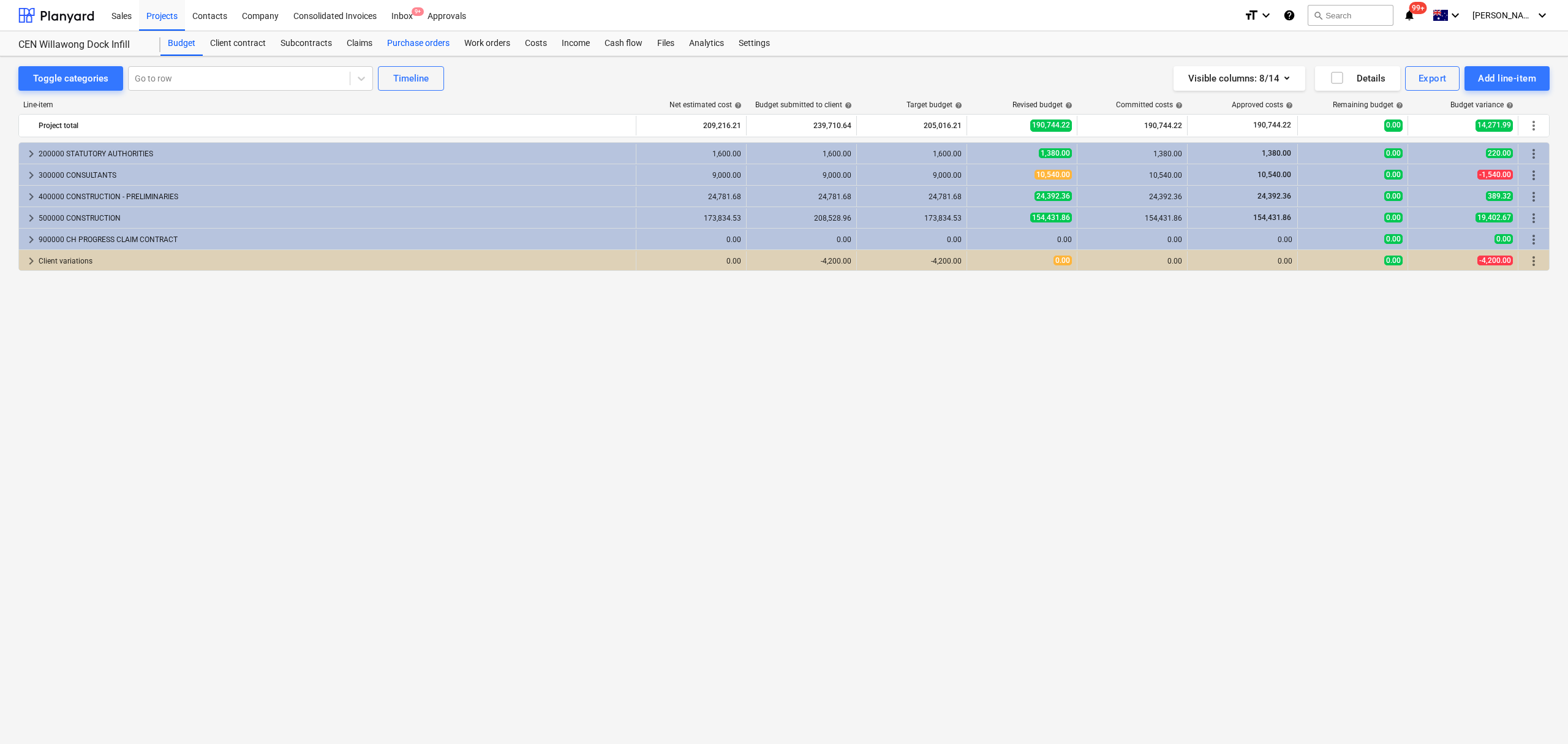
click at [430, 43] on div "Purchase orders" at bounding box center [418, 44] width 77 height 25
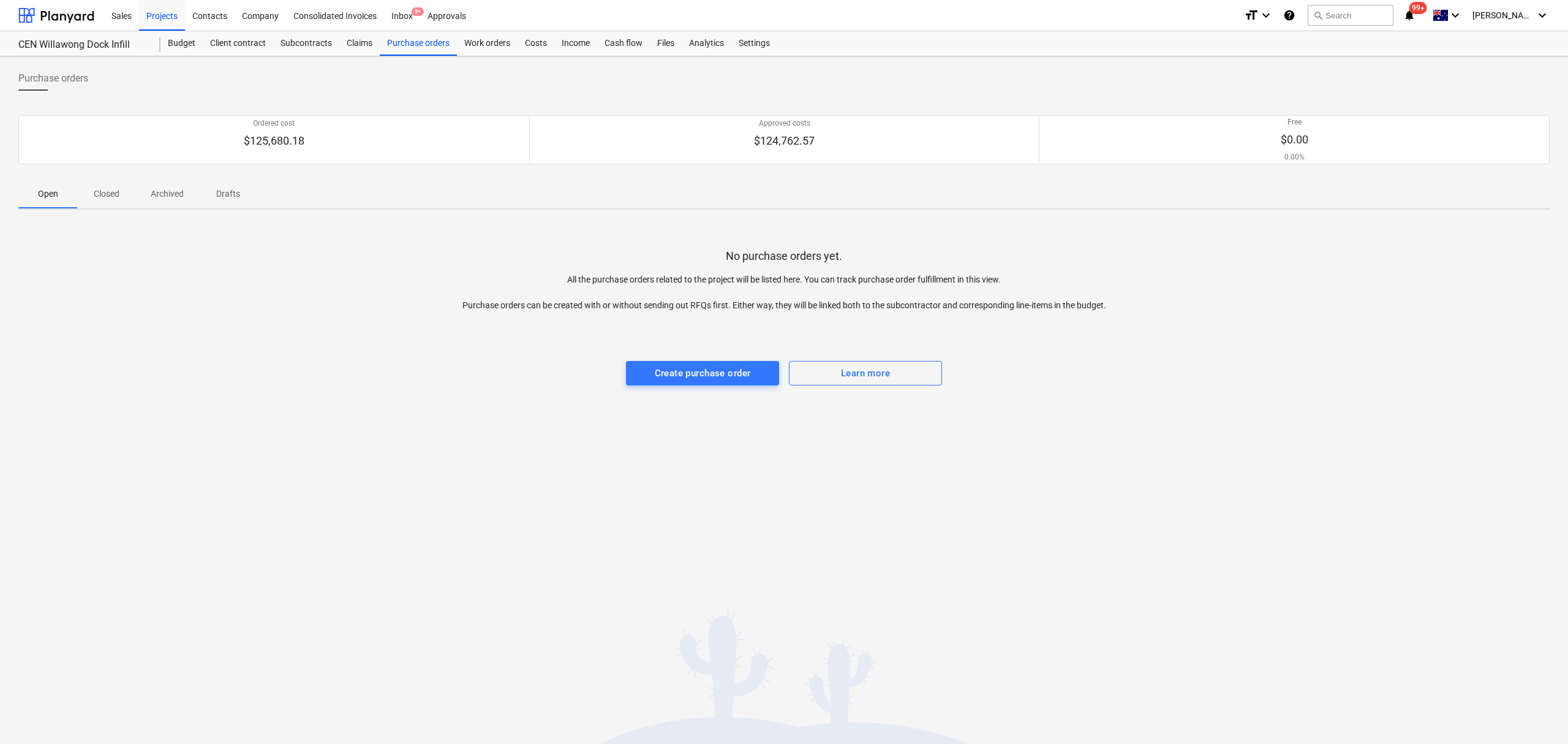
click at [104, 176] on div "Ordered cost $125,680.18 Approved costs $124,762.57 Free $0.00 0.00% Please wait" at bounding box center [784, 139] width 1531 height 78
click at [111, 189] on p "Closed" at bounding box center [107, 194] width 30 height 13
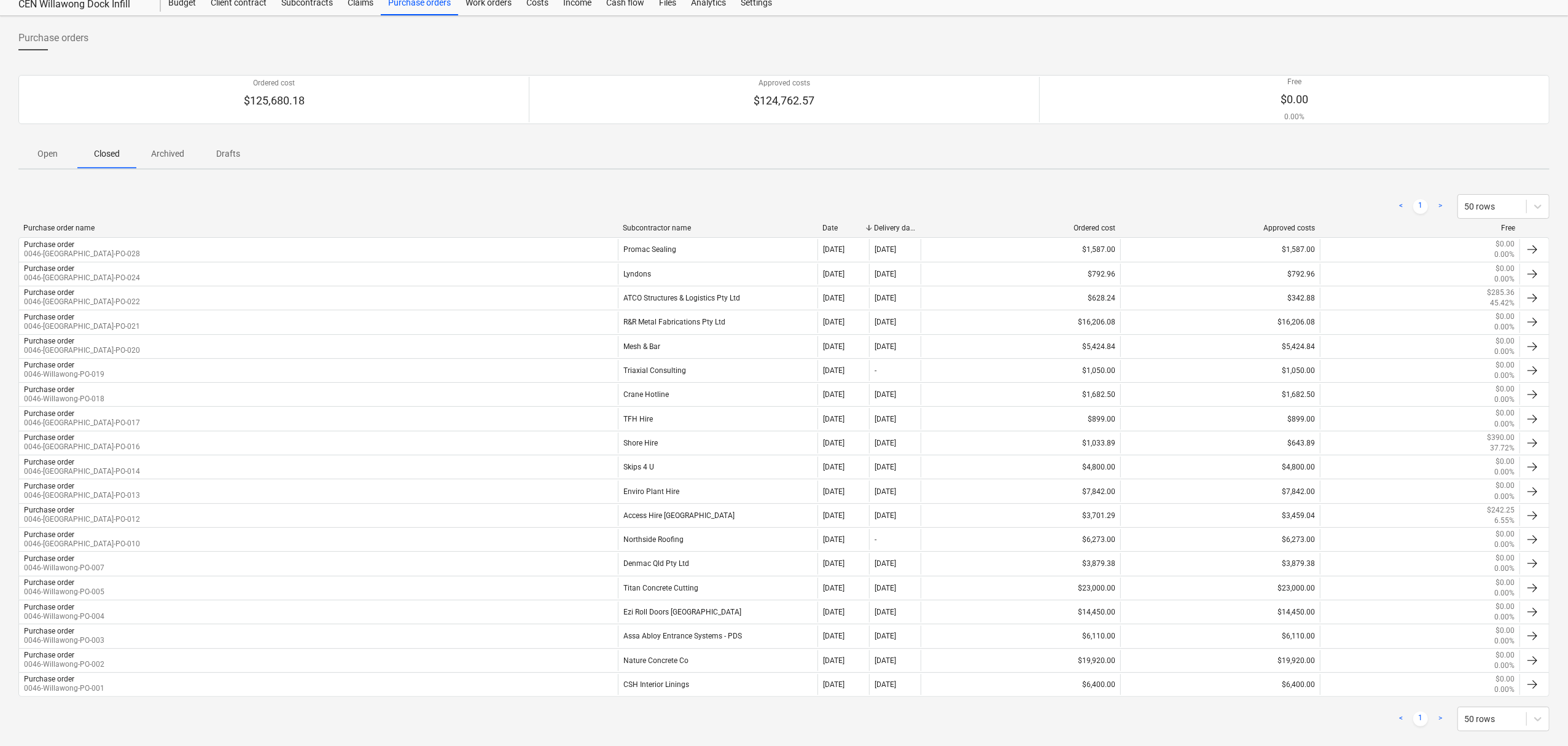
scroll to position [65, 0]
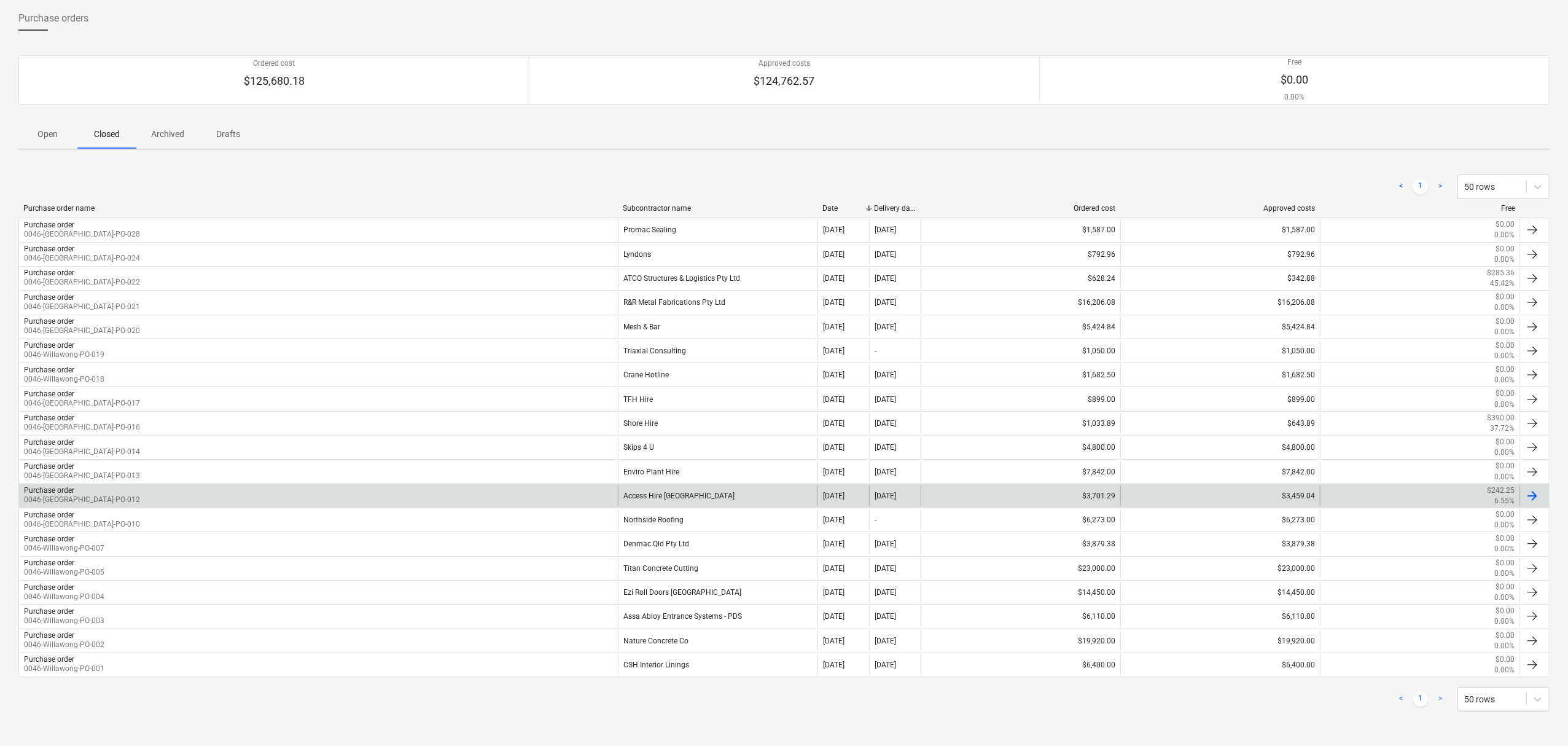
click at [337, 502] on div "Purchase order 0046-Willawong-PO-012" at bounding box center [318, 496] width 599 height 21
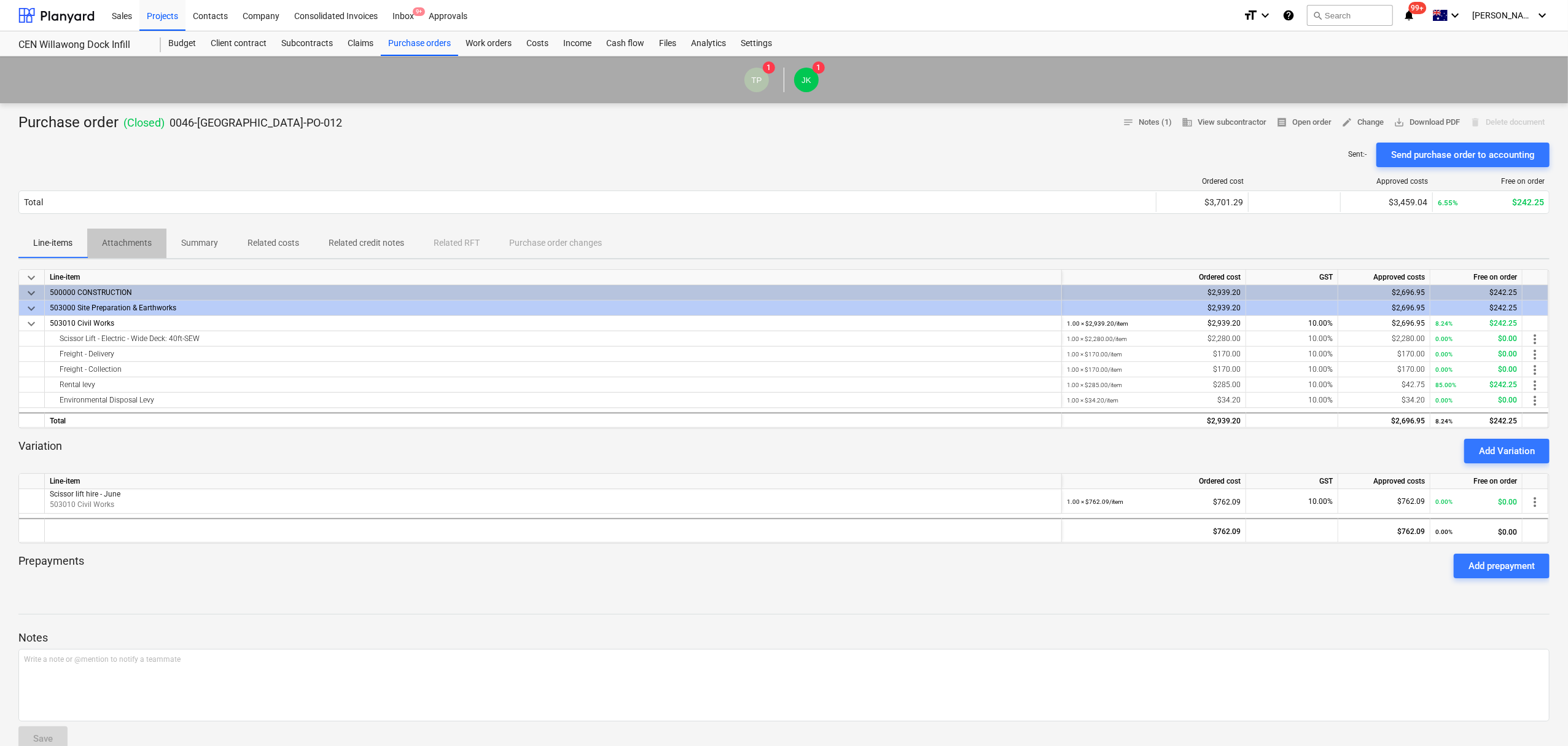
click at [128, 239] on p "Attachments" at bounding box center [127, 243] width 49 height 13
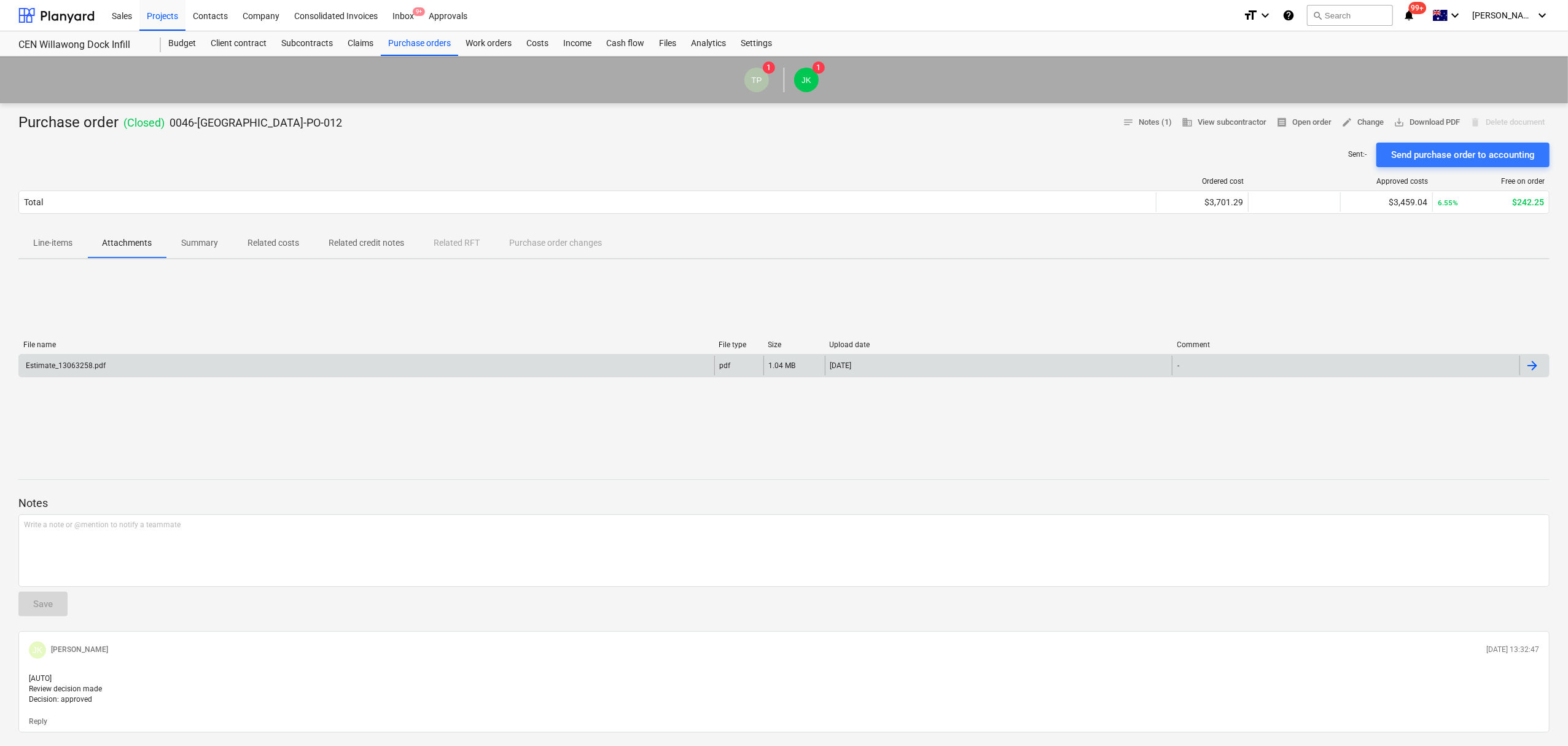
click at [138, 355] on div "Estimate_13063258.pdf pdf 1.04 MB 26.05.2025 -" at bounding box center [784, 365] width 1531 height 23
click at [121, 360] on div "Estimate_13063258.pdf" at bounding box center [366, 365] width 695 height 20
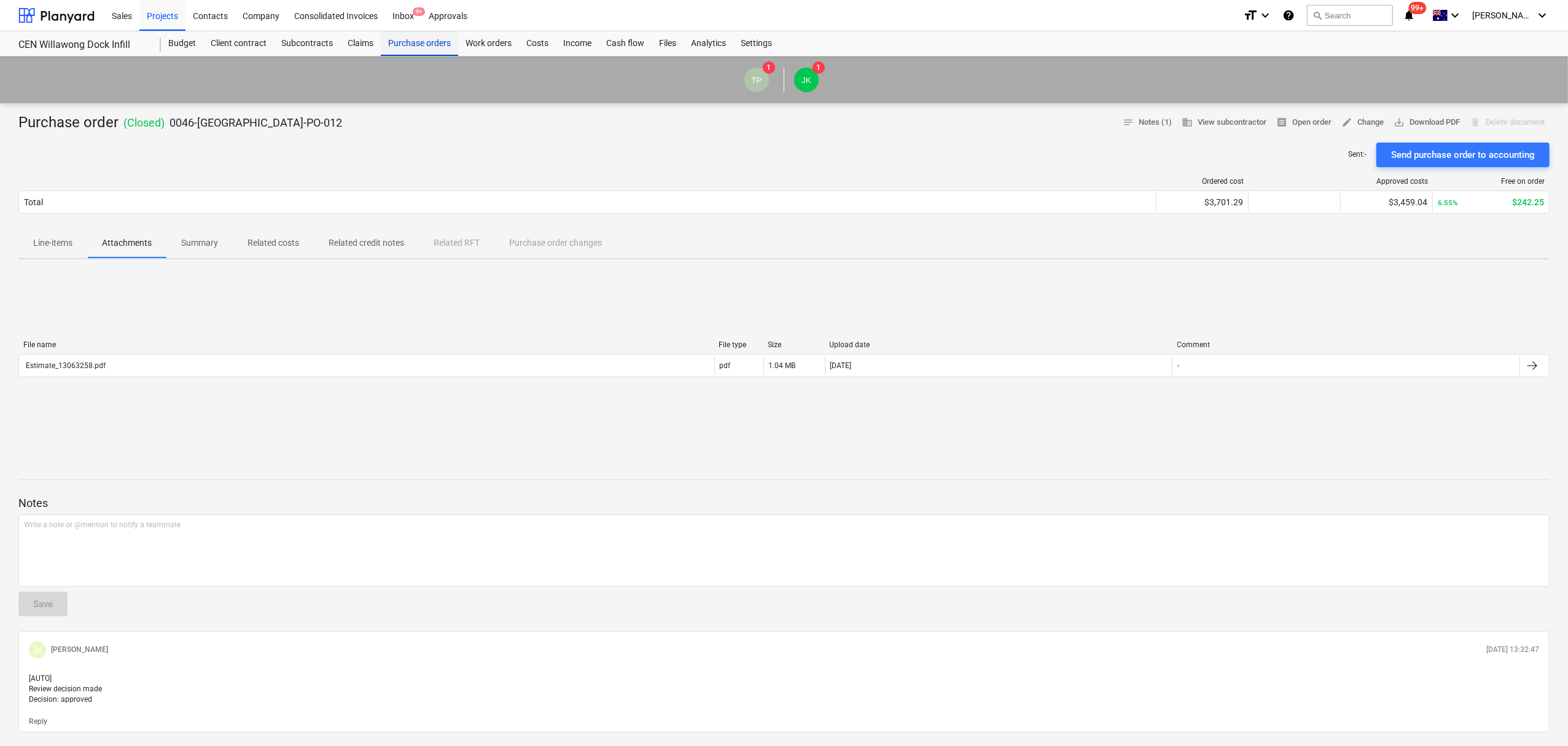
click at [401, 45] on div "Purchase orders" at bounding box center [419, 44] width 77 height 25
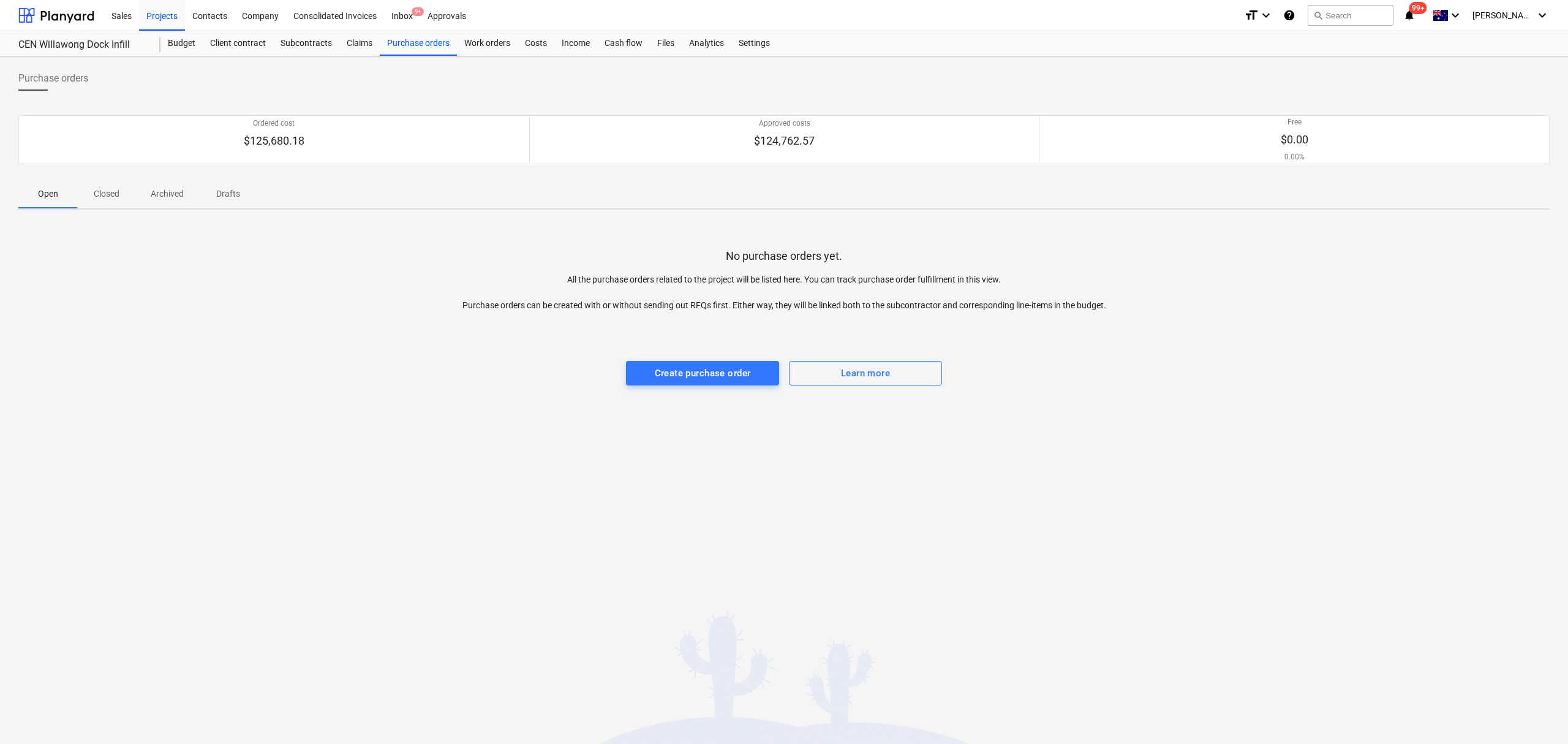
drag, startPoint x: 130, startPoint y: 184, endPoint x: 128, endPoint y: 201, distance: 17.1
click at [128, 184] on span "Closed" at bounding box center [106, 194] width 59 height 20
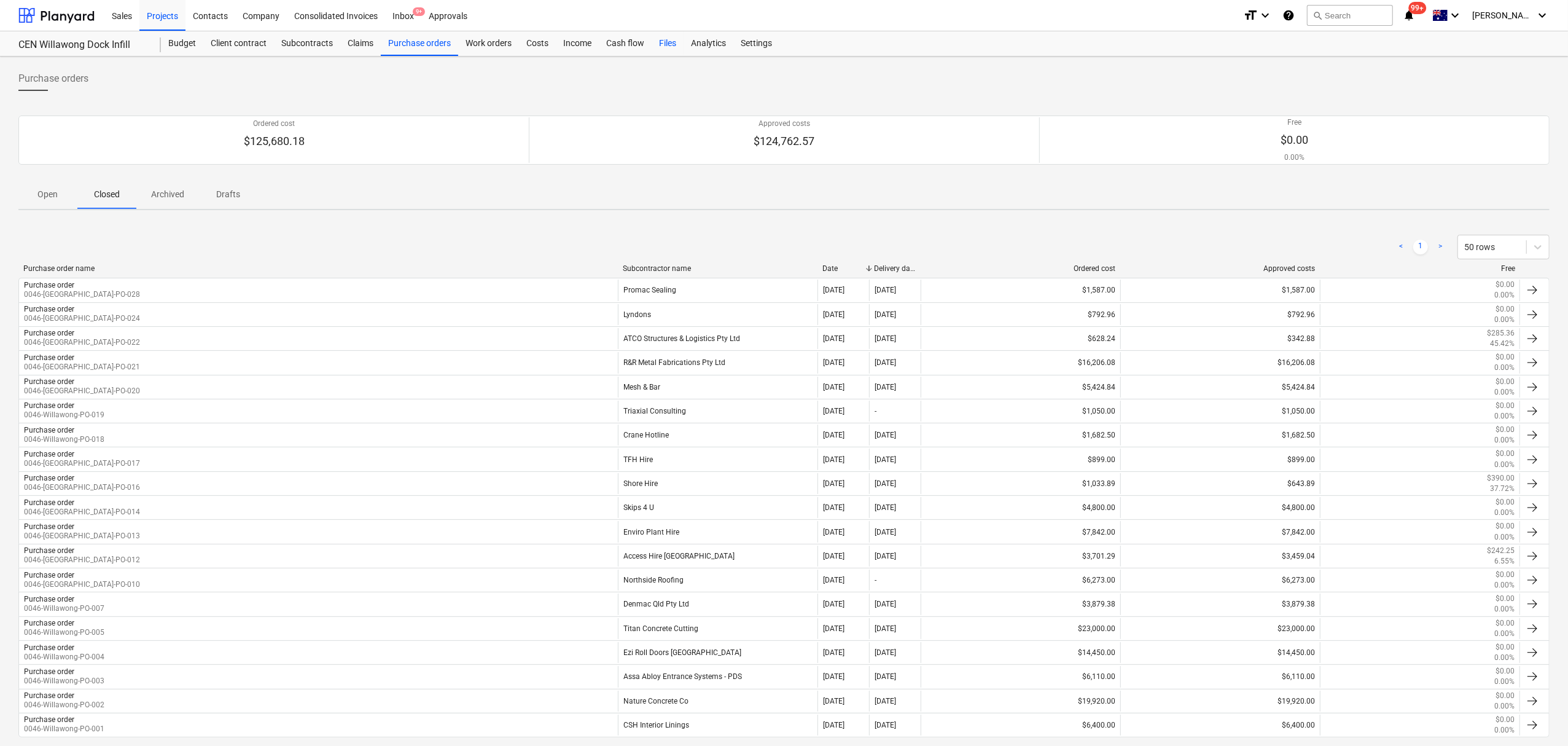
click at [664, 40] on div "Files" at bounding box center [667, 44] width 32 height 25
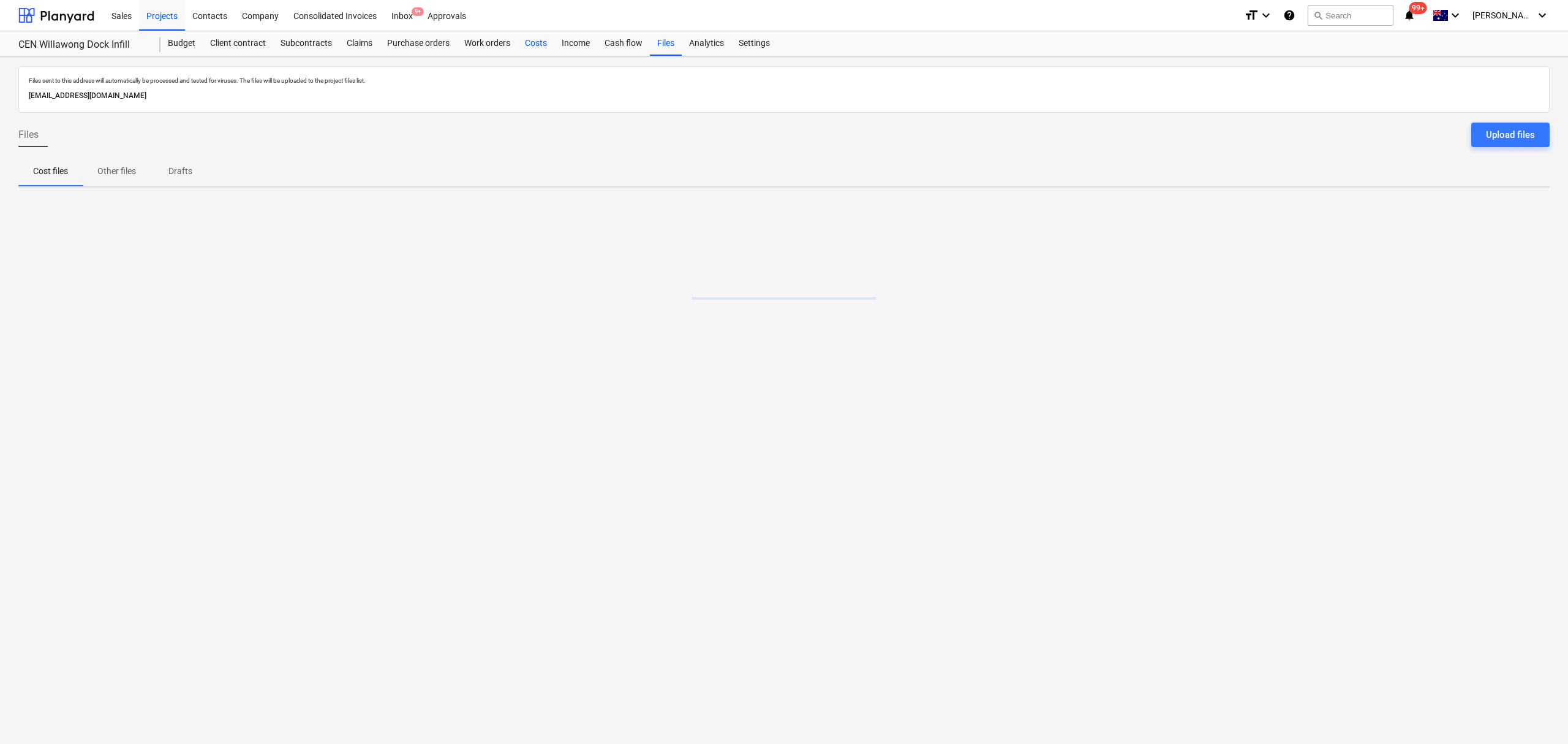
click at [540, 40] on div "Costs" at bounding box center [535, 44] width 37 height 25
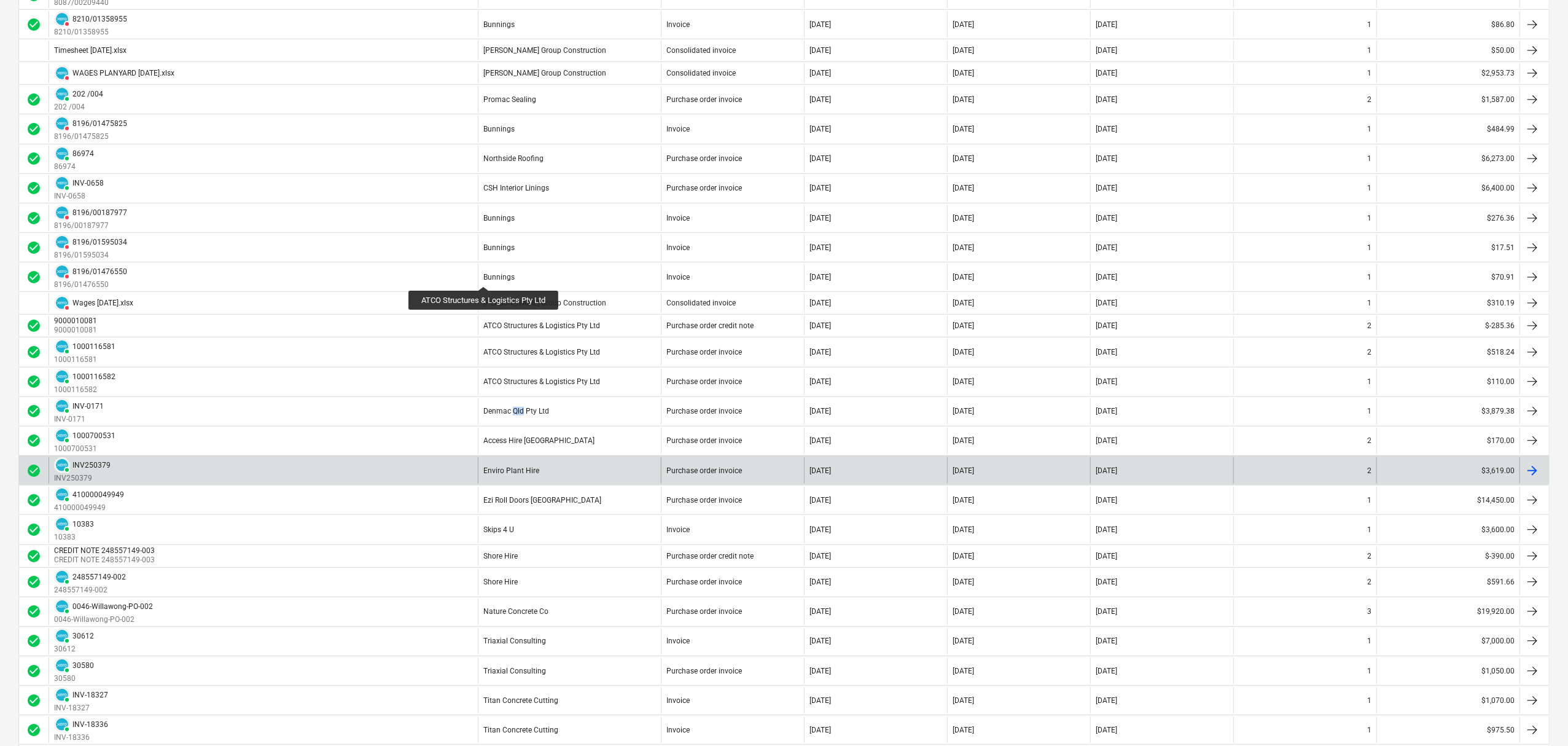
scroll to position [210, 0]
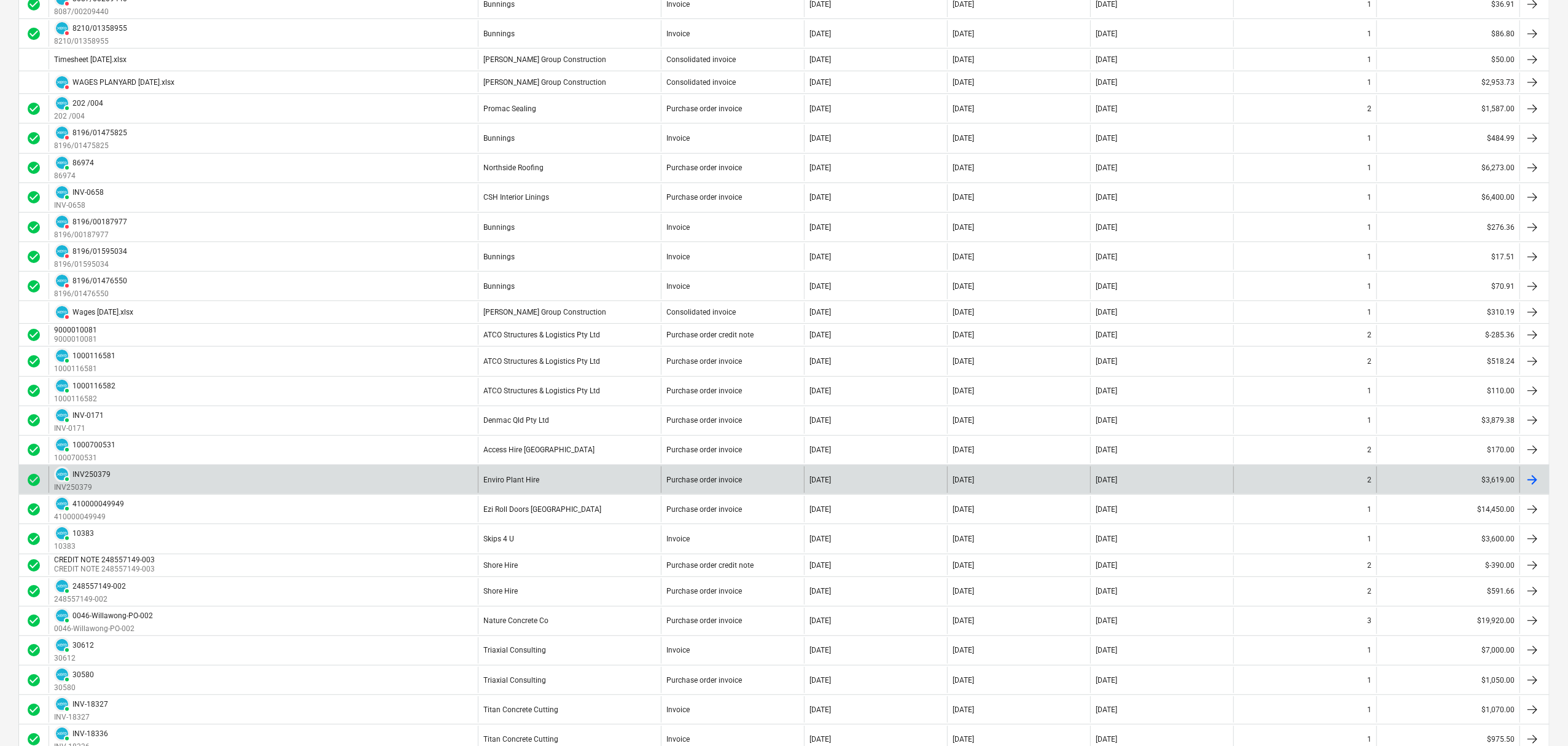
click at [438, 492] on div "PAID INV250379 INV250379" at bounding box center [263, 480] width 429 height 26
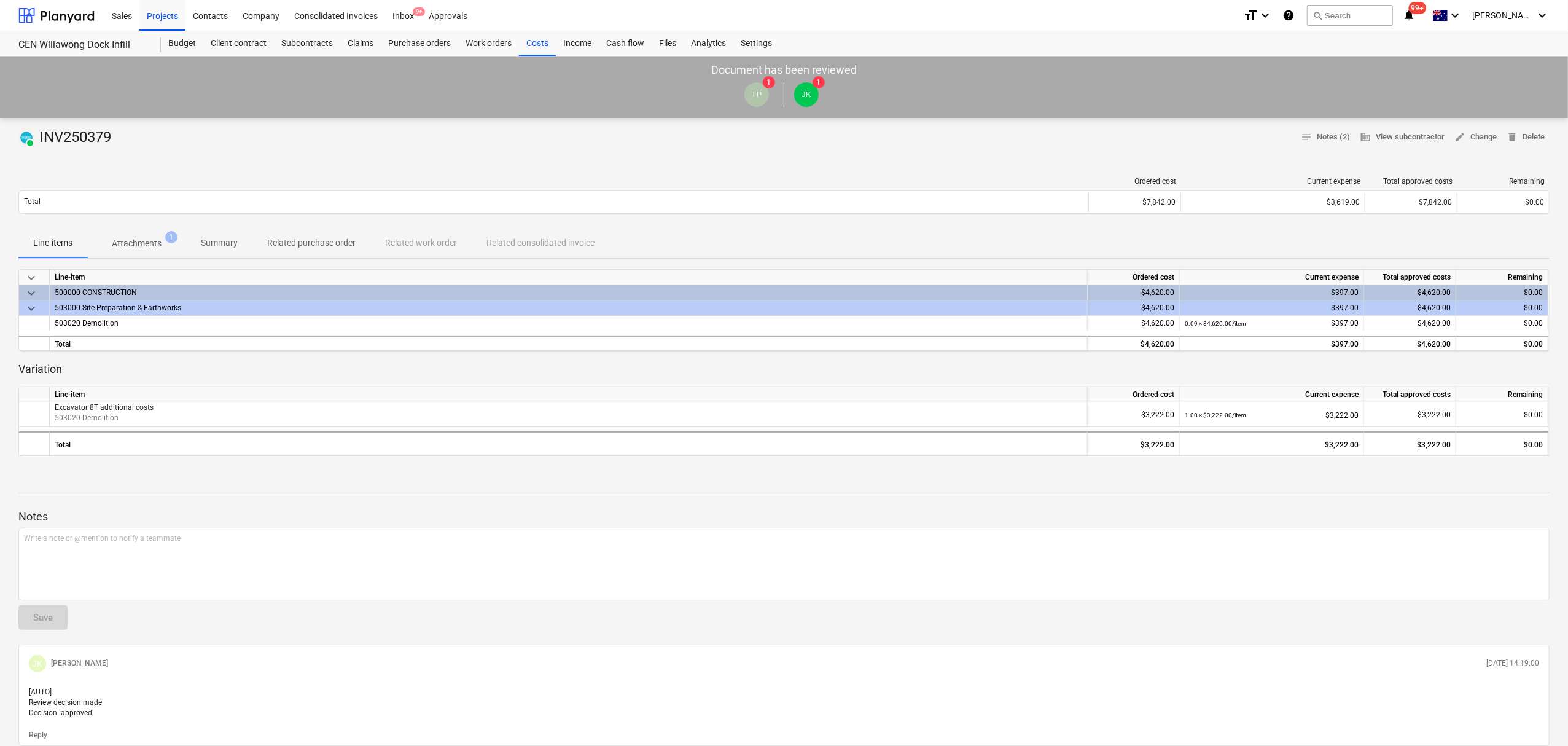
click at [136, 271] on div "Line-item" at bounding box center [568, 277] width 1038 height 15
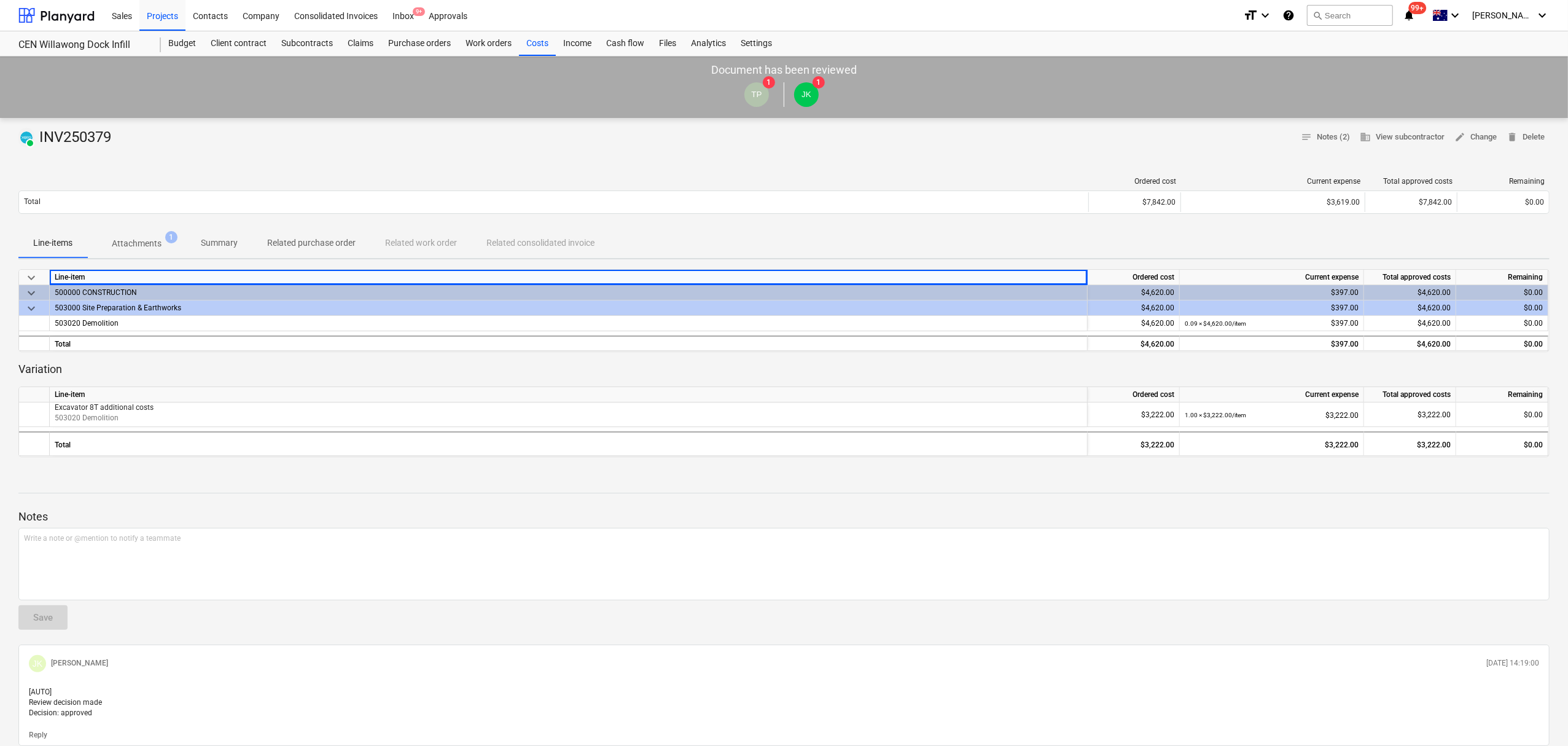
click at [139, 245] on p "Attachments" at bounding box center [137, 244] width 49 height 13
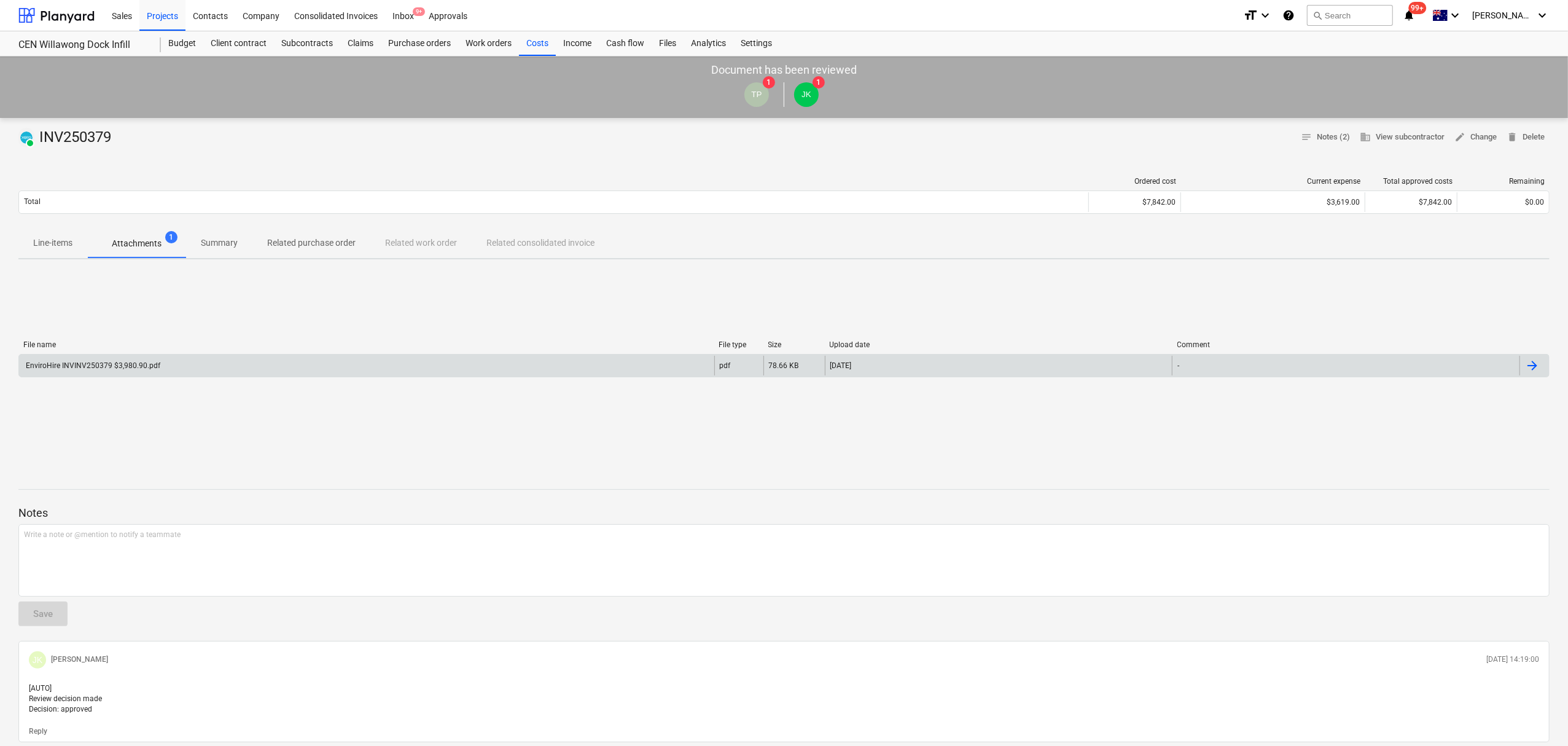
click at [148, 364] on div "EnviroHire INVINV250379 $3,980.90.pdf" at bounding box center [92, 365] width 136 height 9
click at [529, 47] on div "Costs" at bounding box center [537, 44] width 37 height 25
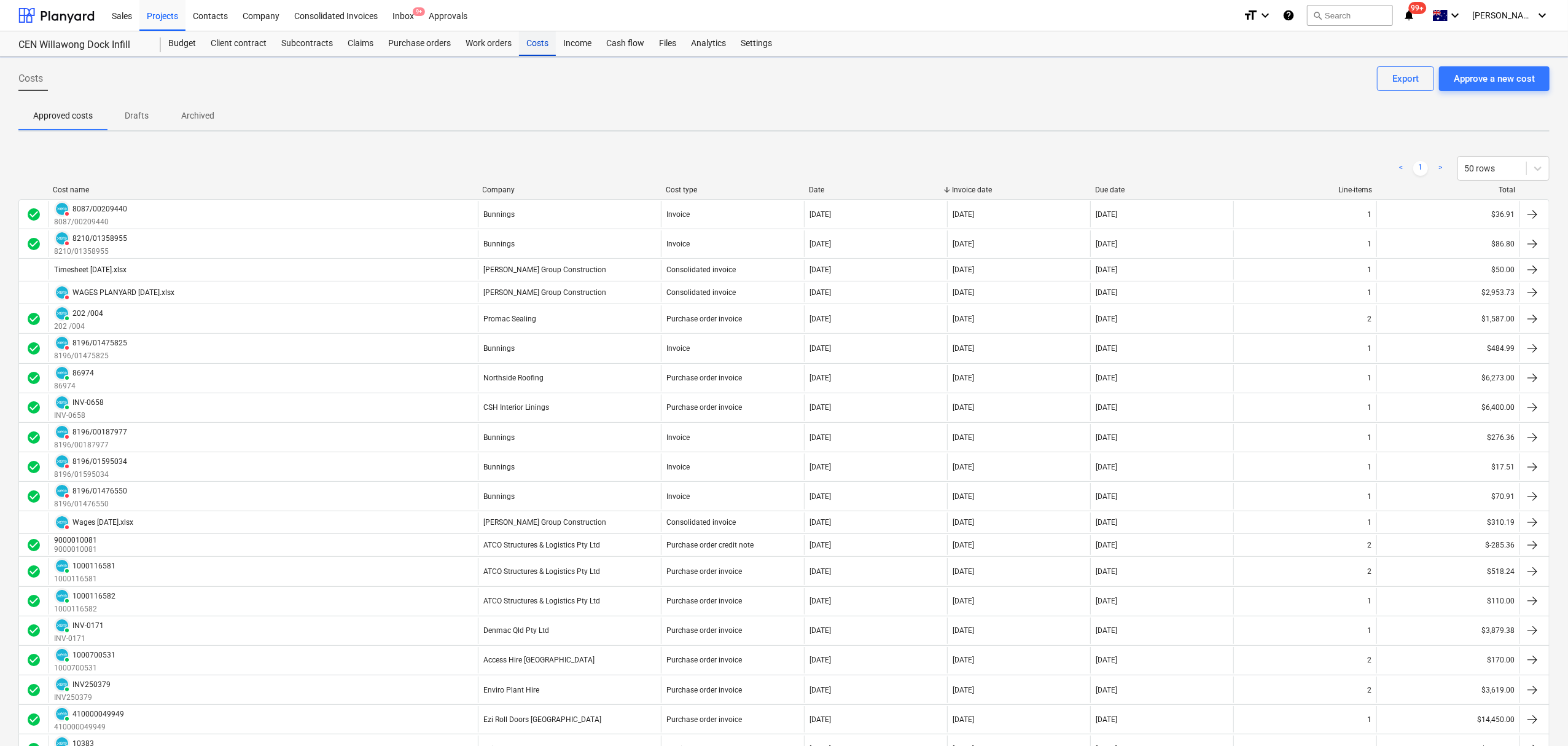
click at [529, 47] on div "Costs" at bounding box center [537, 44] width 37 height 25
